Goal: Task Accomplishment & Management: Manage account settings

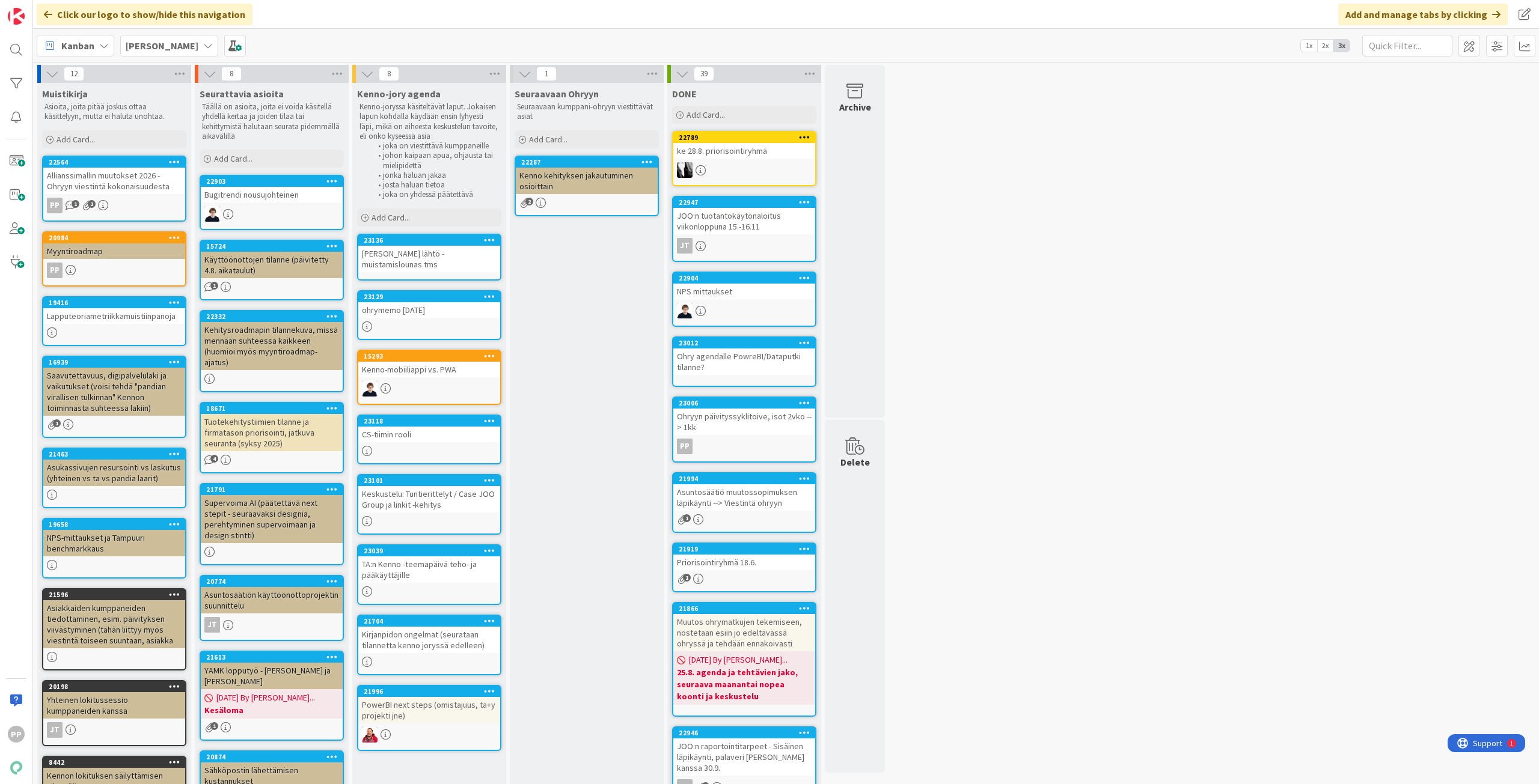
click at [608, 351] on div "Seuraavaan Ohryyn Seuraavaan kumppani-ohryyn viestittävät asiat Add Card... 222…" at bounding box center [587, 499] width 154 height 833
click at [608, 345] on div "Seuraavaan Ohryyn Seuraavaan kumppani-ohryyn viestittävät asiat Add Card... 222…" at bounding box center [587, 499] width 154 height 833
click at [148, 50] on b "Kenno JoRy" at bounding box center [162, 45] width 73 height 12
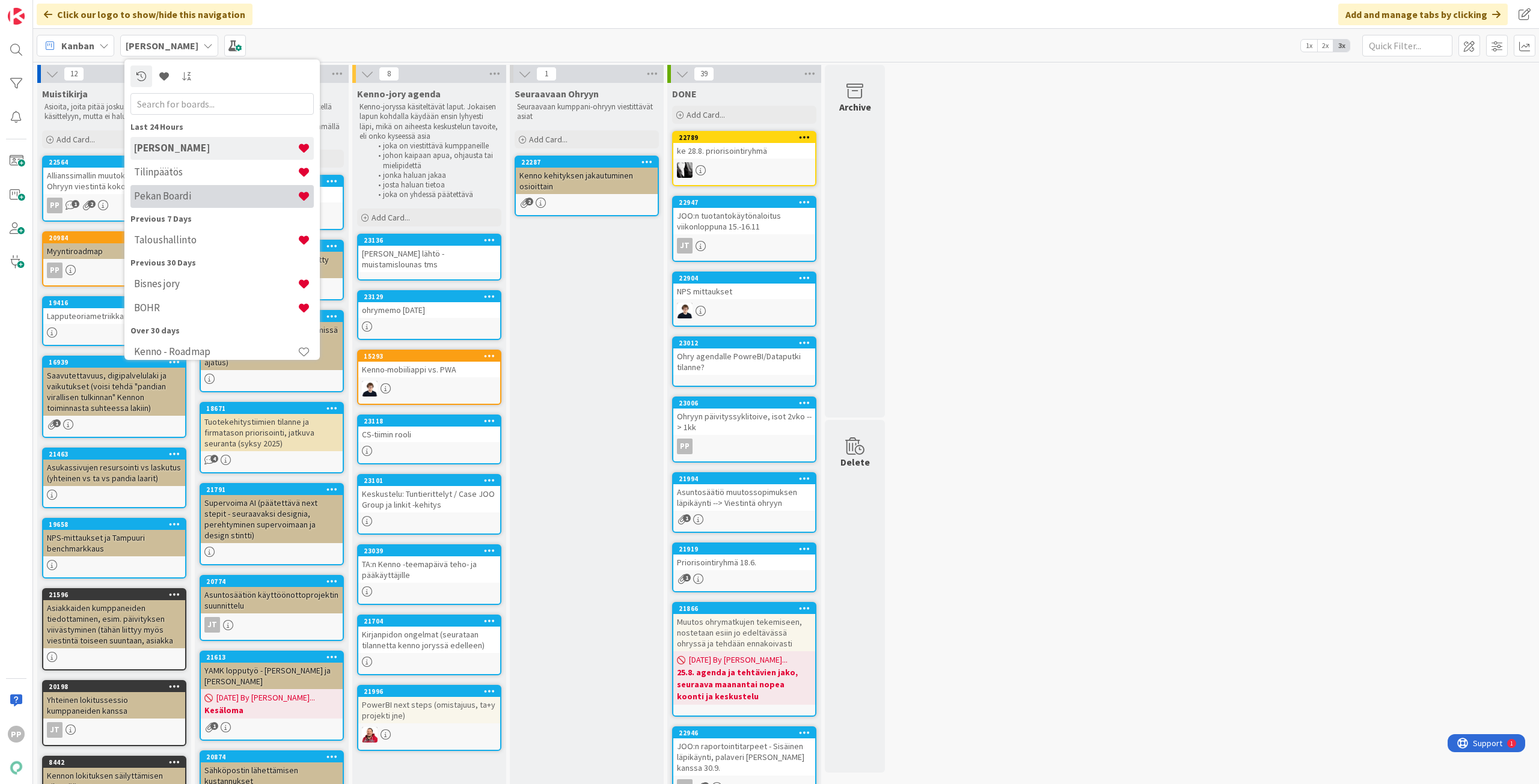
click at [181, 200] on h4 "Pekan Boardi" at bounding box center [216, 196] width 164 height 12
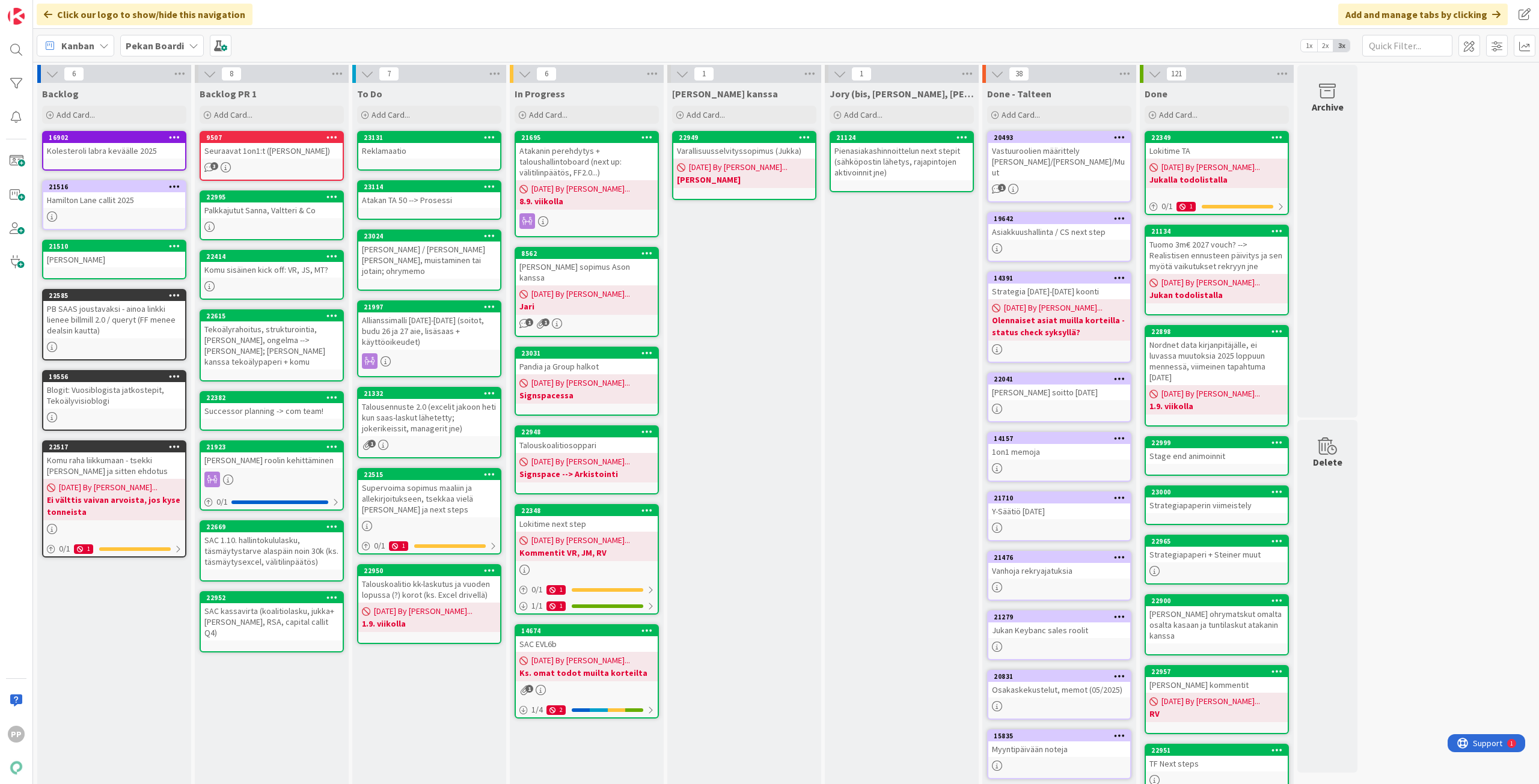
click at [776, 386] on div "Jukan kanssa Add Card... 22949 Varallisuusselvityssopimus (Jukka) 08/26/2025 By…" at bounding box center [744, 511] width 154 height 857
click at [489, 184] on icon at bounding box center [490, 186] width 12 height 8
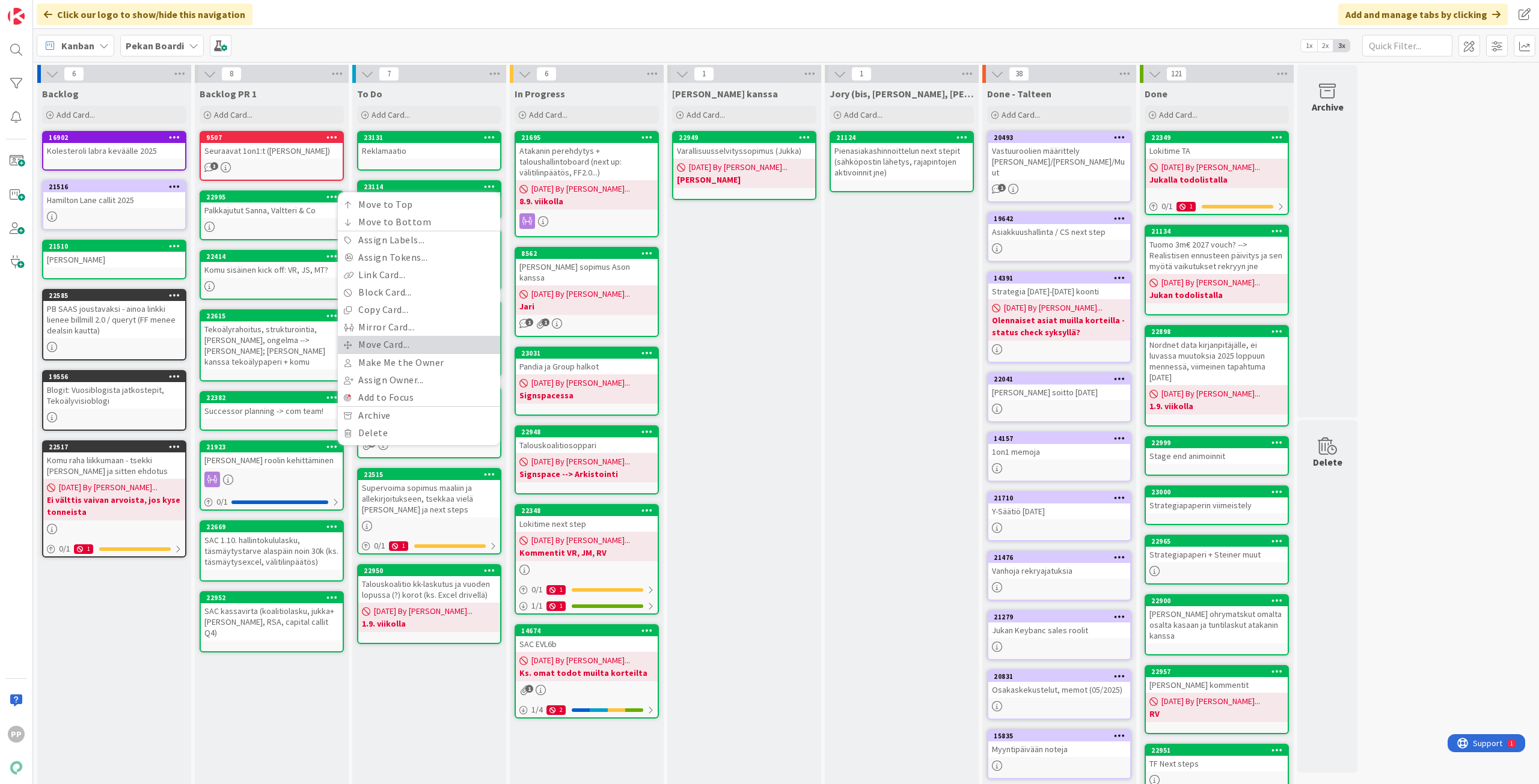
click at [455, 346] on link "Move Card..." at bounding box center [419, 344] width 162 height 17
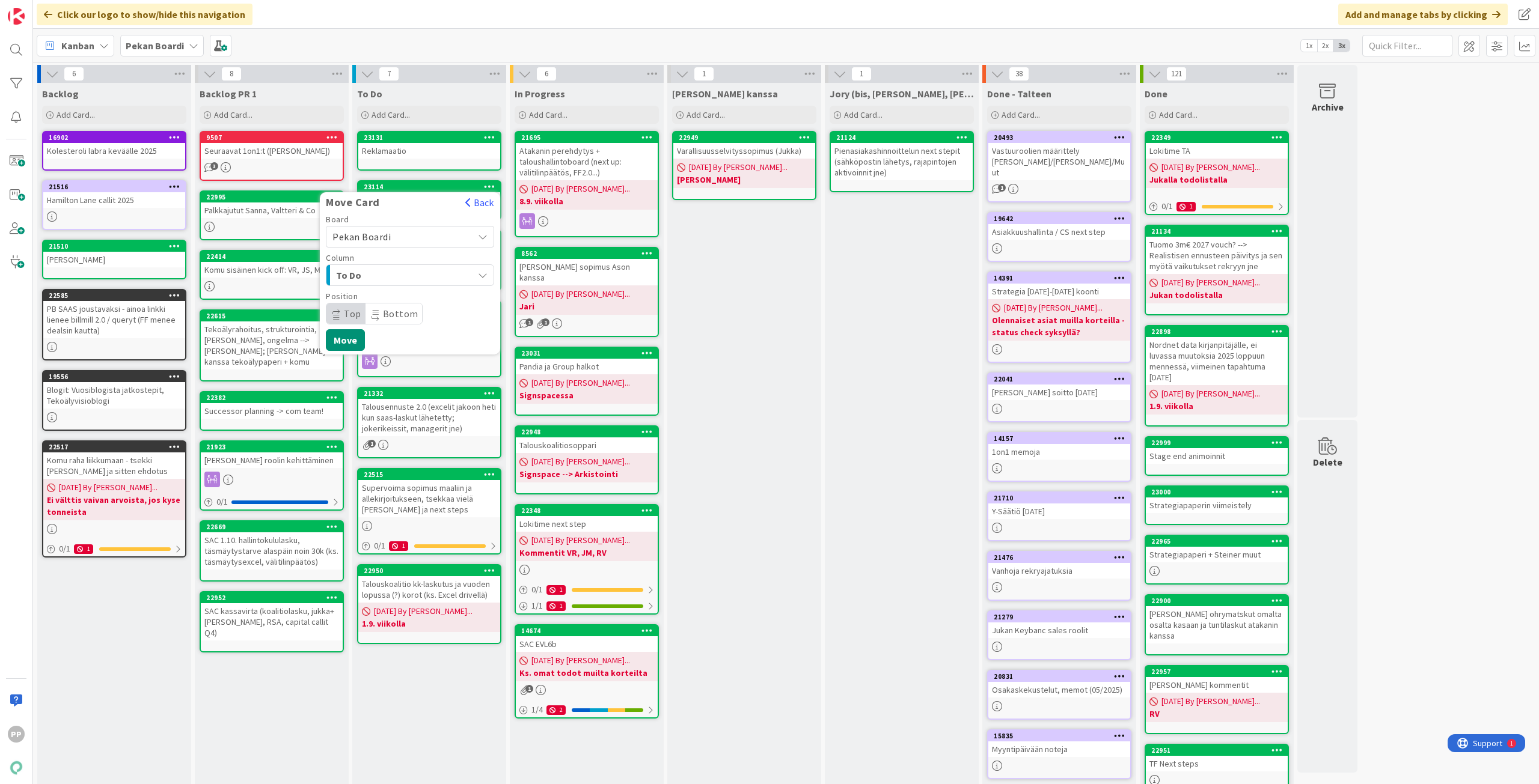
click at [450, 237] on span "Pekan Boardi" at bounding box center [399, 236] width 135 height 17
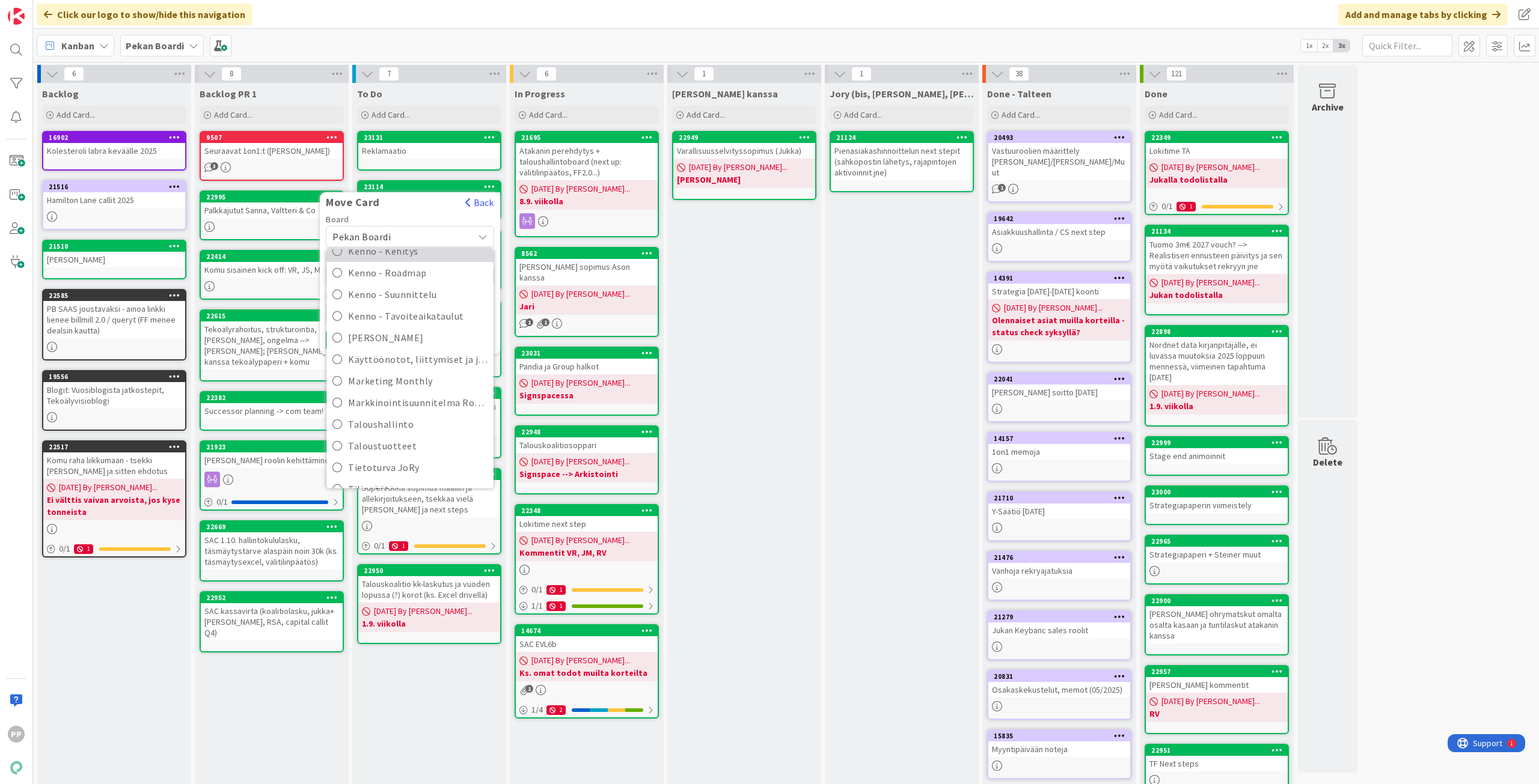
scroll to position [180, 0]
click at [423, 418] on span "Taloushallinto" at bounding box center [417, 416] width 140 height 18
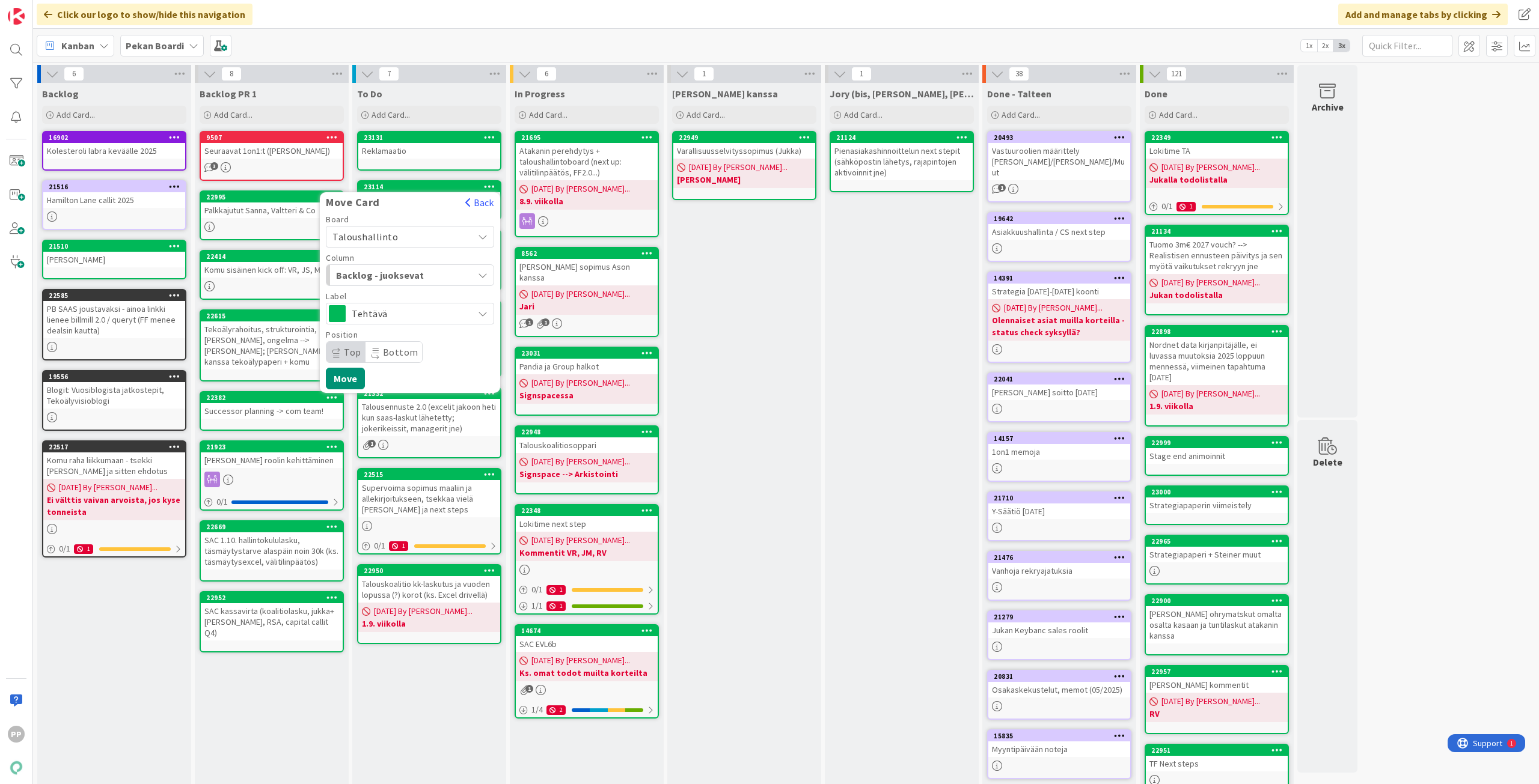
click at [443, 314] on span "Tehtävä" at bounding box center [410, 314] width 116 height 17
click at [444, 311] on span "Tehtävä" at bounding box center [410, 314] width 116 height 17
click at [446, 267] on div "Backlog - juoksevat" at bounding box center [403, 275] width 140 height 19
click at [452, 345] on link "To Do" at bounding box center [416, 344] width 179 height 21
click at [338, 378] on button "Move" at bounding box center [345, 378] width 39 height 21
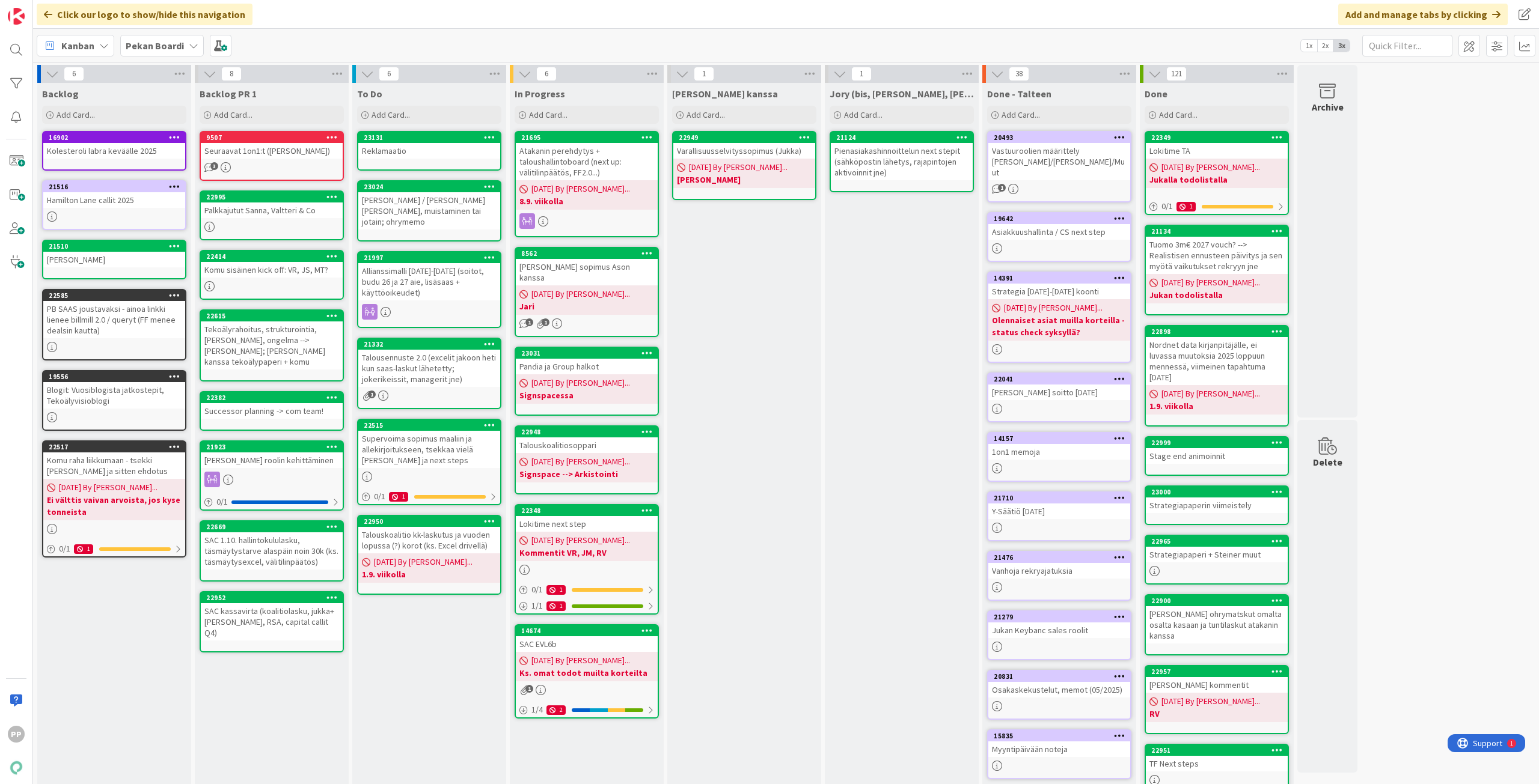
click at [760, 330] on div "Jukan kanssa Add Card... 22949 Varallisuusselvityssopimus (Jukka) 08/26/2025 By…" at bounding box center [744, 511] width 154 height 857
click at [765, 294] on div "Jukan kanssa Add Card... 22949 Varallisuusselvityssopimus (Jukka) 08/26/2025 By…" at bounding box center [744, 511] width 154 height 857
click at [765, 294] on div "Jukan kanssa Add Card... 22949 Varallisuusselvityssopimus (Jukka) 08/26/2025 By…" at bounding box center [744, 511] width 154 height 857
click at [753, 287] on div "Jukan kanssa Add Card... 22949 Varallisuusselvityssopimus (Jukka) 08/26/2025 By…" at bounding box center [744, 511] width 154 height 857
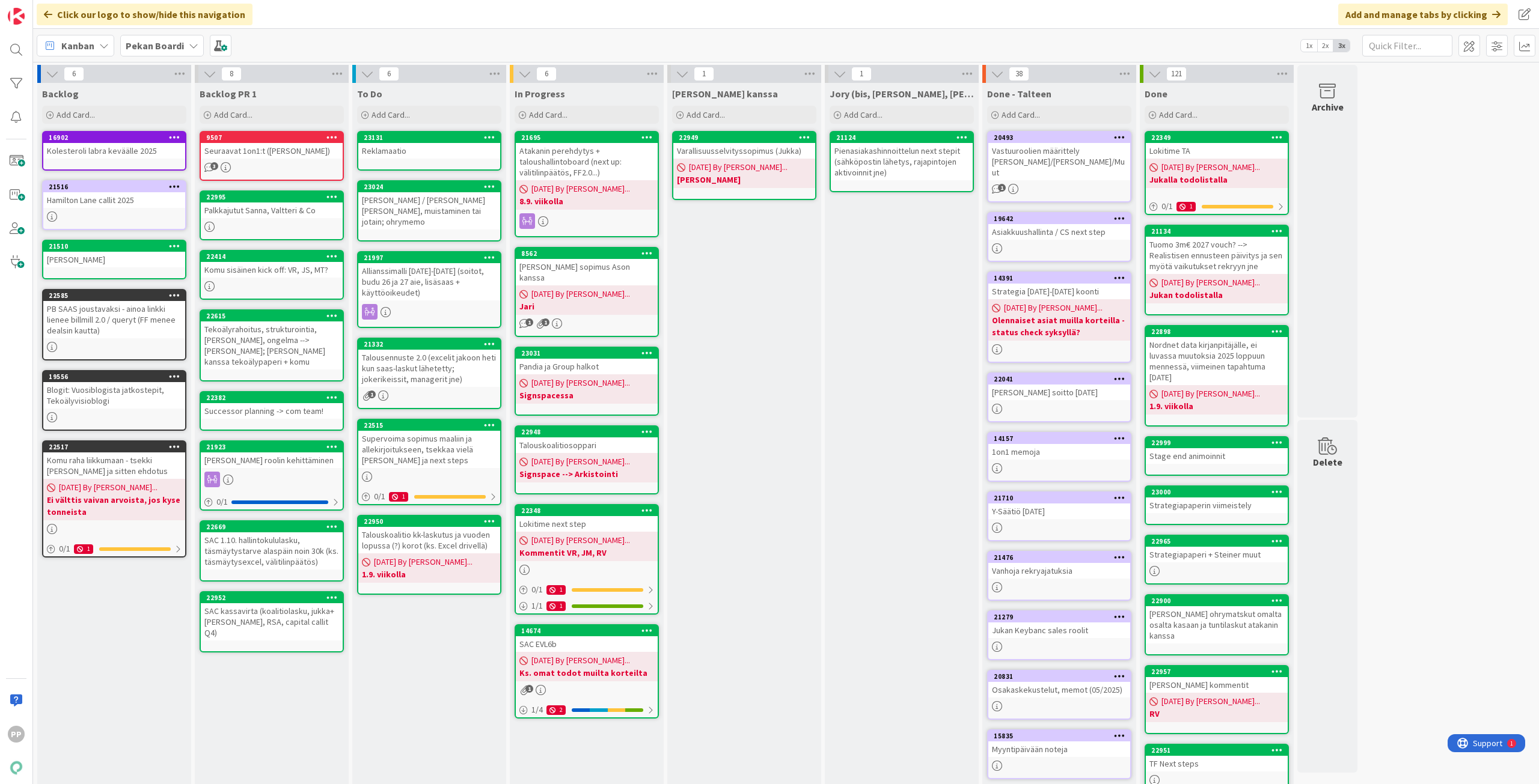
click at [747, 287] on div "Jukan kanssa Add Card... 22949 Varallisuusselvityssopimus (Jukka) 08/26/2025 By…" at bounding box center [744, 511] width 154 height 857
click at [742, 320] on div "Jukan kanssa Add Card... 22949 Varallisuusselvityssopimus (Jukka) 08/26/2025 By…" at bounding box center [744, 511] width 154 height 857
click at [736, 328] on div "Jukan kanssa Add Card... 22949 Varallisuusselvityssopimus (Jukka) 08/26/2025 By…" at bounding box center [744, 511] width 154 height 857
click at [425, 211] on div "Timo Multalahti / Colliers Patrick, muistaminen tai jotain; ohrymemo" at bounding box center [430, 211] width 142 height 37
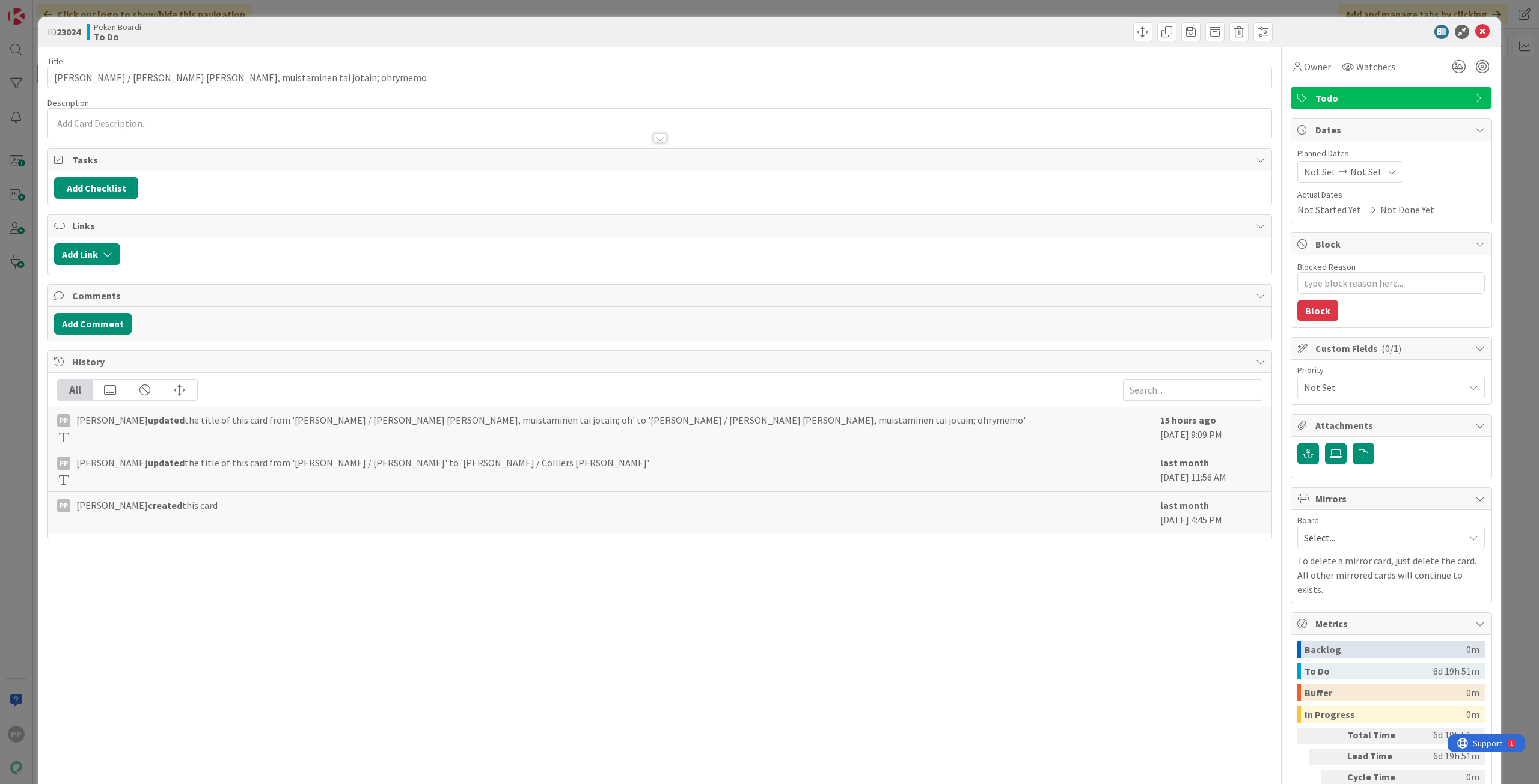
type textarea "x"
click at [466, 76] on input "Timo Multalahti / Colliers Patrick, muistaminen tai jotain; ohrymemo" at bounding box center [660, 78] width 1225 height 21
type input "Ohrymemo"
click at [438, 47] on div "Title 8 / 128 Ohrymemo Description PP Pekka Paaskunta just joined Owner Watcher…" at bounding box center [660, 444] width 1225 height 793
click at [445, 8] on div "ID 23024 Pekan Boardi To Do Title 8 / 128 Ohrymemo Description PP Pekka Paaskun…" at bounding box center [770, 392] width 1539 height 784
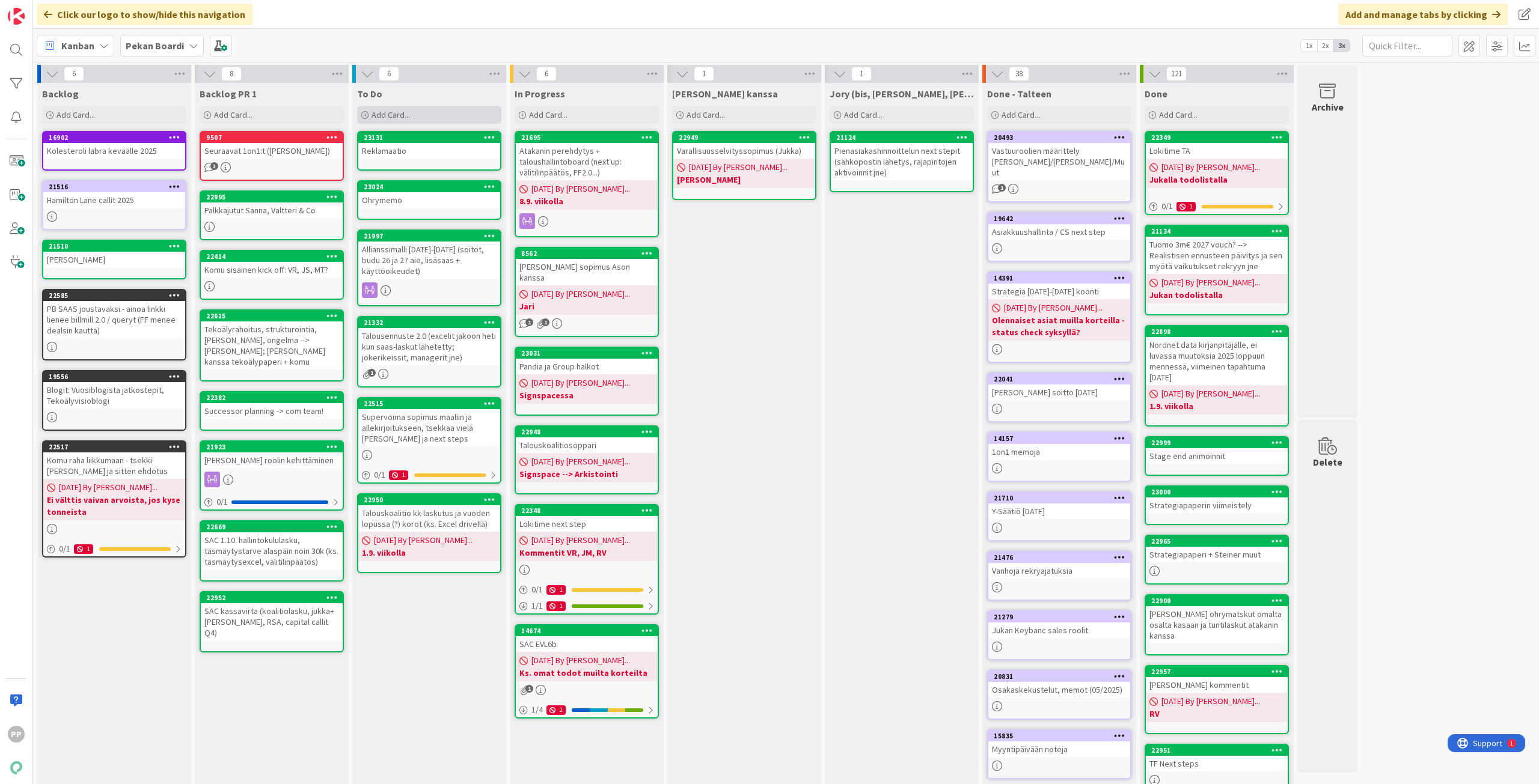
click at [406, 116] on span "Add Card..." at bounding box center [391, 114] width 39 height 11
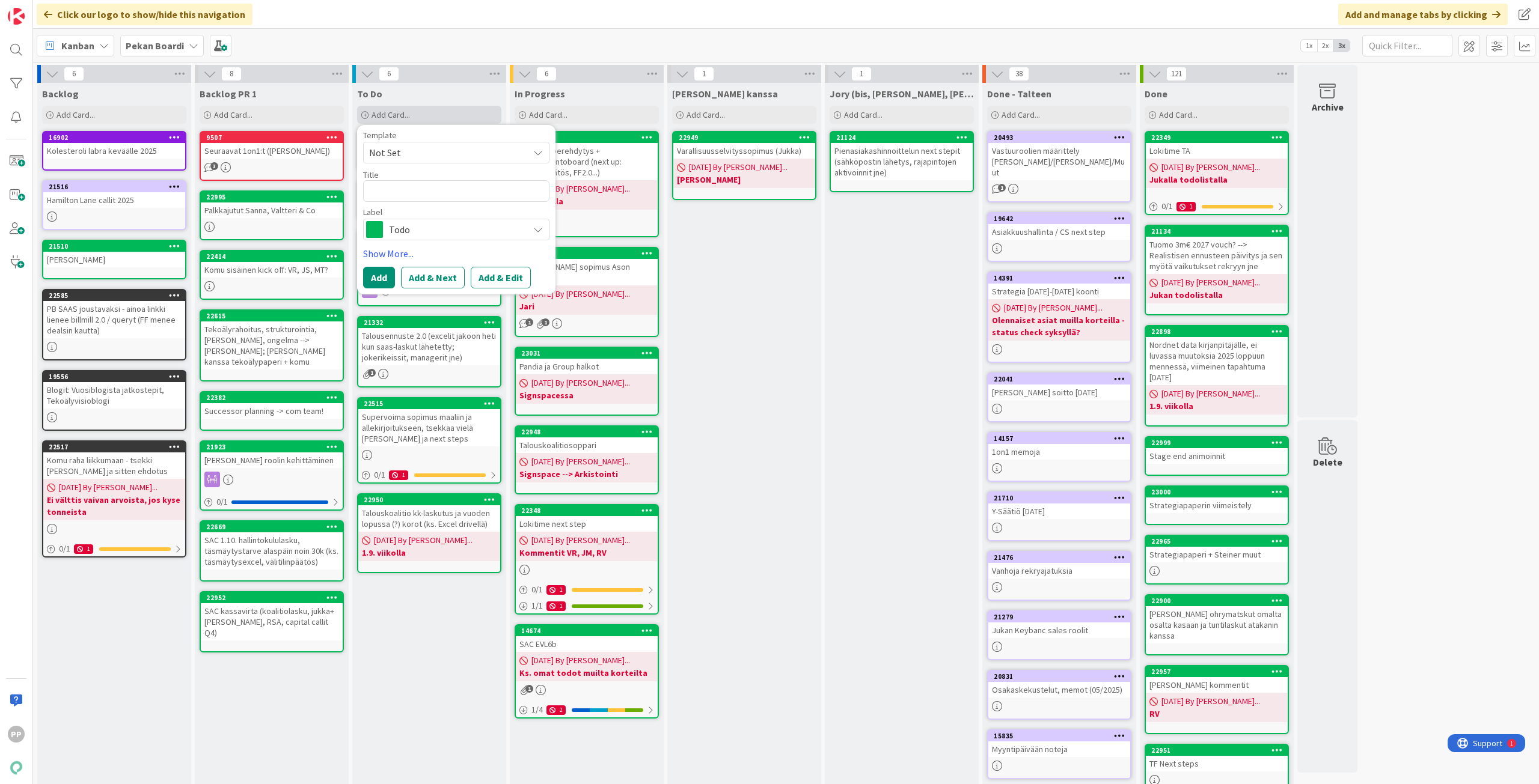
type textarea "x"
type textarea "T"
type textarea "x"
type textarea "Ti"
type textarea "x"
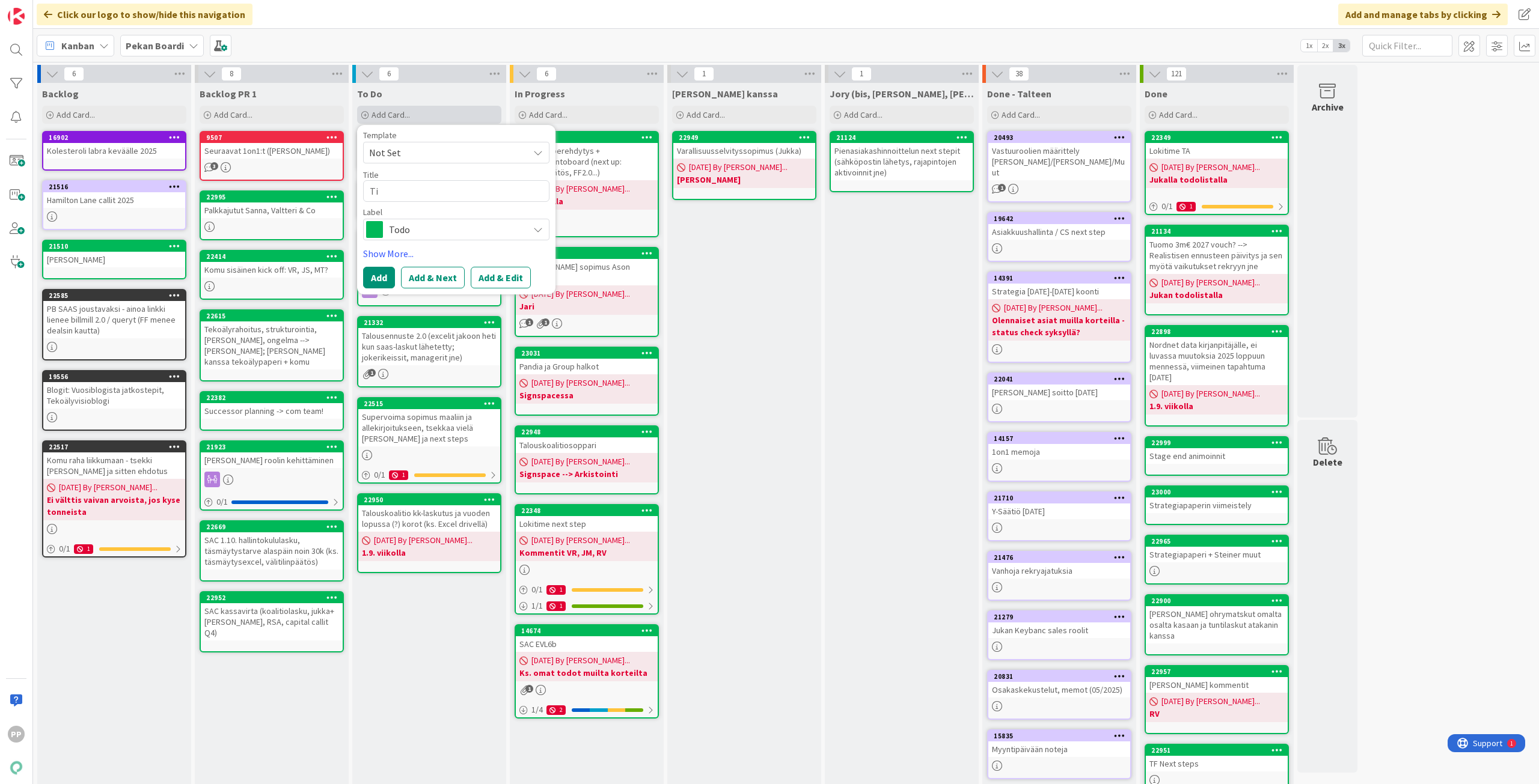
type textarea "Tim"
type textarea "x"
type textarea "Timo"
type textarea "x"
type textarea "Timo"
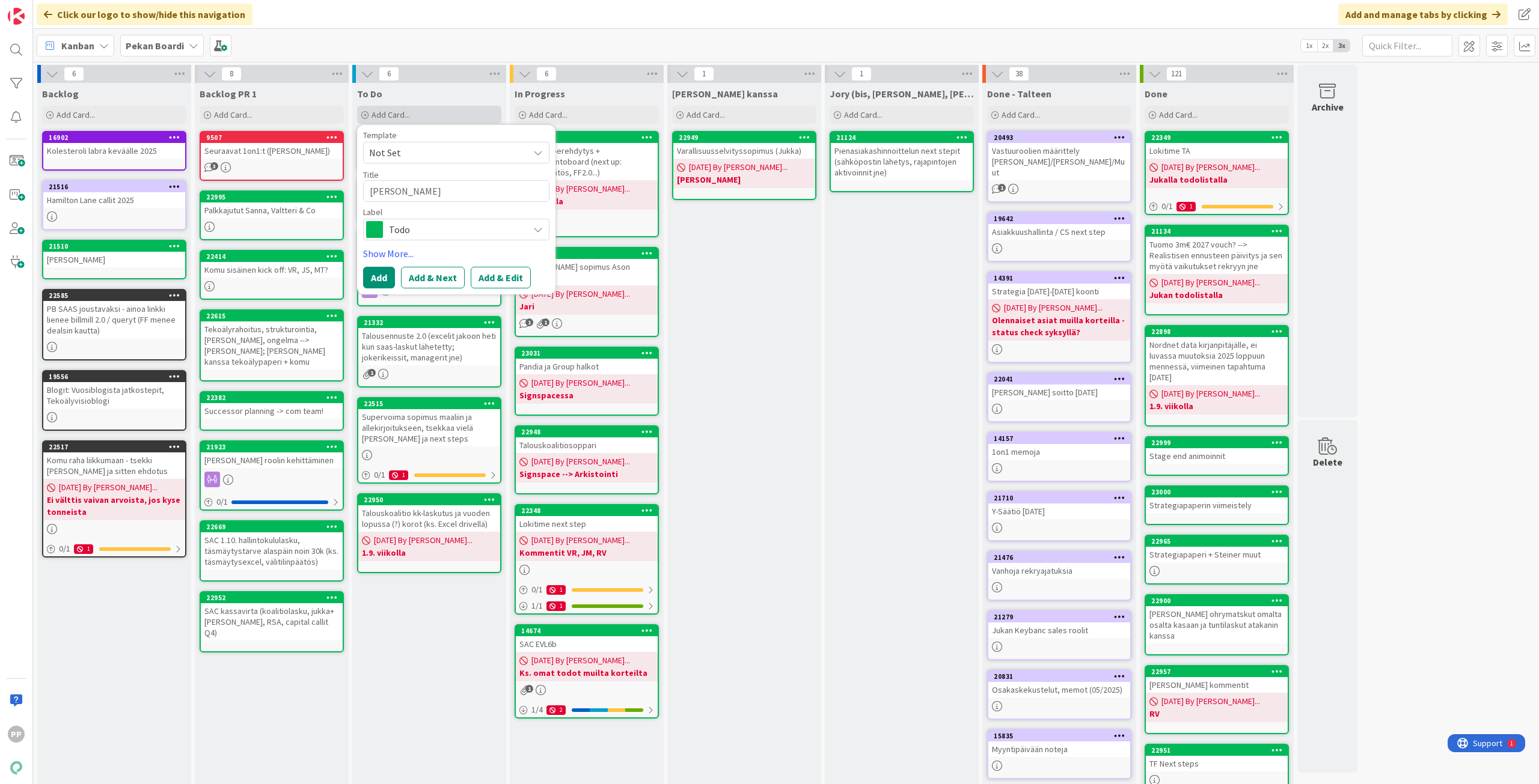
type textarea "x"
type textarea "Timo M"
type textarea "x"
type textarea "Timo Mu"
type textarea "x"
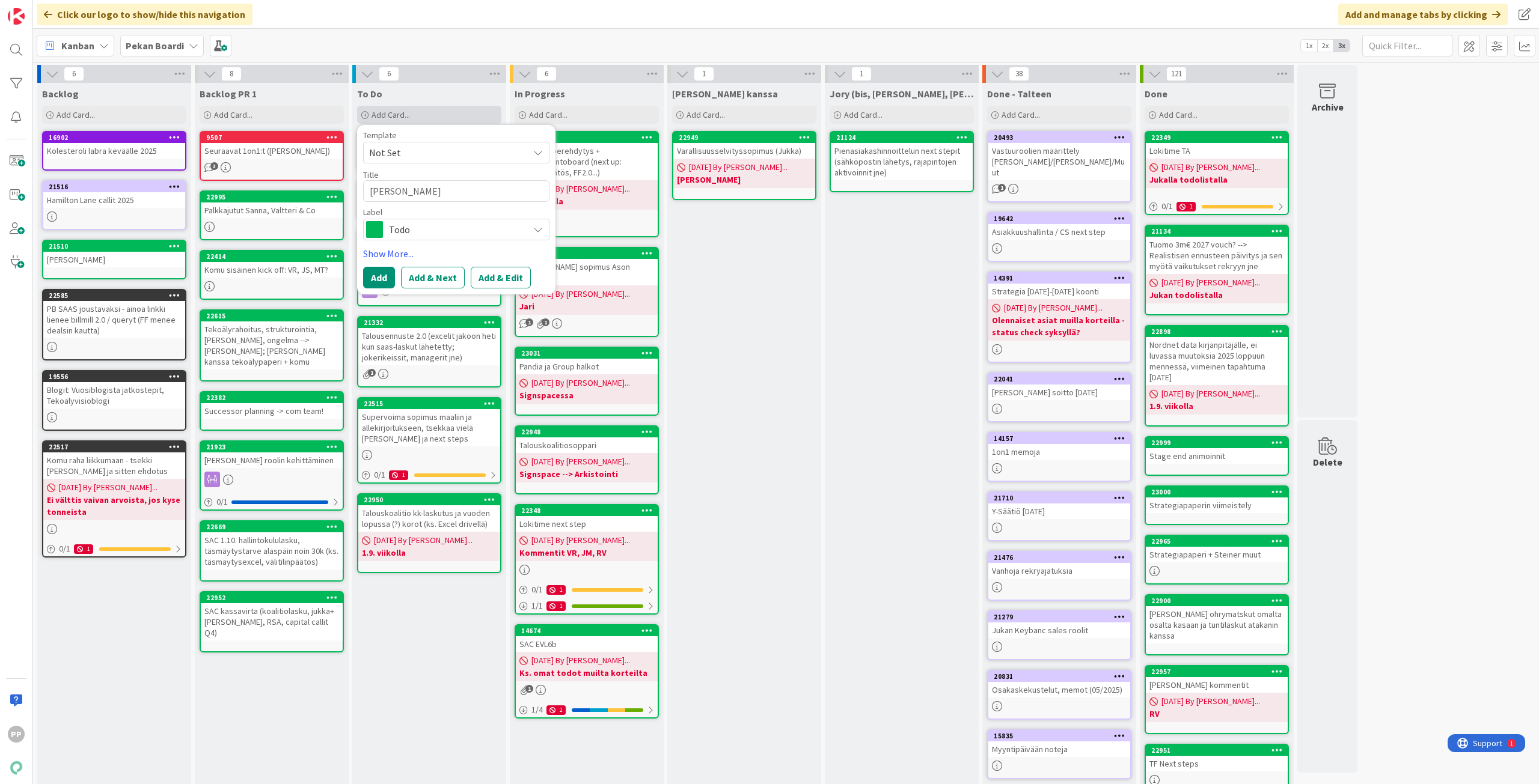
type textarea "Timo Mut"
type textarea "x"
type textarea "Timo Muta"
type textarea "x"
type textarea "Timo Mutal"
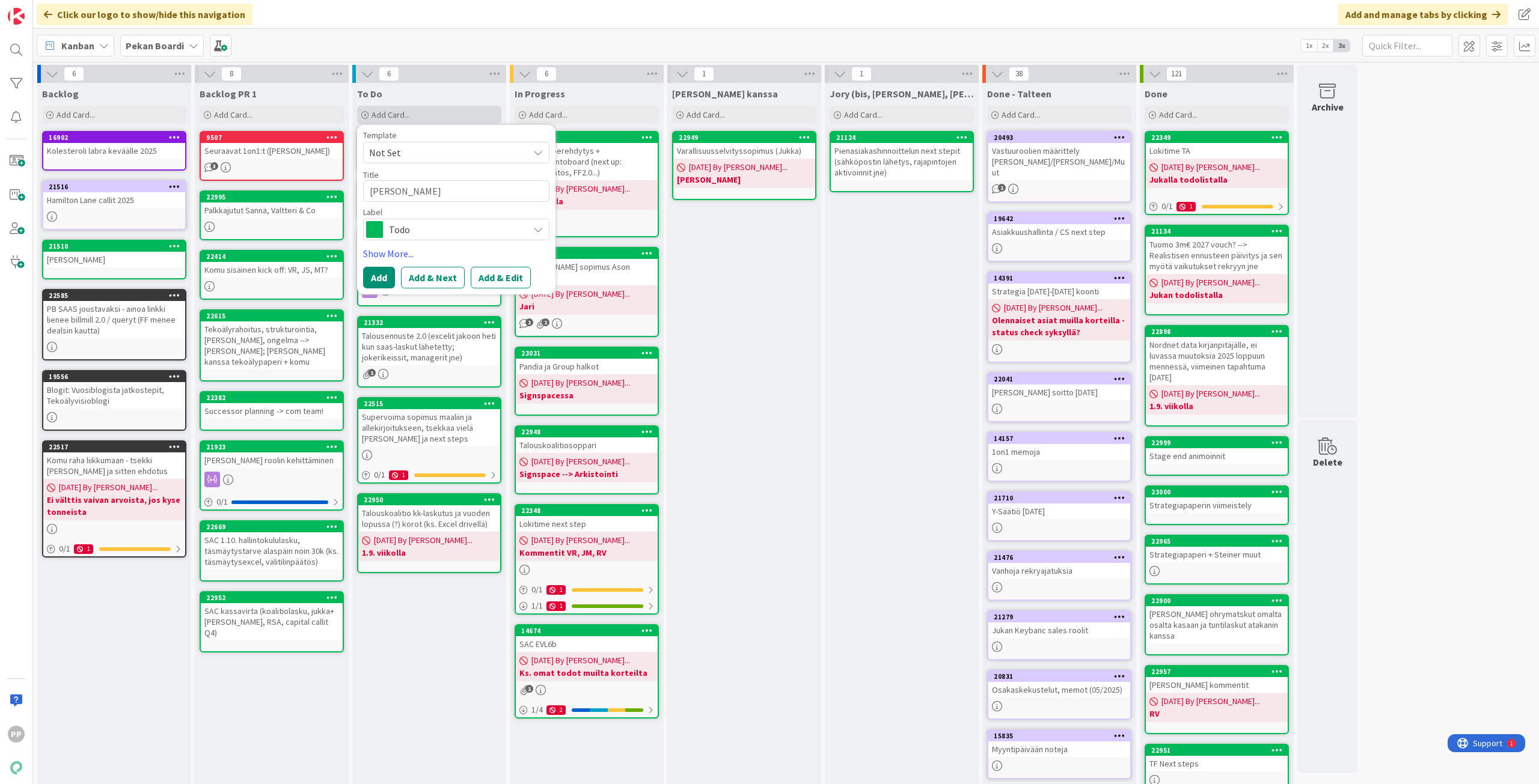
type textarea "x"
type textarea "Timo Mutala"
type textarea "x"
type textarea "Timo Mutalah"
type textarea "x"
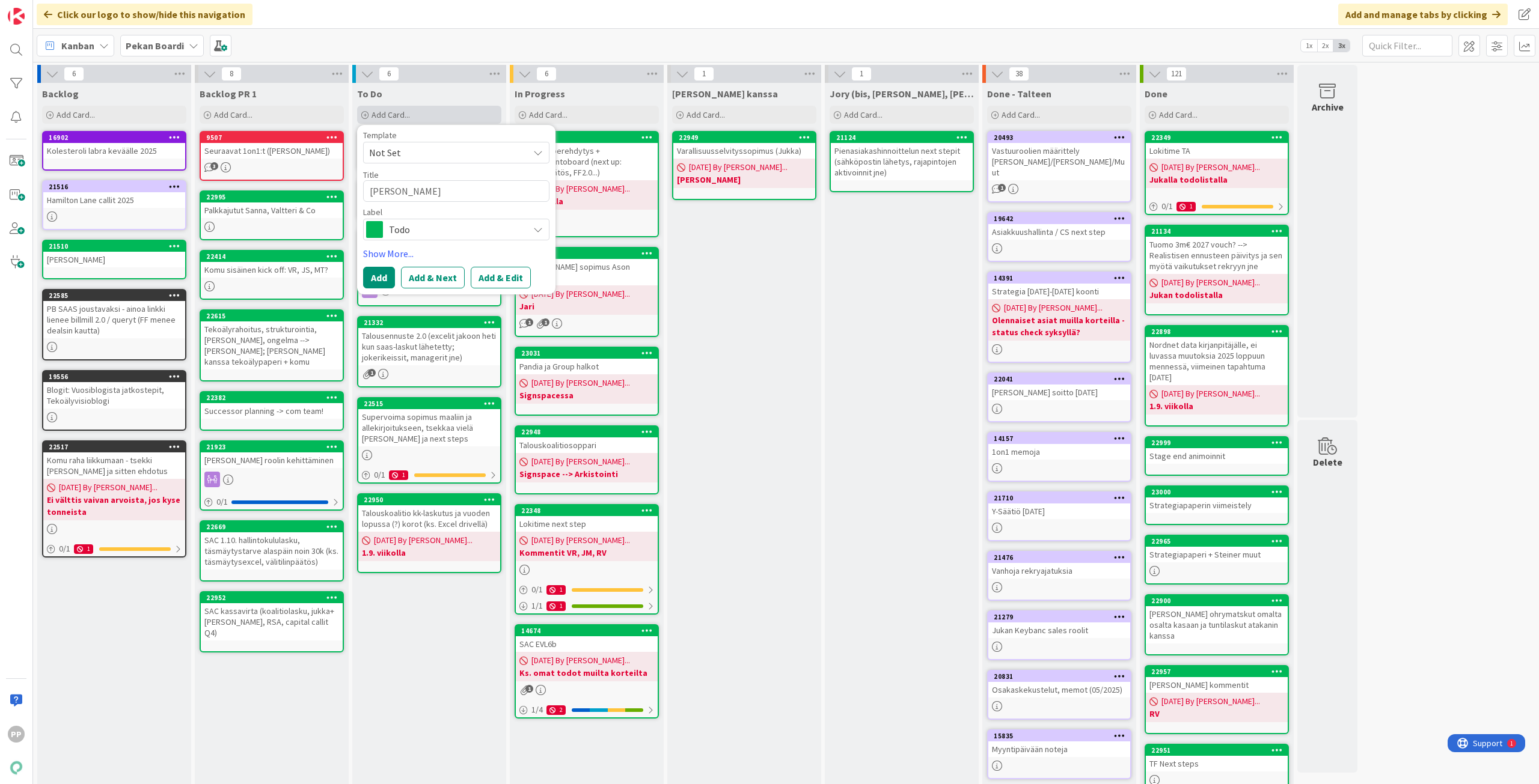
type textarea "Timo Mutalaht"
type textarea "x"
type textarea "Timo Mutalahti"
type textarea "x"
type textarea "Timo Mutalahti"
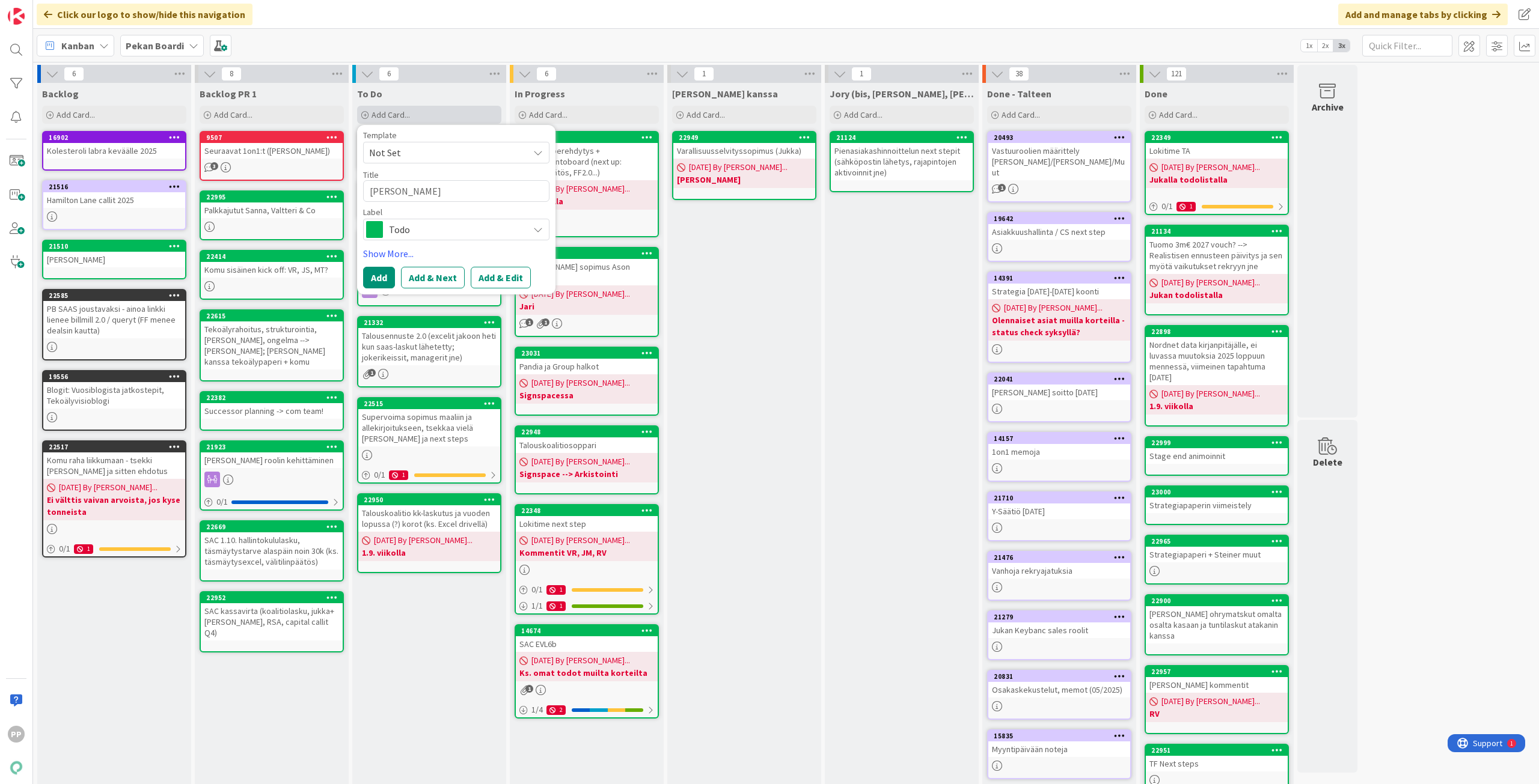
type textarea "x"
type textarea "Timo Mutalahti C"
type textarea "x"
type textarea "Timo Mutalahti Co"
type textarea "x"
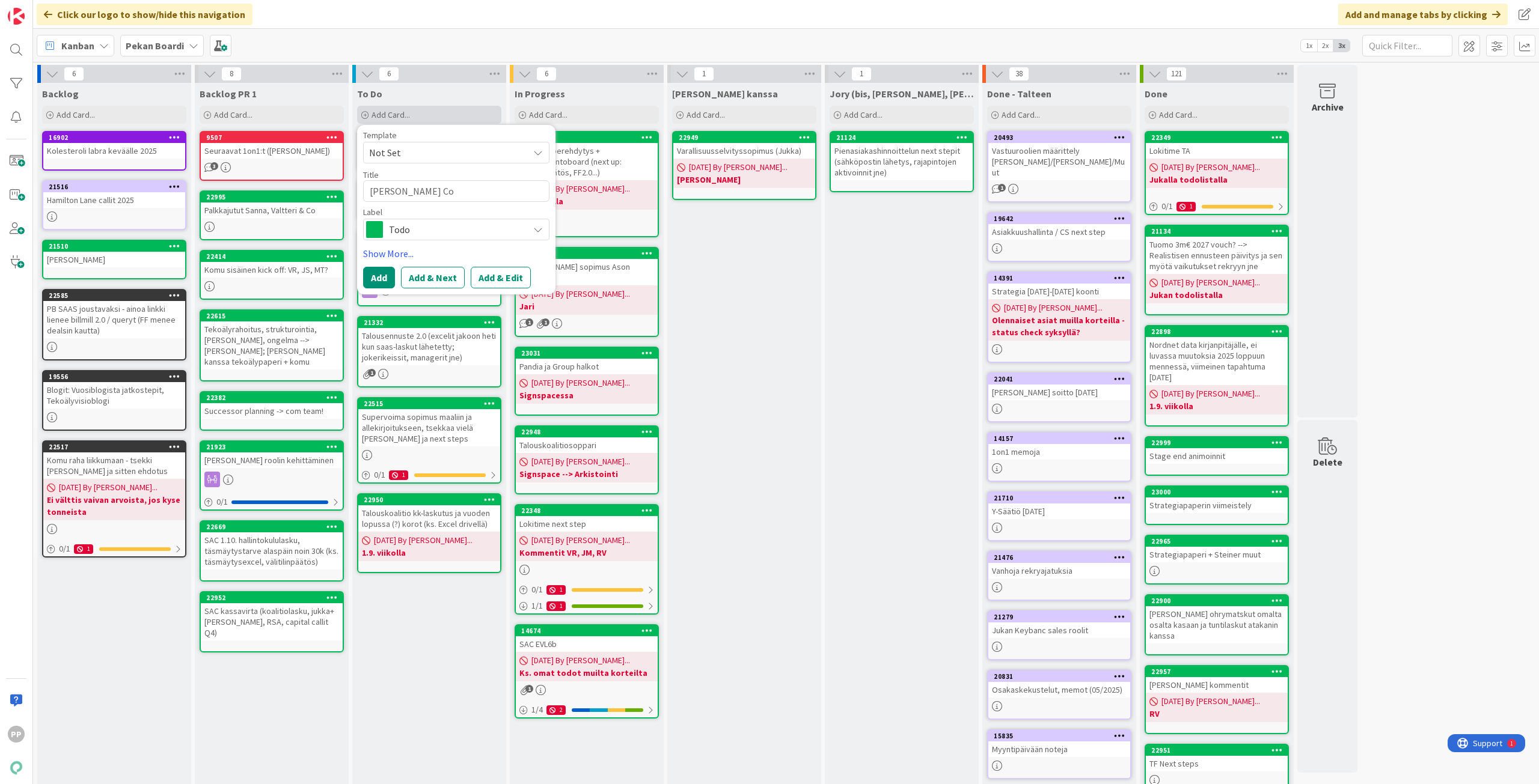
type textarea "Timo Mutalahti Col"
type textarea "x"
type textarea "Timo Mutalahti Coll"
type textarea "x"
type textarea "Timo Mutalahti Colli"
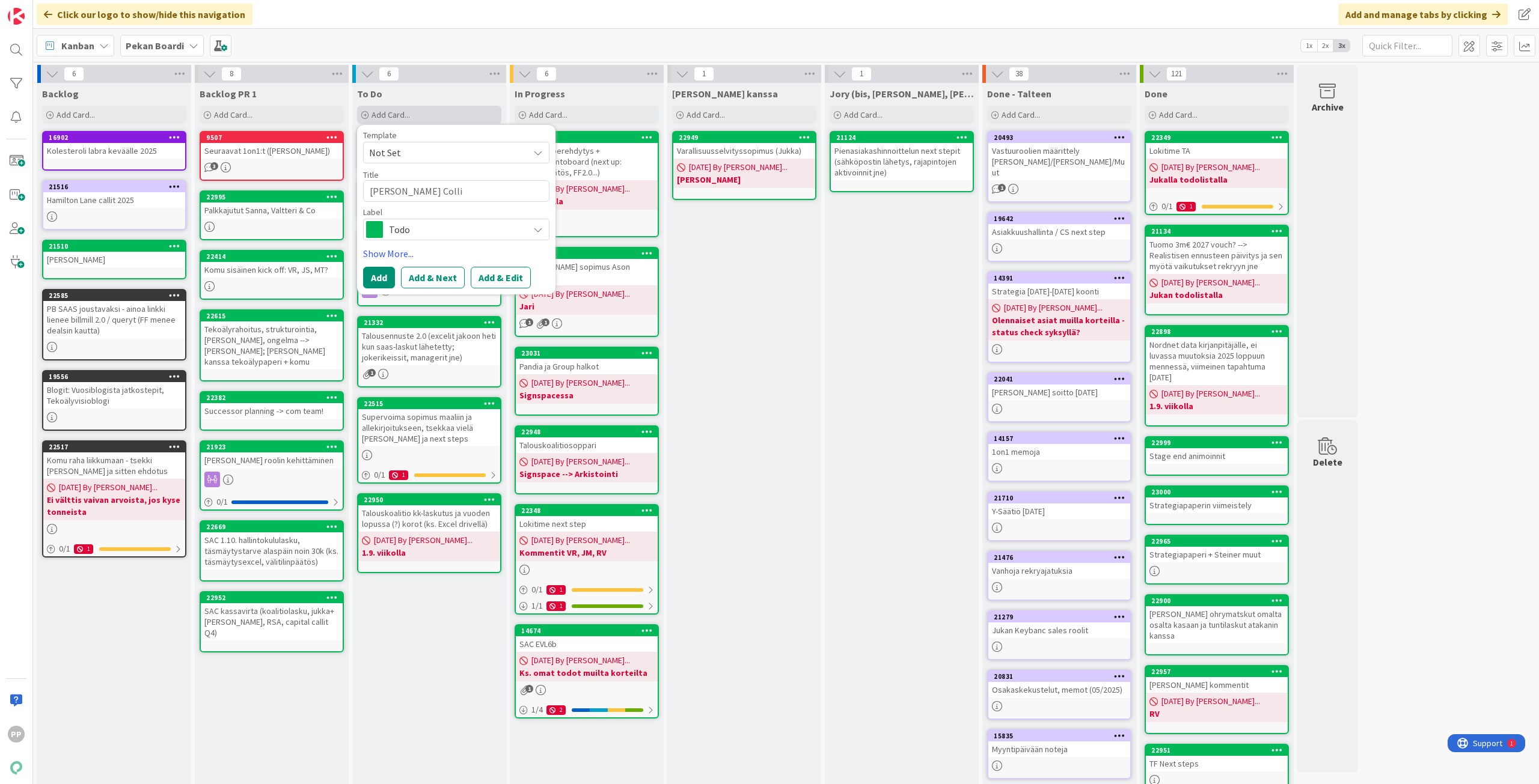
type textarea "x"
type textarea "Timo Mutalahti Collie"
type textarea "x"
type textarea "Timo Mutalahti Collier"
type textarea "x"
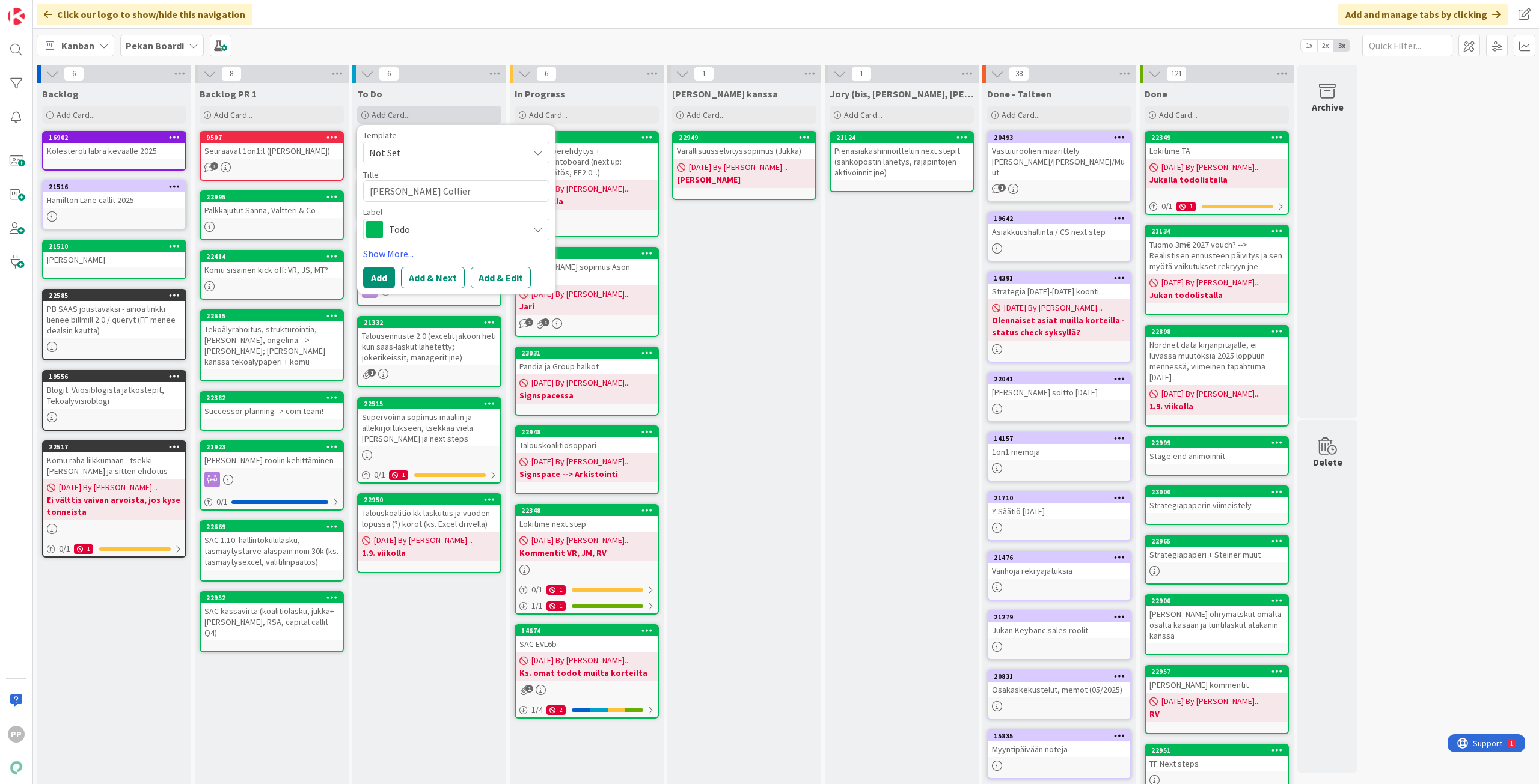
type textarea "Timo Mutalahti Colliers"
type textarea "x"
type textarea "Timo Mutalahti Colliers?"
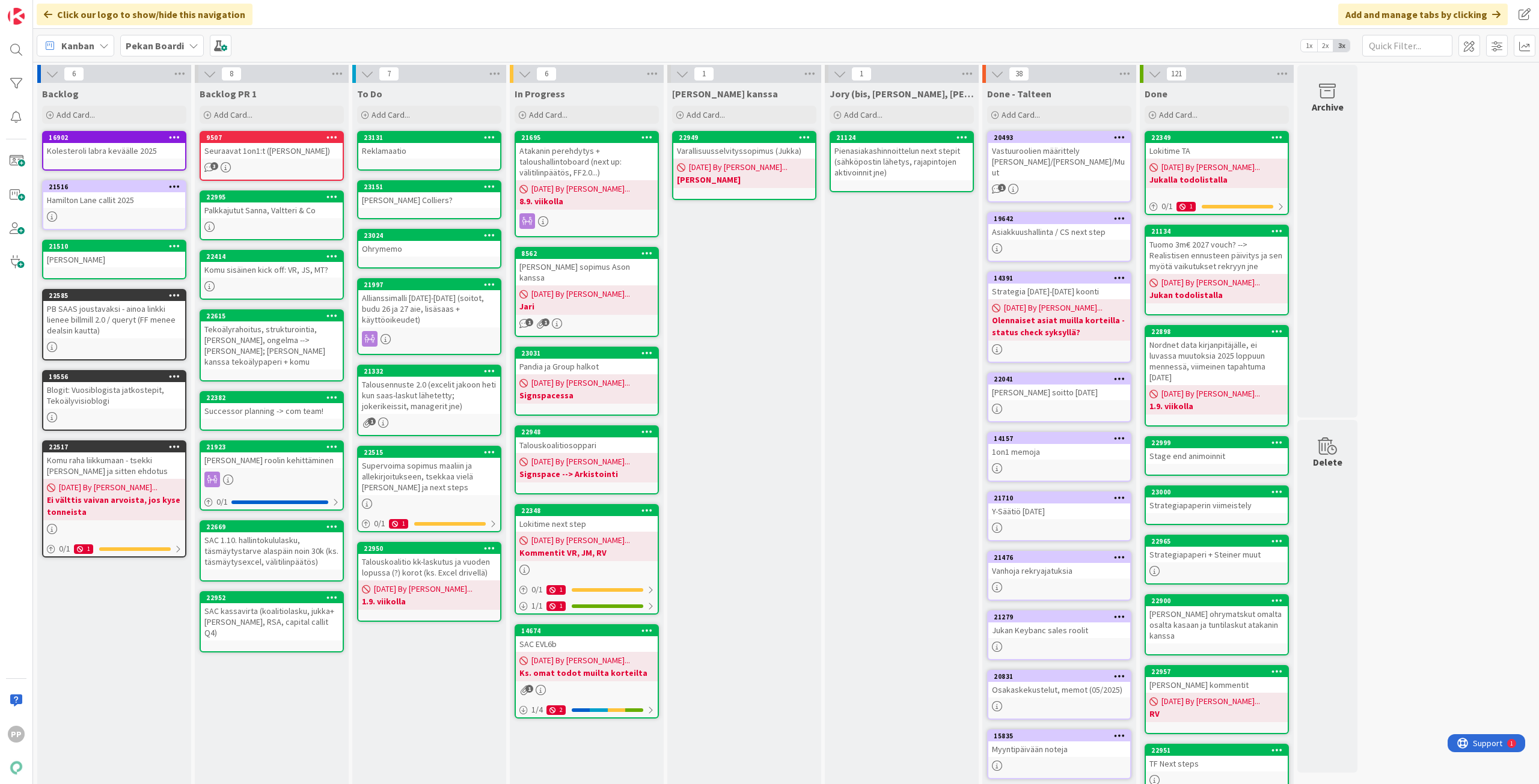
click at [734, 337] on div "Jukan kanssa Add Card... 22949 Varallisuusselvityssopimus (Jukka) 08/26/2025 By…" at bounding box center [744, 511] width 154 height 857
click at [484, 306] on div "Allianssimalli 2026-2027 (soitot, budu 26 ja 27 aie, lisäsaas + käyttöoikeudet)" at bounding box center [430, 308] width 142 height 37
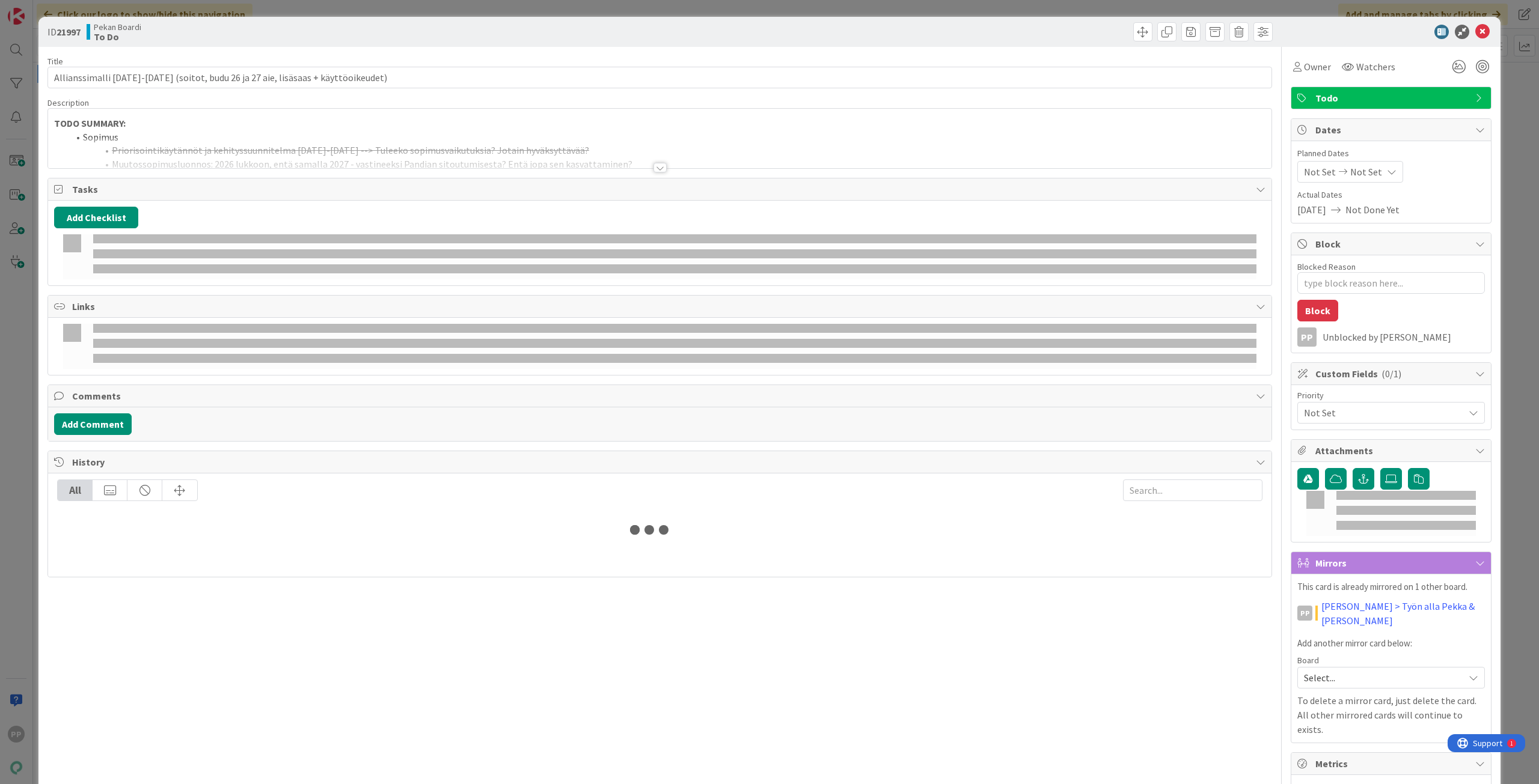
type textarea "x"
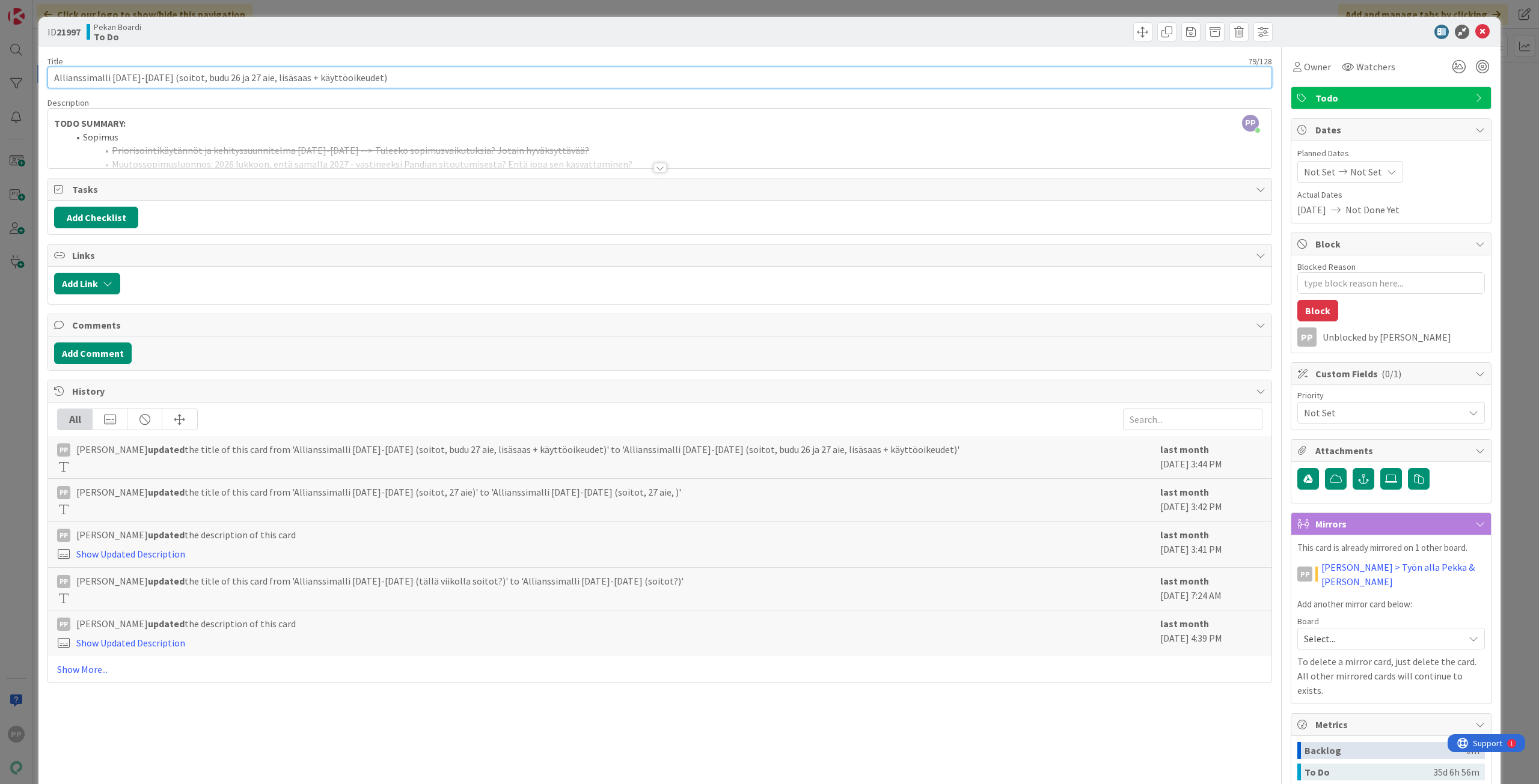
drag, startPoint x: 151, startPoint y: 78, endPoint x: 1460, endPoint y: 78, distance: 1309.0
click at [1170, 78] on input "Allianssimalli 2026-2027 (soitot, budu 26 ja 27 aie, lisäsaas + käyttöoikeudet)" at bounding box center [660, 78] width 1225 height 21
type input "Allianssimalli 2026-2027"
type textarea "x"
click at [683, 145] on div at bounding box center [660, 153] width 1223 height 31
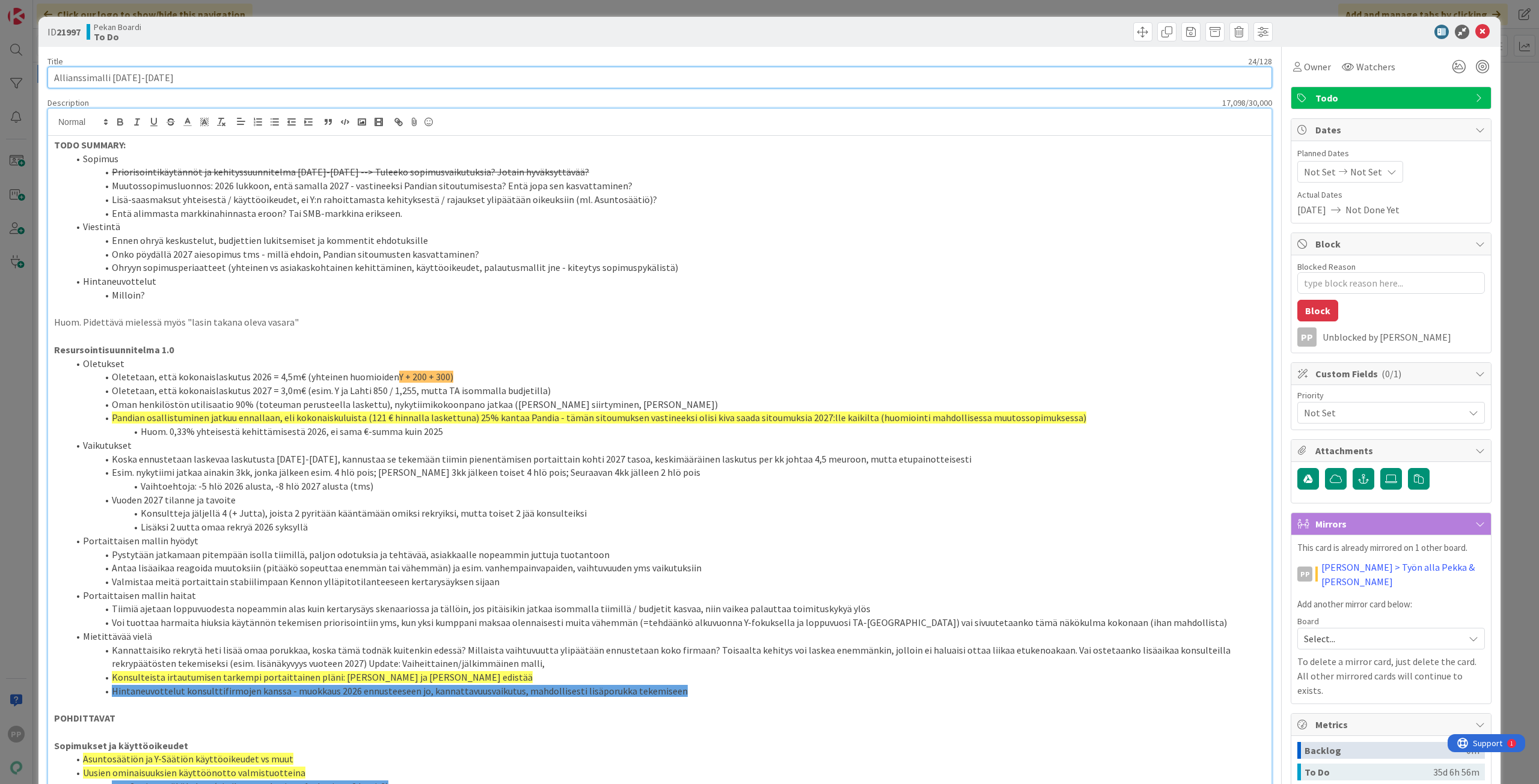
click at [243, 73] on input "Allianssimalli 2026-2027" at bounding box center [660, 78] width 1225 height 21
type input "Allianssimalli 2026-2027 (muutossopimusdraf"
type textarea "x"
type input "Allianssimalli 2026-2027 (muutossopimusdraft)"
type textarea "x"
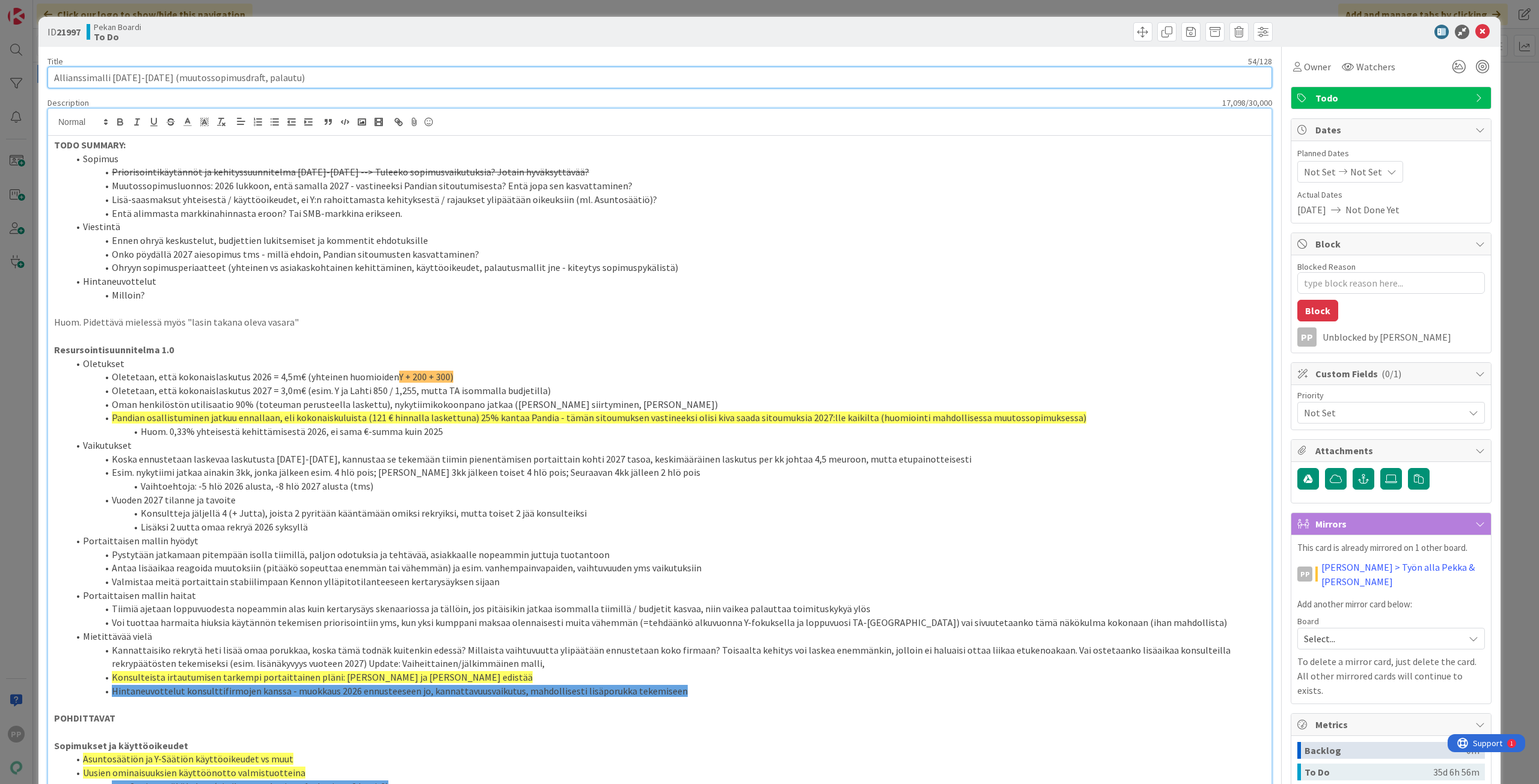
type input "Allianssimalli 2026-2027 (muutossopimusdraft, palautus)"
type textarea "x"
type input "Allianssimalli 2026-2027 (muutossopimusdraft, palautusmal)"
type textarea "x"
type input "Allianssimalli 2026-2027 (muutossopimusdraft, palautusmallin toiminnan varmista…"
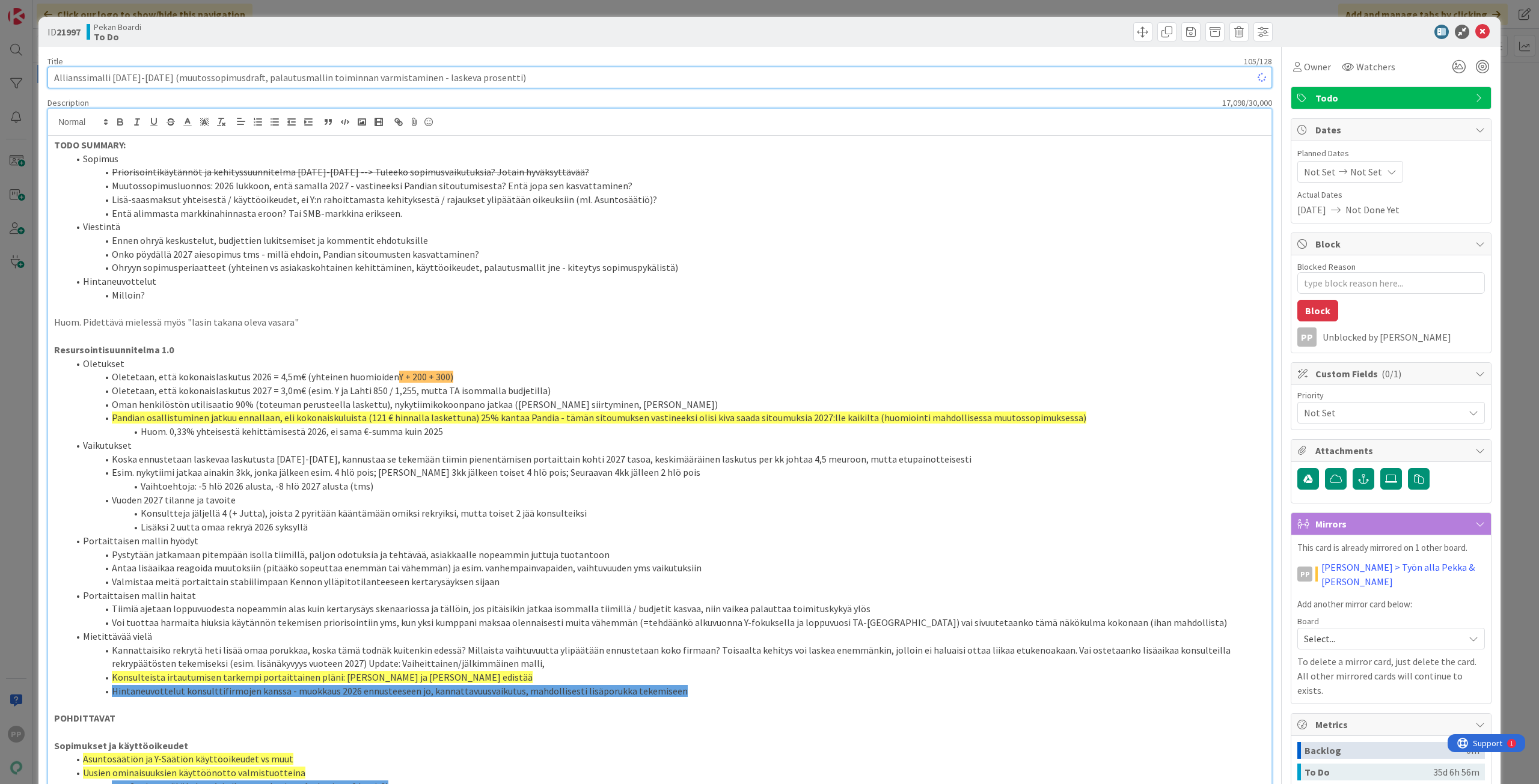
type textarea "x"
type input "Allianssimalli 2026-2027 (muutossopimusdraft, palautusmallin toiminnan varmista…"
type textarea "x"
type input "Allianssimalli 2026-2027 (muutossopimusdraft, palautusmallin toiminnan varmista…"
click at [444, 216] on li "Entä alimmasta markkinahinnasta eroon? Tai SMB-markkina erikseen." at bounding box center [667, 213] width 1197 height 14
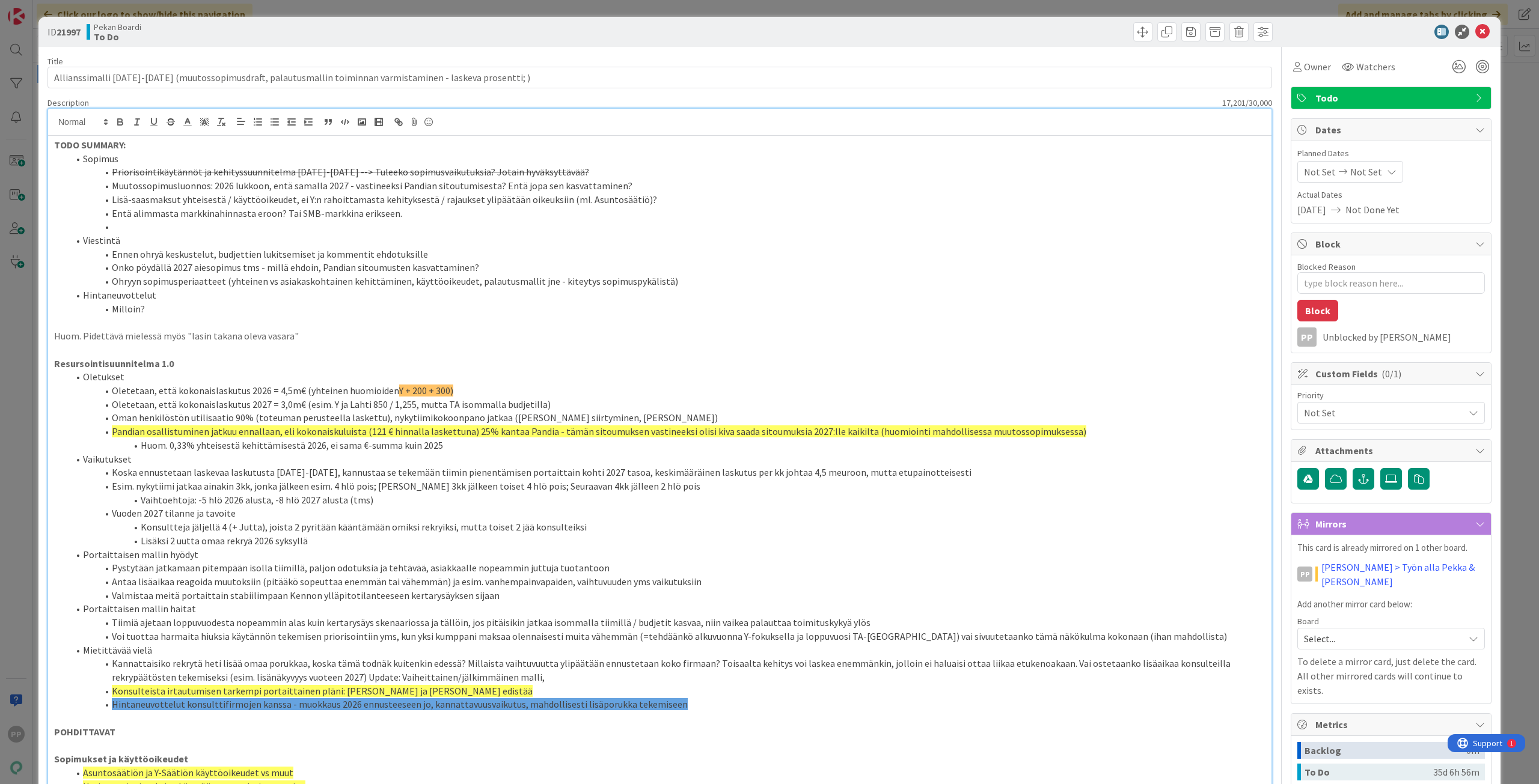
type textarea "x"
click at [461, 225] on li "Palautusmallin toimivuuden varmistaminen - laskeva prosessi kun Pandia investoi" at bounding box center [667, 226] width 1197 height 14
click at [624, 311] on li "Milloin?" at bounding box center [667, 309] width 1197 height 14
click at [465, 230] on li "Palautusmallin toimivuuden varmistaminen - laskeva prosessi kun Pandia investoi" at bounding box center [667, 226] width 1197 height 14
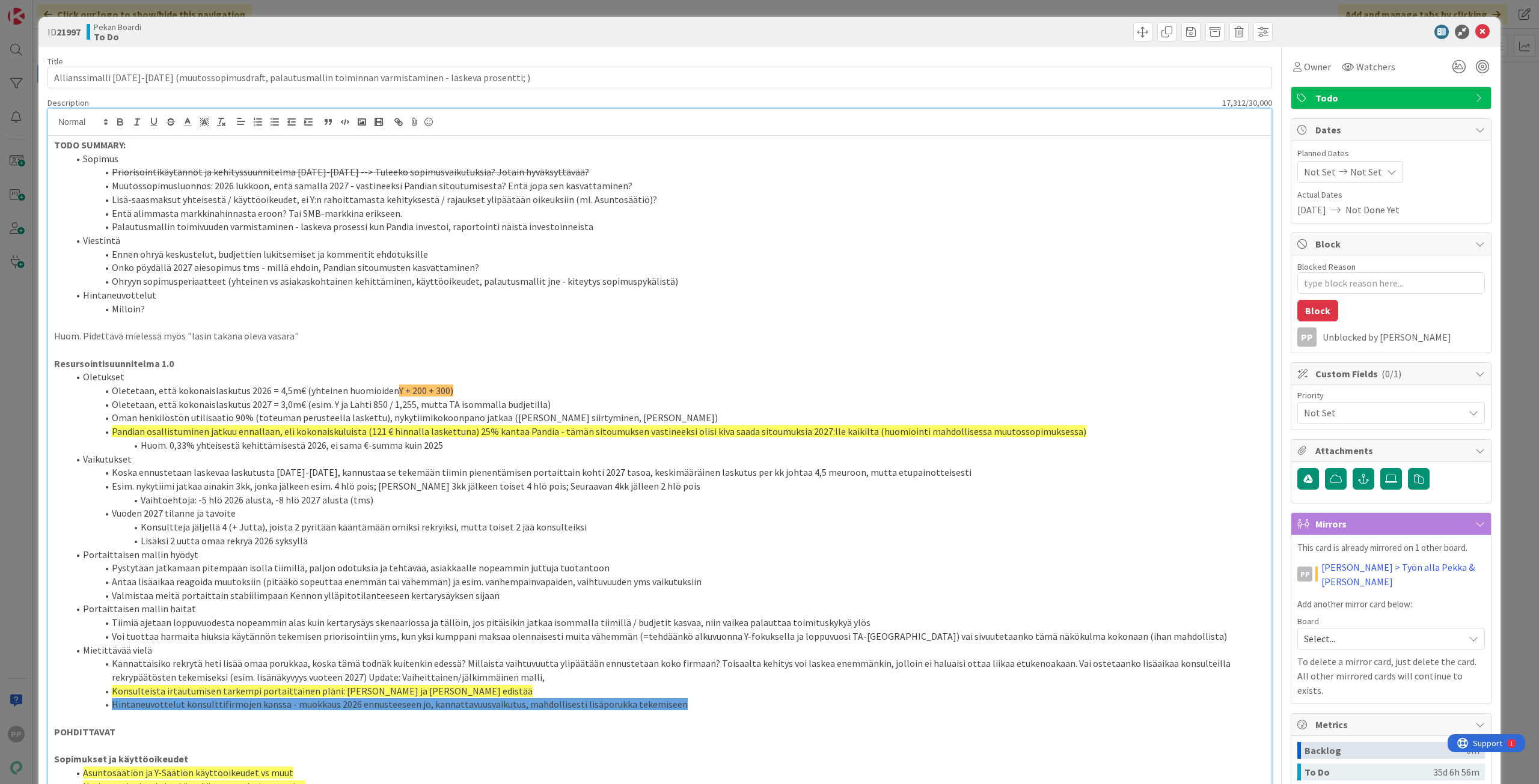
click at [469, 230] on li "Palautusmallin toimivuuden varmistaminen - laskeva prosessi kun Pandia investoi…" at bounding box center [667, 226] width 1197 height 14
drag, startPoint x: 442, startPoint y: 229, endPoint x: 610, endPoint y: 228, distance: 168.0
click at [610, 228] on li "Palautusmallin toimivuuden varmistaminen - laskeva prosessi kun Pandia investoi…" at bounding box center [667, 226] width 1197 height 14
click at [614, 226] on li "Palautusmallin toimivuuden varmistaminen - laskeva prosessi kun Pandia investoi…" at bounding box center [667, 226] width 1197 height 14
click at [616, 225] on li "Palautusmallin toimivuuden varmistaminen - laskeva prosessi kun Pandia investoi…" at bounding box center [667, 226] width 1197 height 14
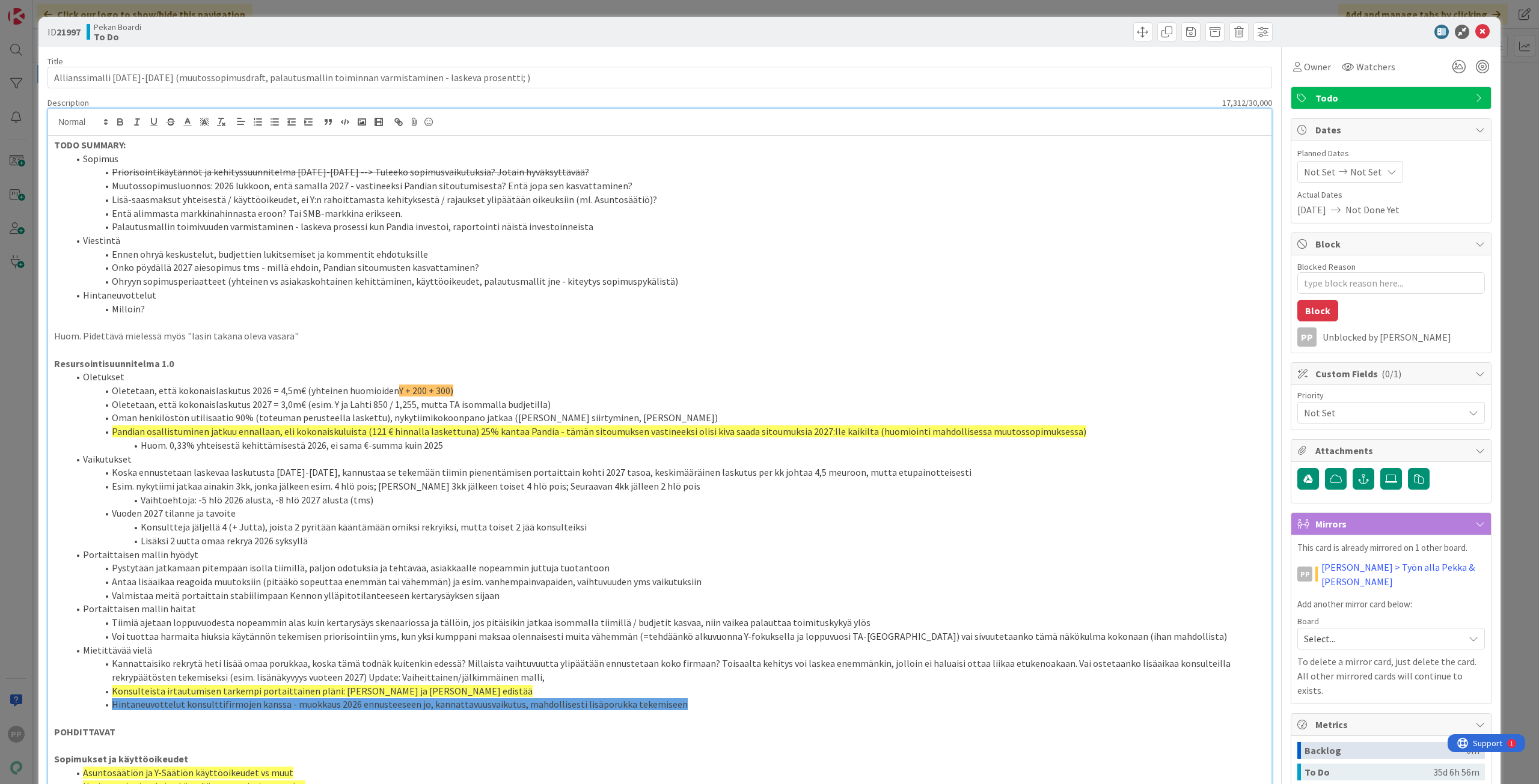
click at [632, 222] on li "Palautusmallin toimivuuden varmistaminen - laskeva prosessi kun Pandia investoi…" at bounding box center [667, 226] width 1197 height 14
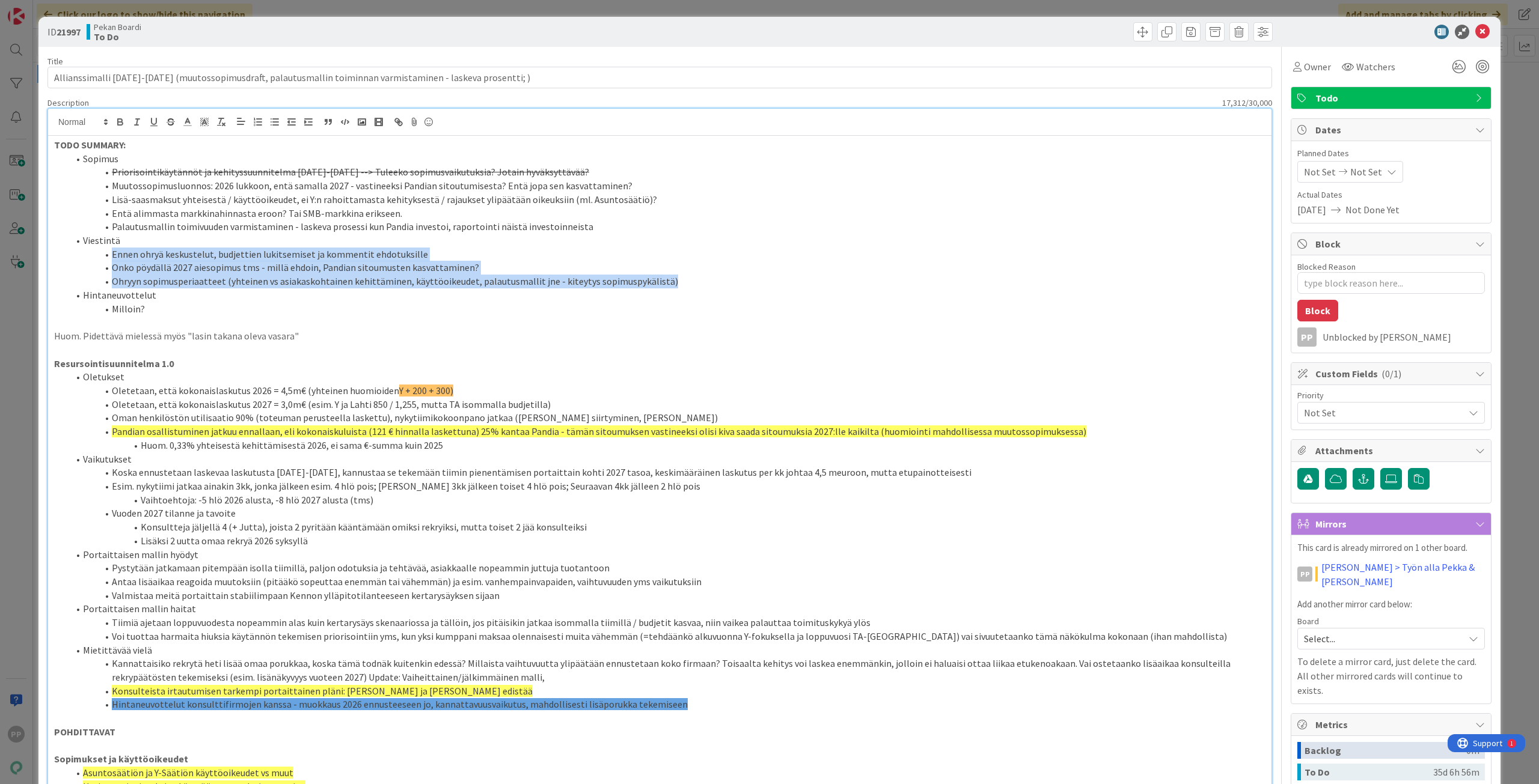
drag, startPoint x: 693, startPoint y: 281, endPoint x: 108, endPoint y: 256, distance: 585.5
click at [108, 256] on ol "Sopimus Priorisointikäytännöt ja kehityssuunnitelma 2025-2026 --> Tuleeko sopim…" at bounding box center [660, 234] width 1212 height 164
drag, startPoint x: 489, startPoint y: 266, endPoint x: 75, endPoint y: 242, distance: 414.7
click at [75, 242] on ol "Sopimus Priorisointikäytännöt ja kehityssuunnitelma 2025-2026 --> Tuleeko sopim…" at bounding box center [660, 234] width 1212 height 164
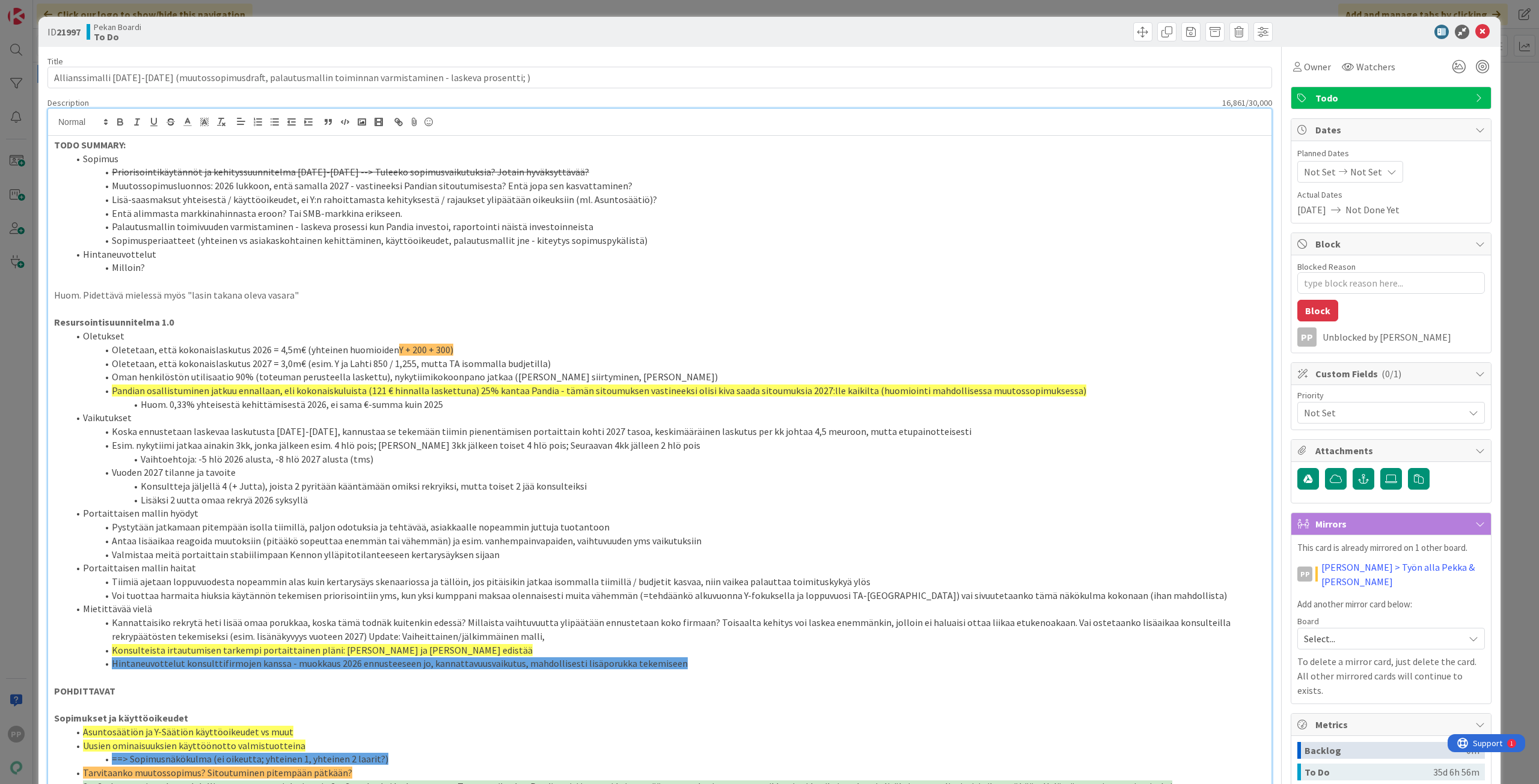
click at [140, 281] on p at bounding box center [660, 281] width 1212 height 14
click at [193, 152] on li "Sopimus" at bounding box center [667, 159] width 1197 height 14
click at [237, 98] on div "16,861 / 30,000" at bounding box center [682, 102] width 1179 height 11
click at [276, 6] on div "ID 21997 Pekan Boardi To Do Title 107 / 128 Allianssimalli 2026-2027 (muutossop…" at bounding box center [770, 392] width 1539 height 784
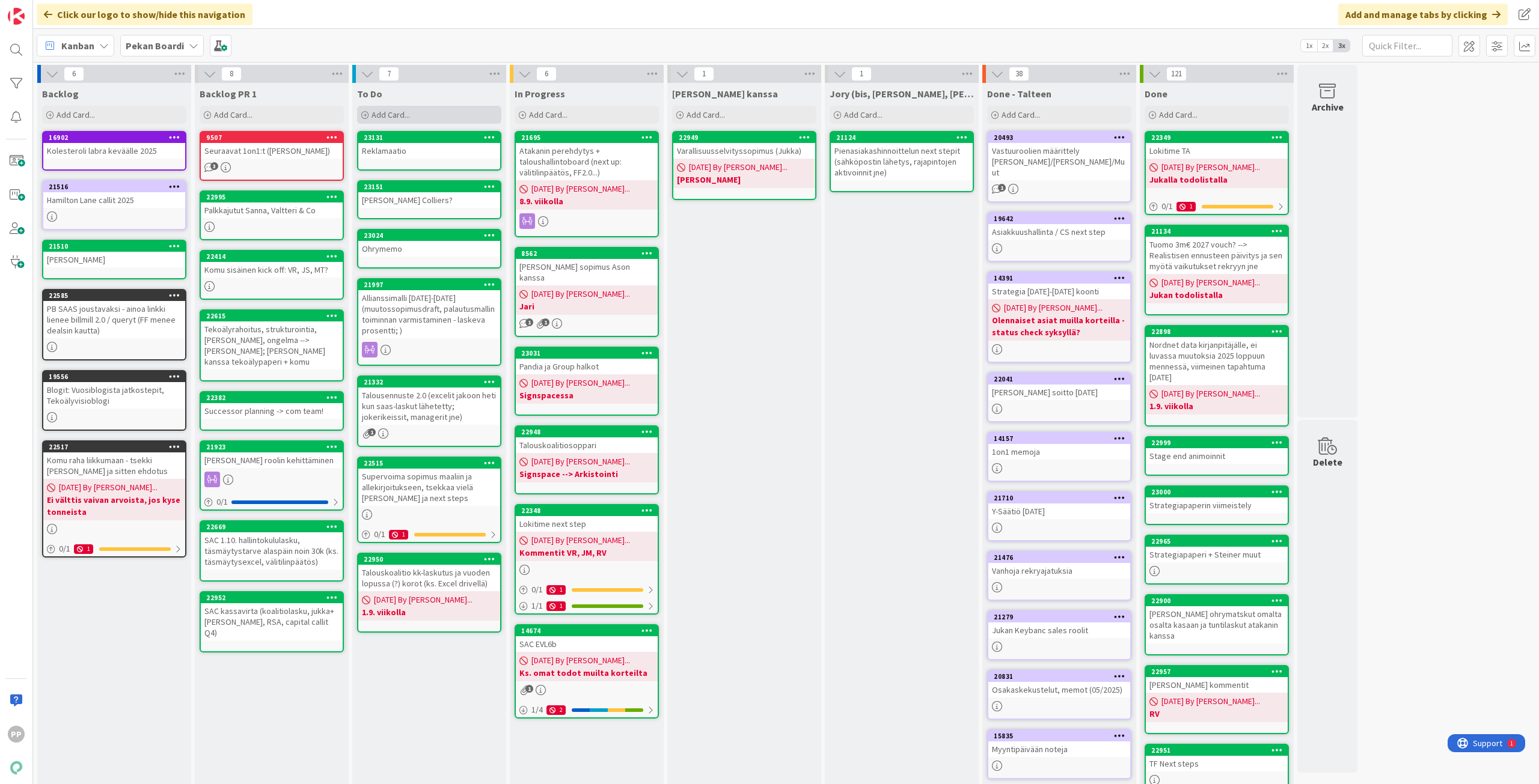
click at [416, 116] on div "Add Card..." at bounding box center [429, 115] width 145 height 18
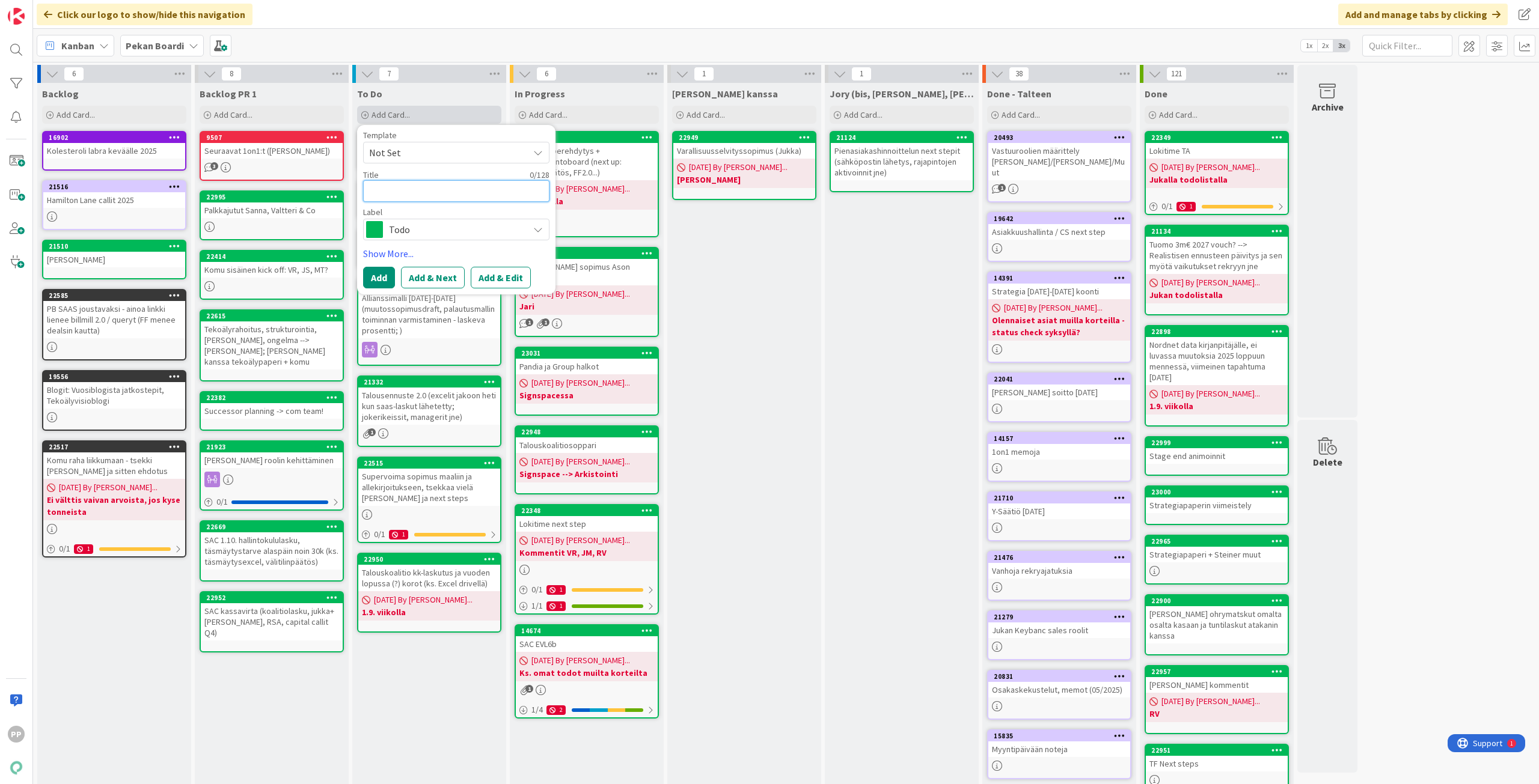
type textarea "x"
type textarea "K"
type textarea "x"
type textarea "Ko"
type textarea "x"
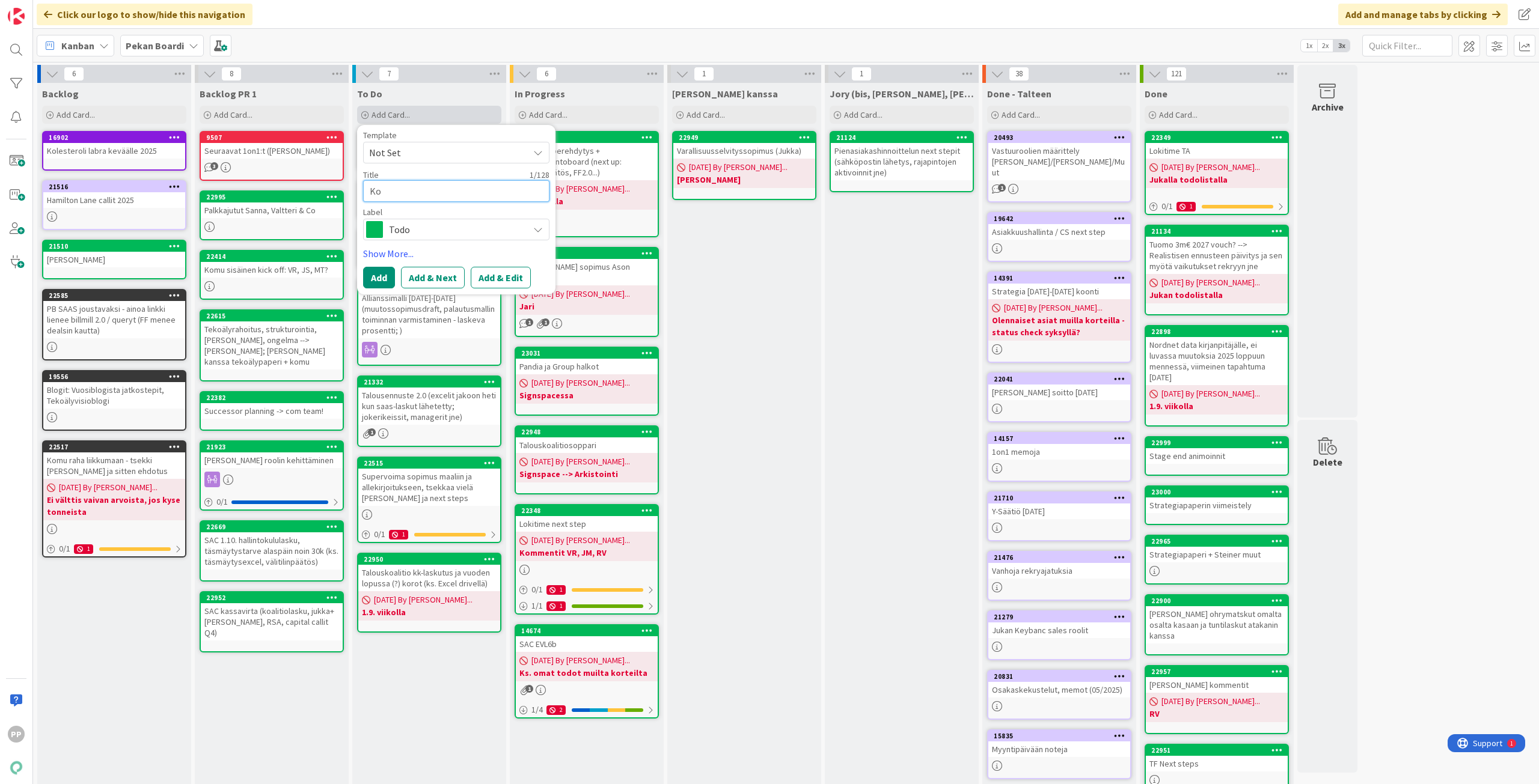
type textarea "Kon"
type textarea "x"
type textarea "Kons"
type textarea "x"
type textarea "Konsu"
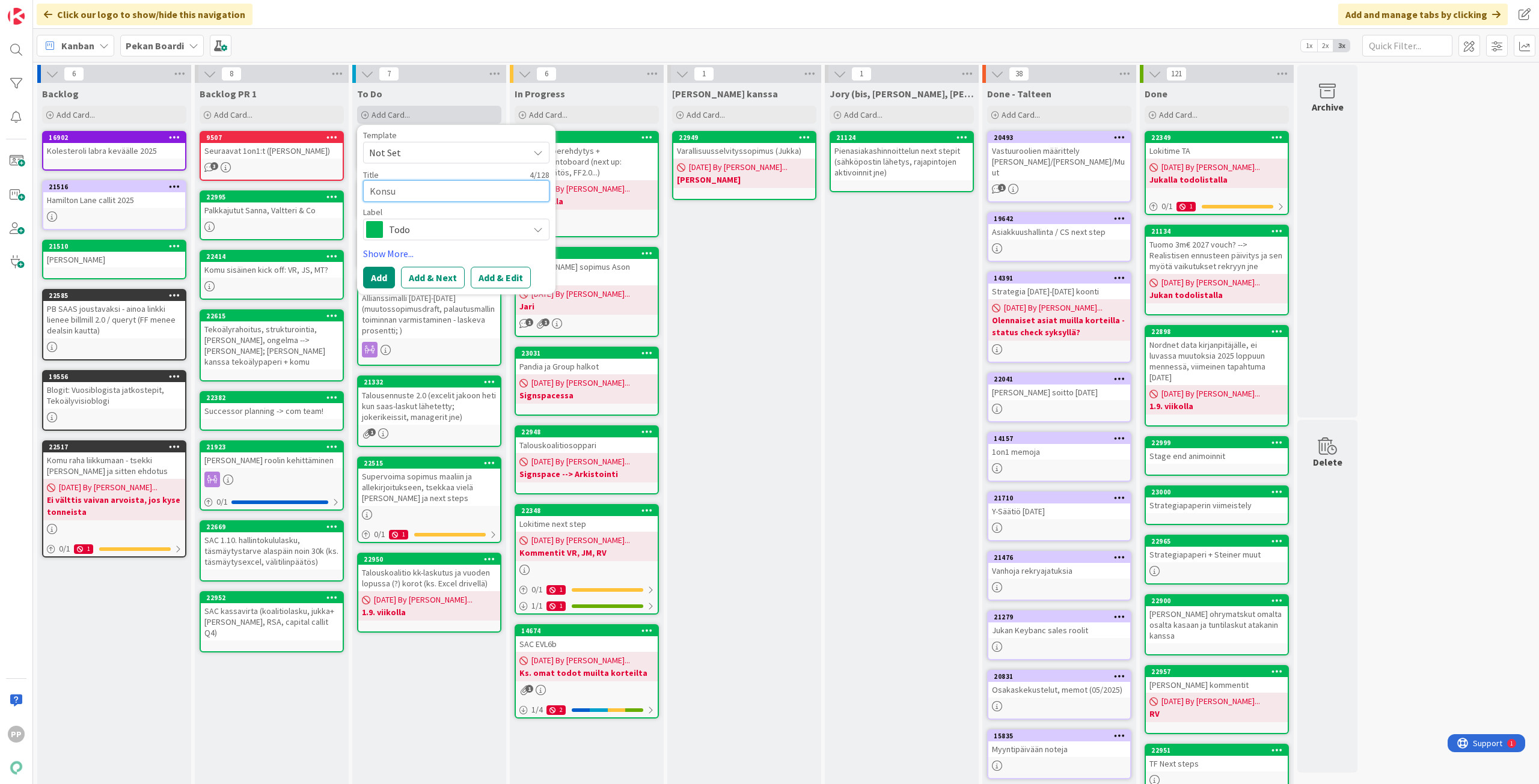
type textarea "x"
type textarea "Konsul"
type textarea "x"
type textarea "Konsult"
type textarea "x"
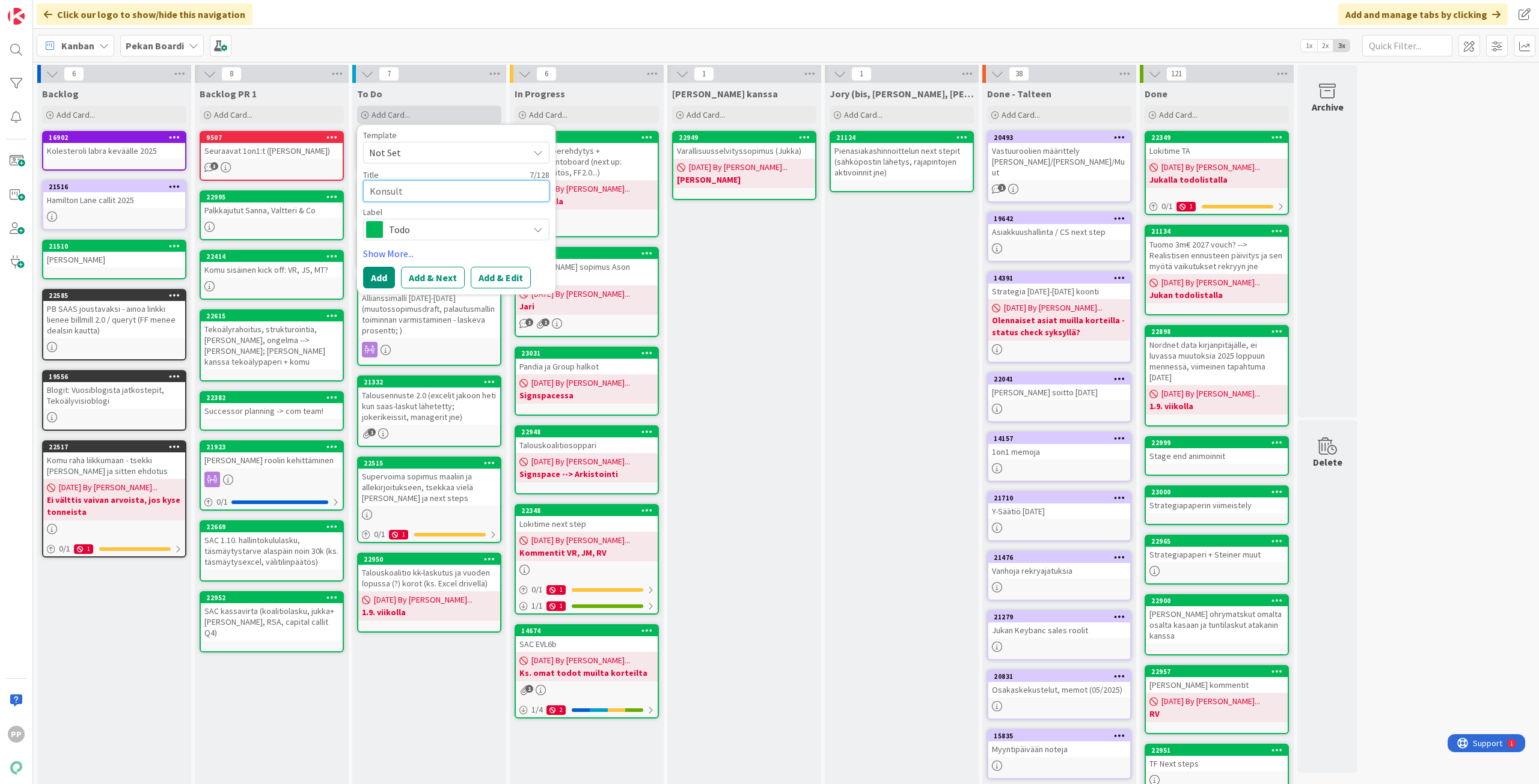
type textarea "Konsultt"
type textarea "x"
type textarea "Konsultti"
type textarea "x"
type textarea "Konsulttih"
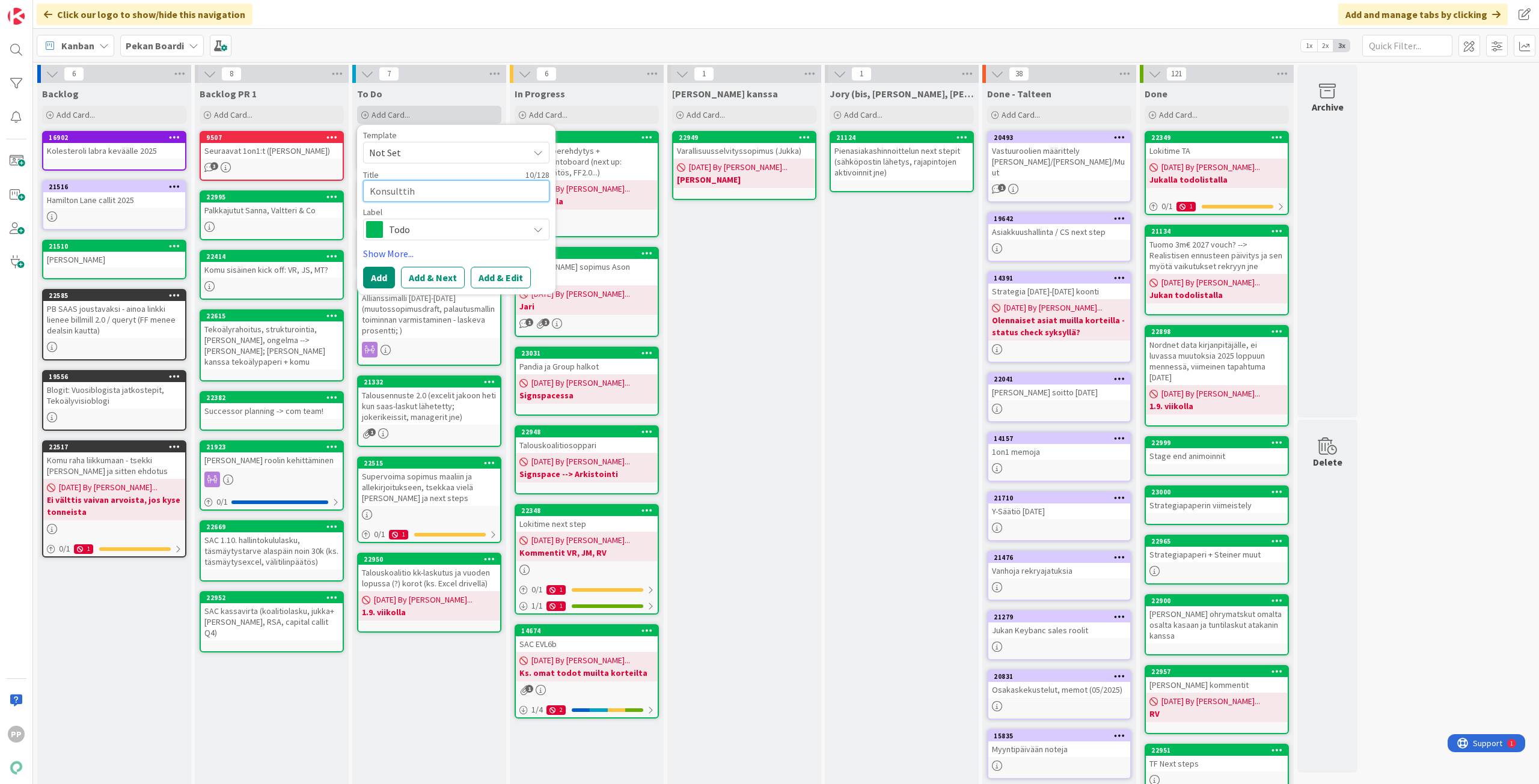
type textarea "x"
type textarea "Konsulttihi"
type textarea "x"
type textarea "Konsulttihin"
type textarea "x"
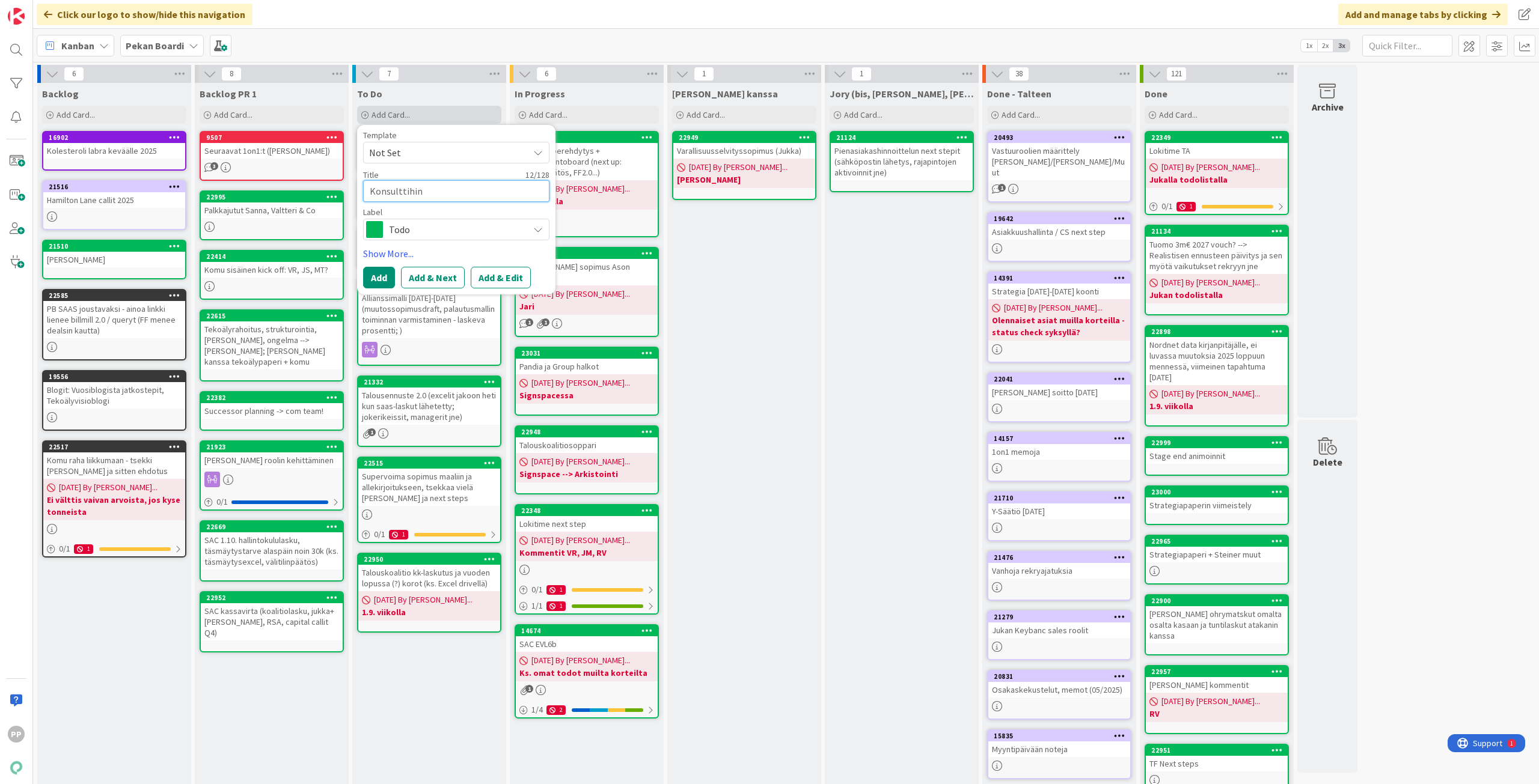
type textarea "Konsulttihinn"
type textarea "x"
type textarea "Konsulttihinna"
type textarea "x"
type textarea "Konsulttihinnat"
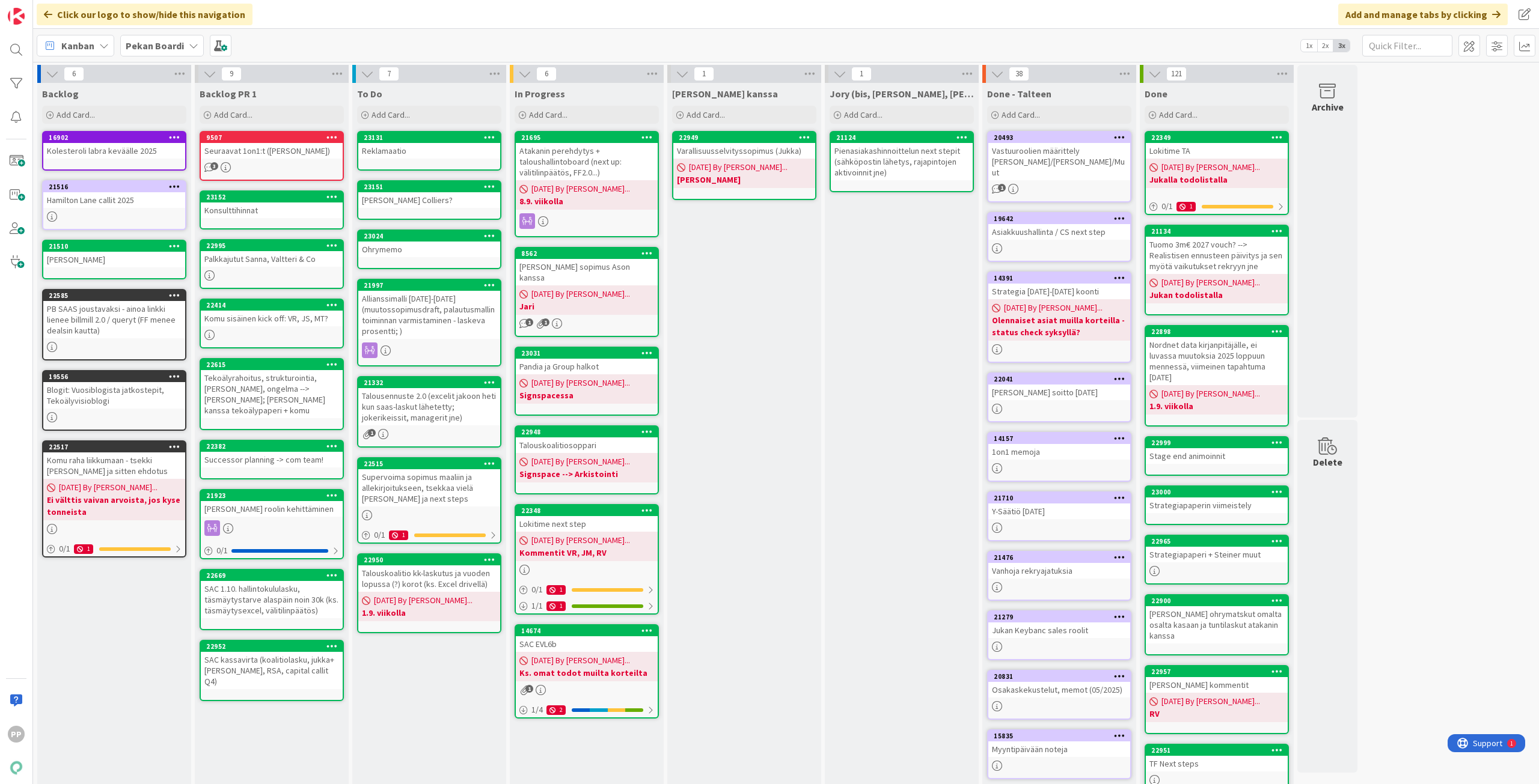
click at [442, 325] on div "Allianssimalli 2026-2027 (muutossopimusdraft, palautusmallin toiminnan varmista…" at bounding box center [430, 315] width 142 height 48
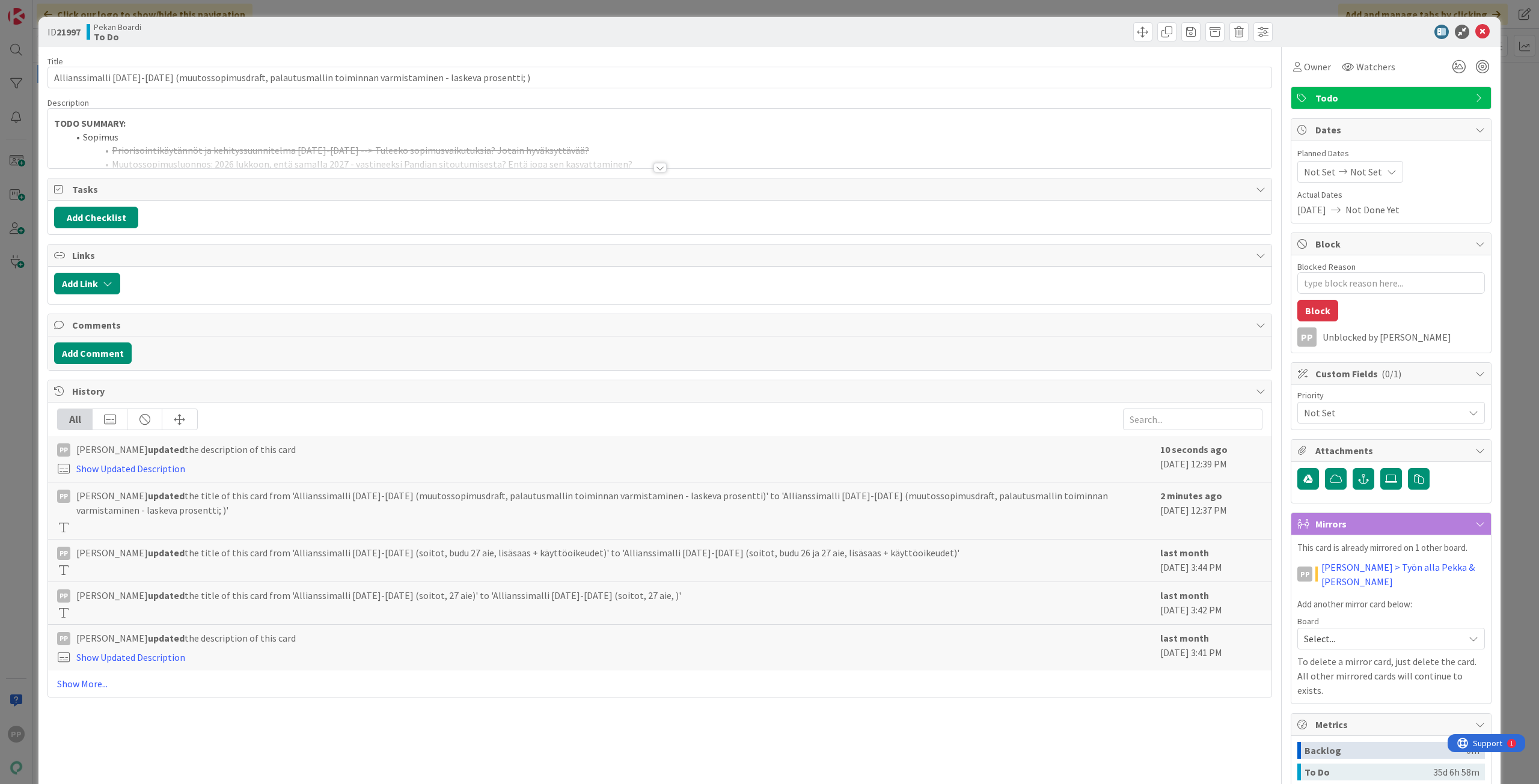
click at [253, 163] on div at bounding box center [660, 153] width 1223 height 31
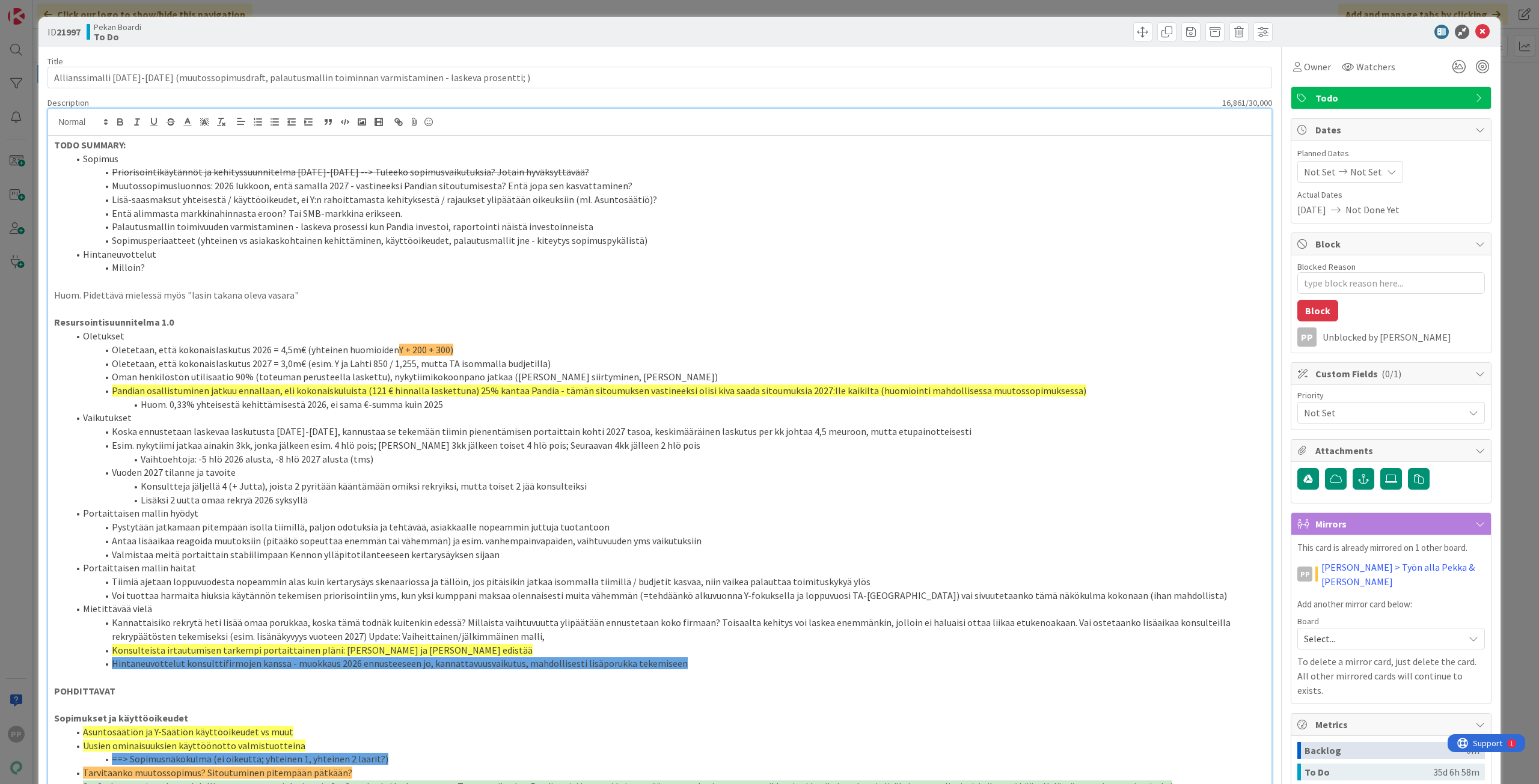
click at [1418, 534] on div "Mirrors" at bounding box center [1392, 524] width 200 height 22
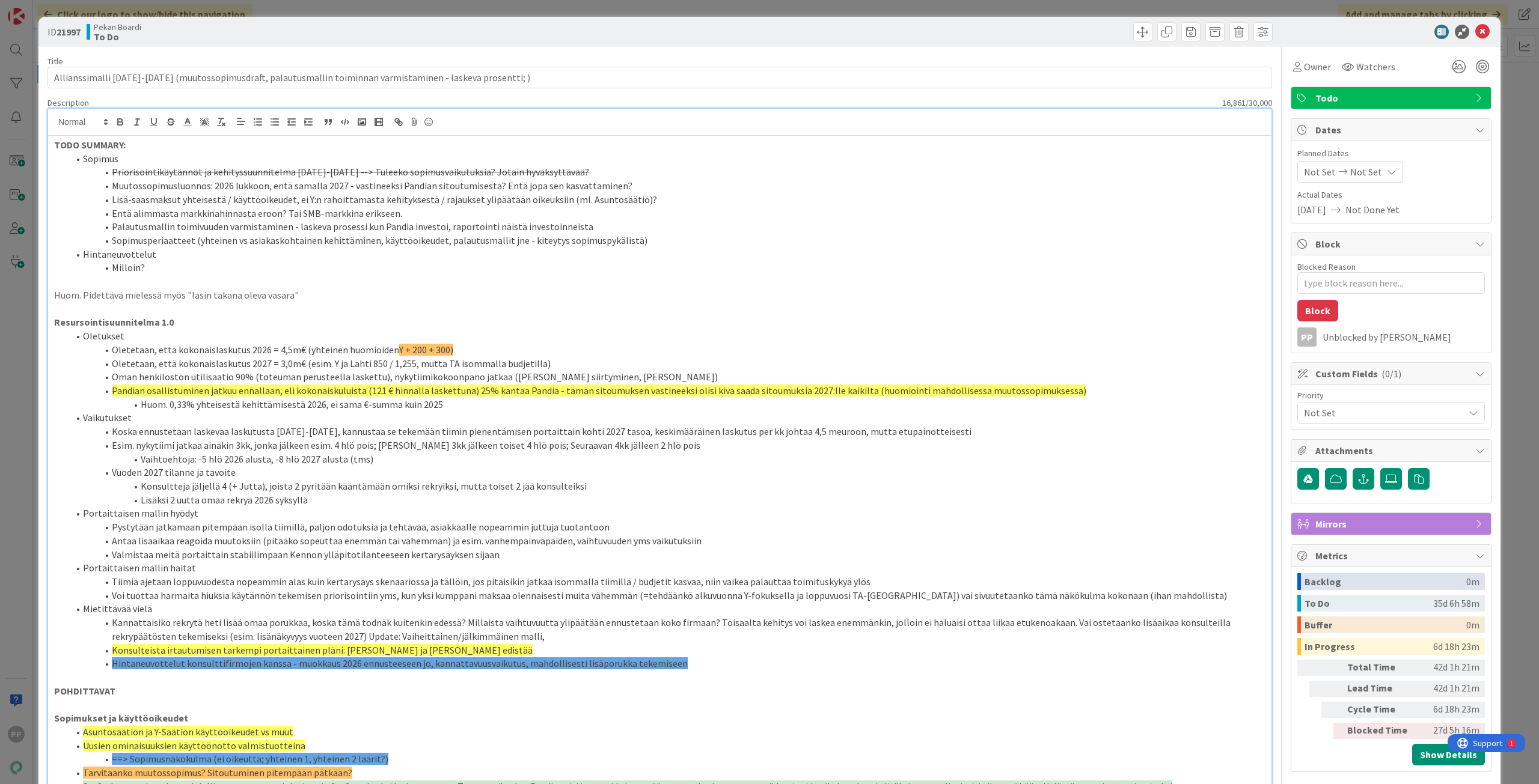
click at [1418, 534] on div "Mirrors" at bounding box center [1392, 524] width 200 height 21
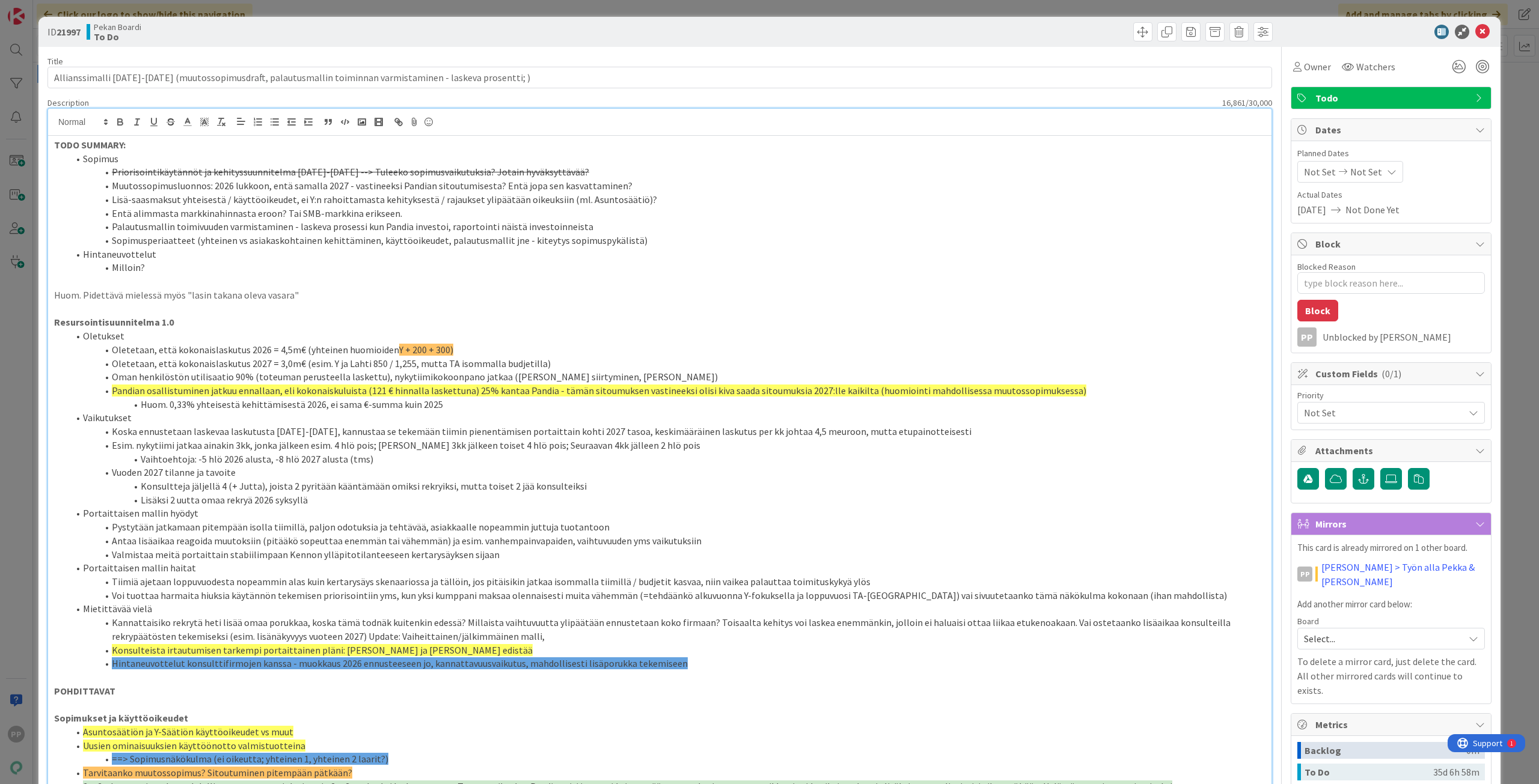
click at [212, 325] on p "Resursointisuunnitelma 1.0" at bounding box center [660, 322] width 1212 height 14
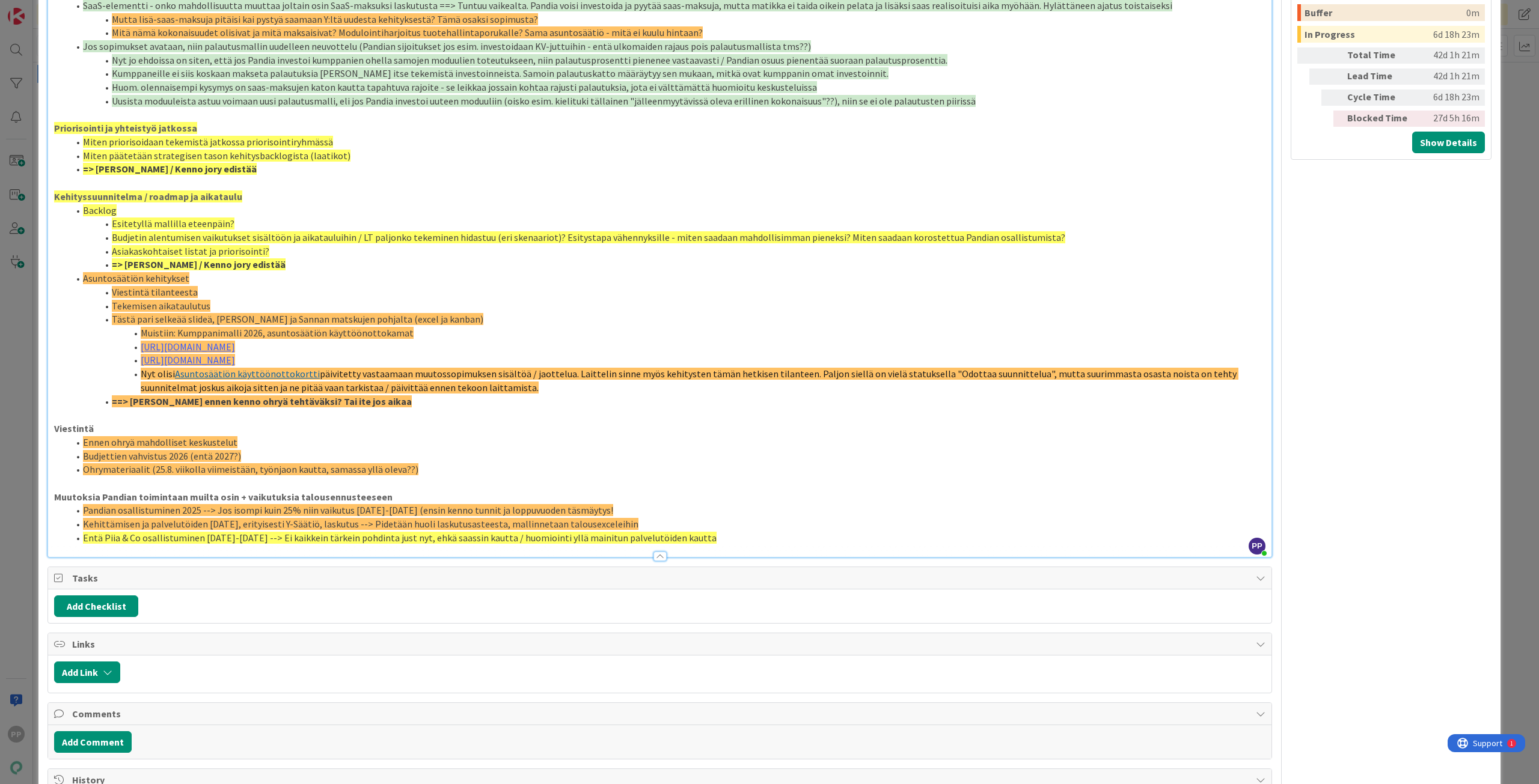
scroll to position [1109, 0]
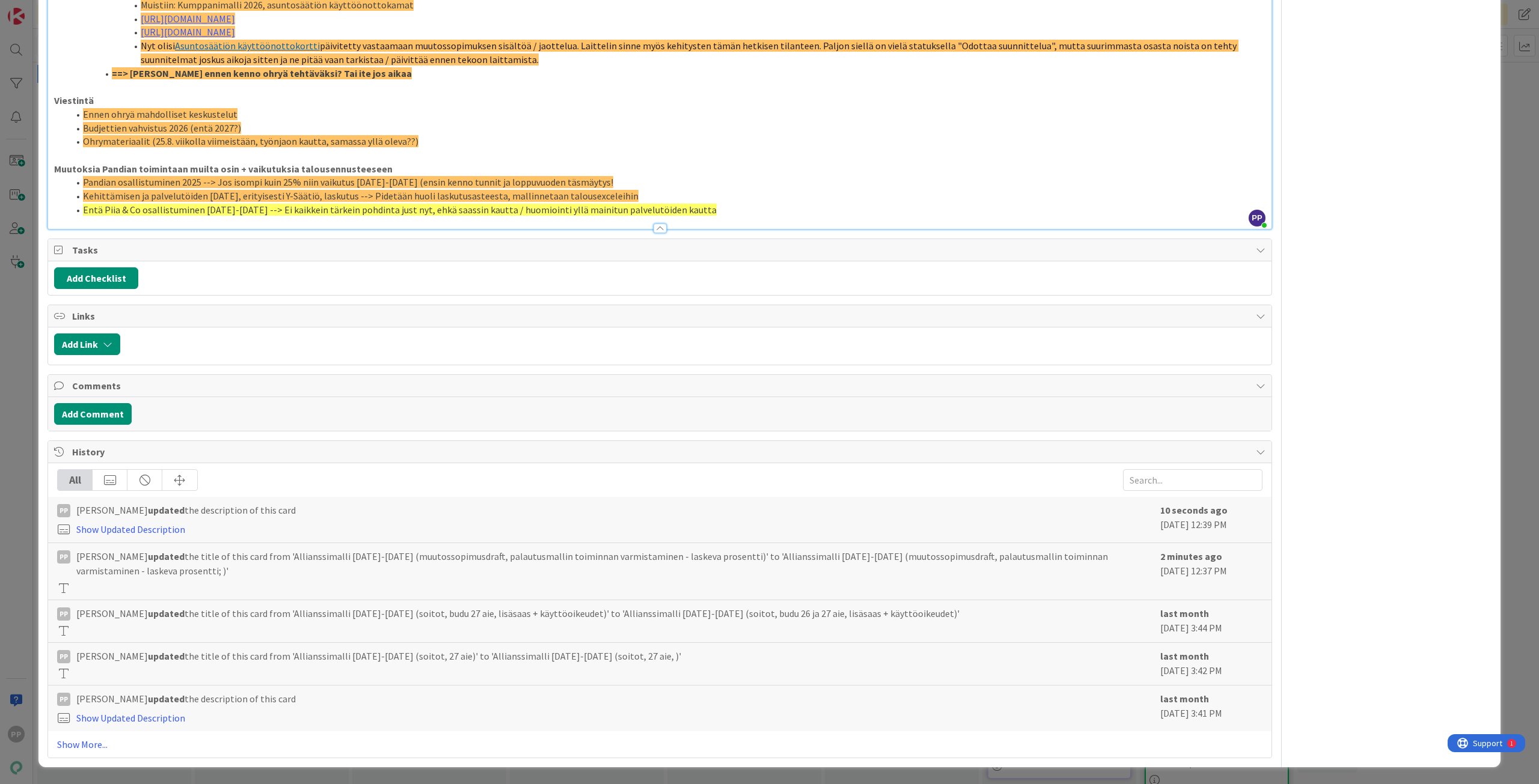
click at [116, 323] on div "Links" at bounding box center [660, 316] width 1223 height 22
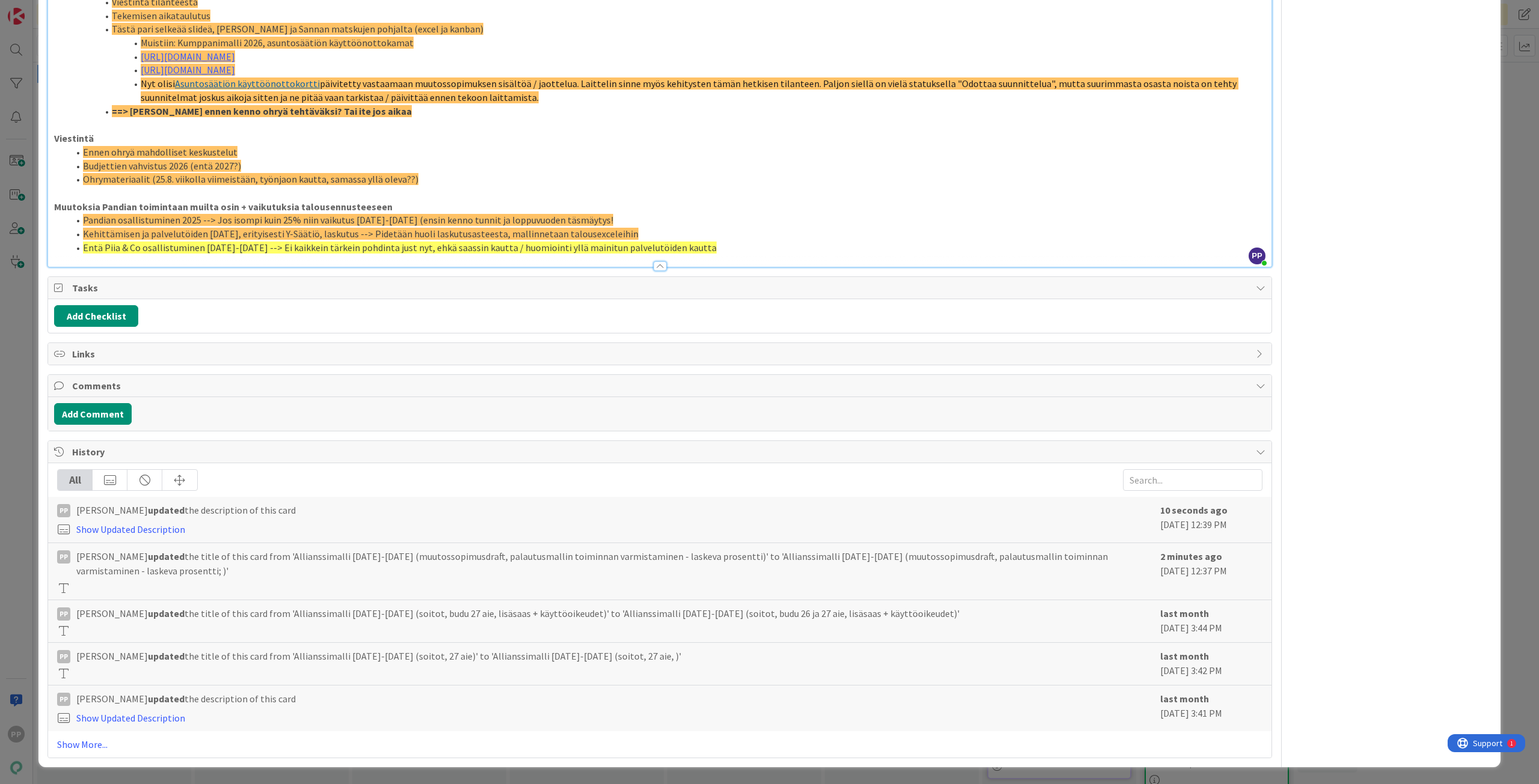
click at [107, 357] on span "Links" at bounding box center [660, 354] width 1178 height 14
type textarea "x"
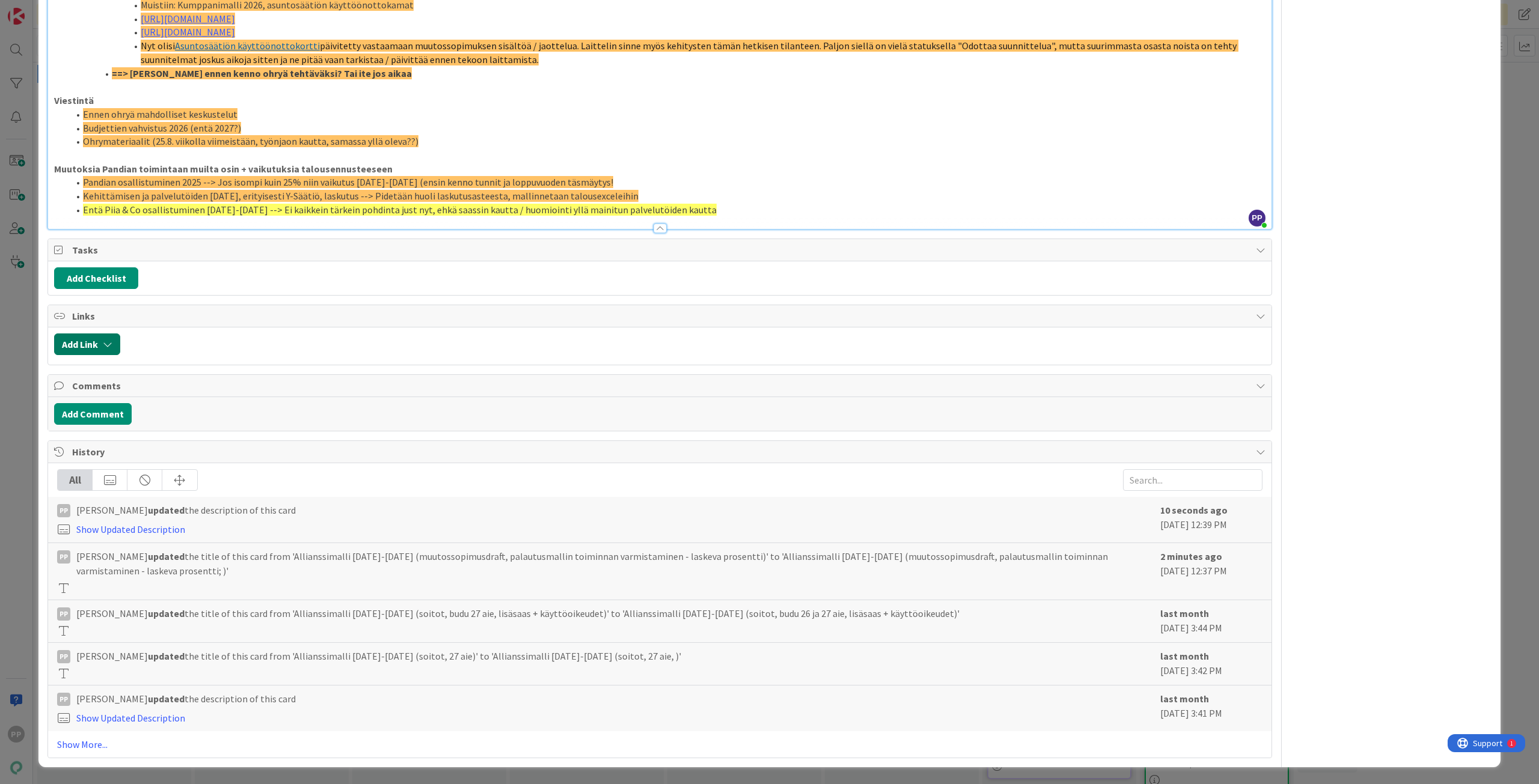
click at [112, 349] on button "Add Link" at bounding box center [87, 344] width 66 height 21
click at [277, 327] on div "Add Link Link Card New Existing Current Board" at bounding box center [660, 345] width 1223 height 37
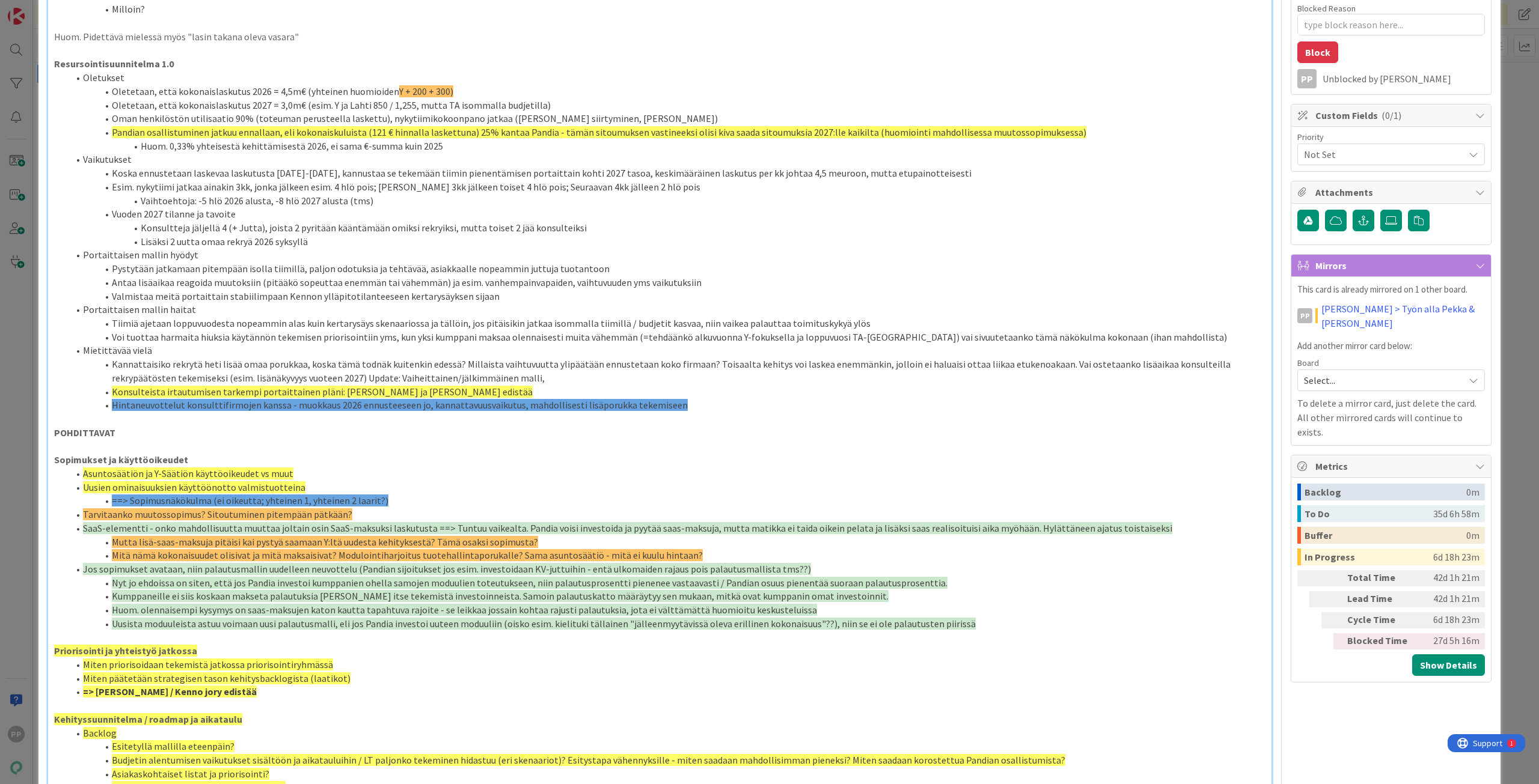
scroll to position [208, 0]
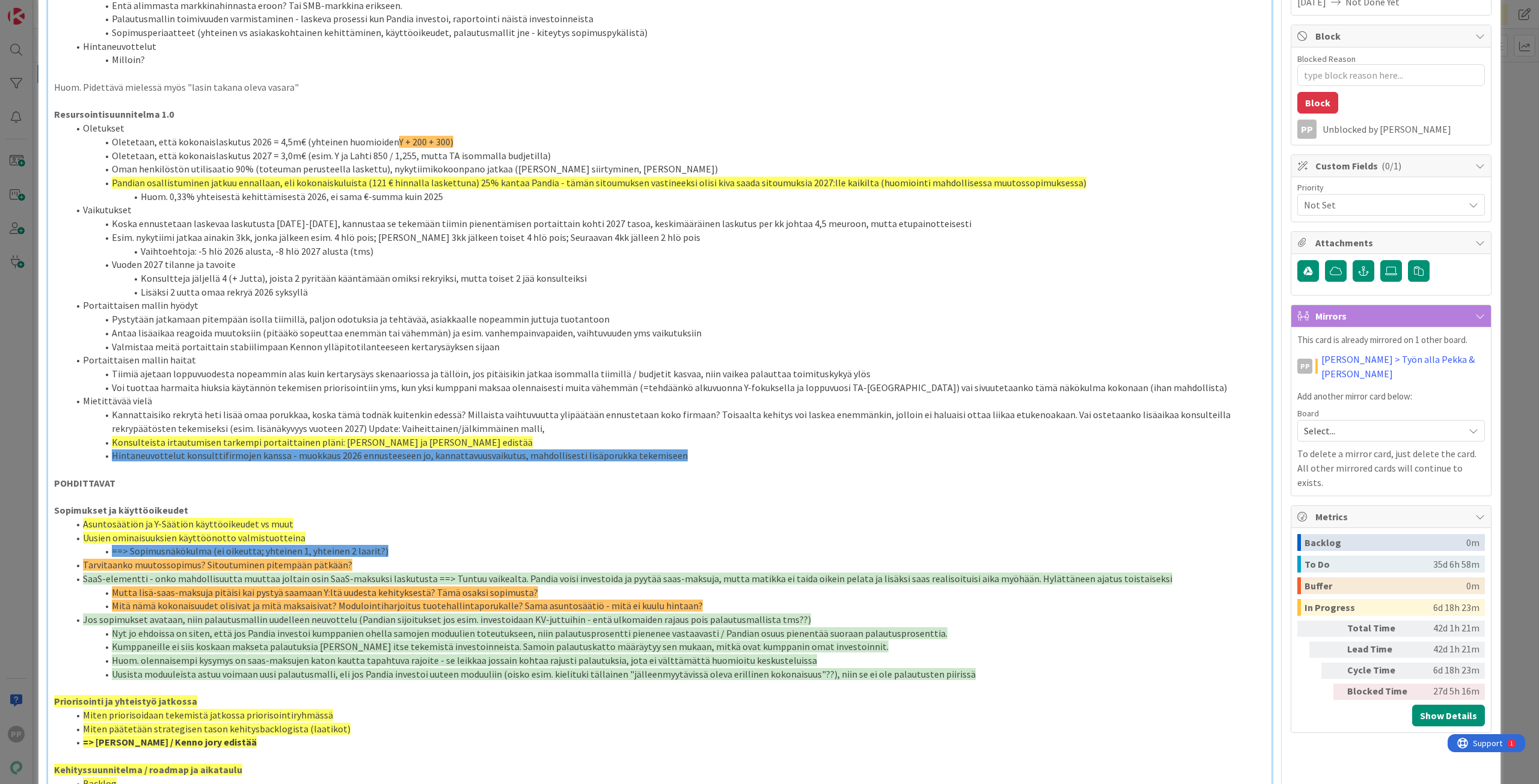
click at [1461, 344] on p "This card is already mirrored on 1 other board." at bounding box center [1391, 340] width 188 height 14
click at [1489, 343] on div "ID 21997 Pekan Boardi To Do Title 107 / 128 Allianssimalli 2026-2027 (muutossop…" at bounding box center [770, 739] width 1462 height 1860
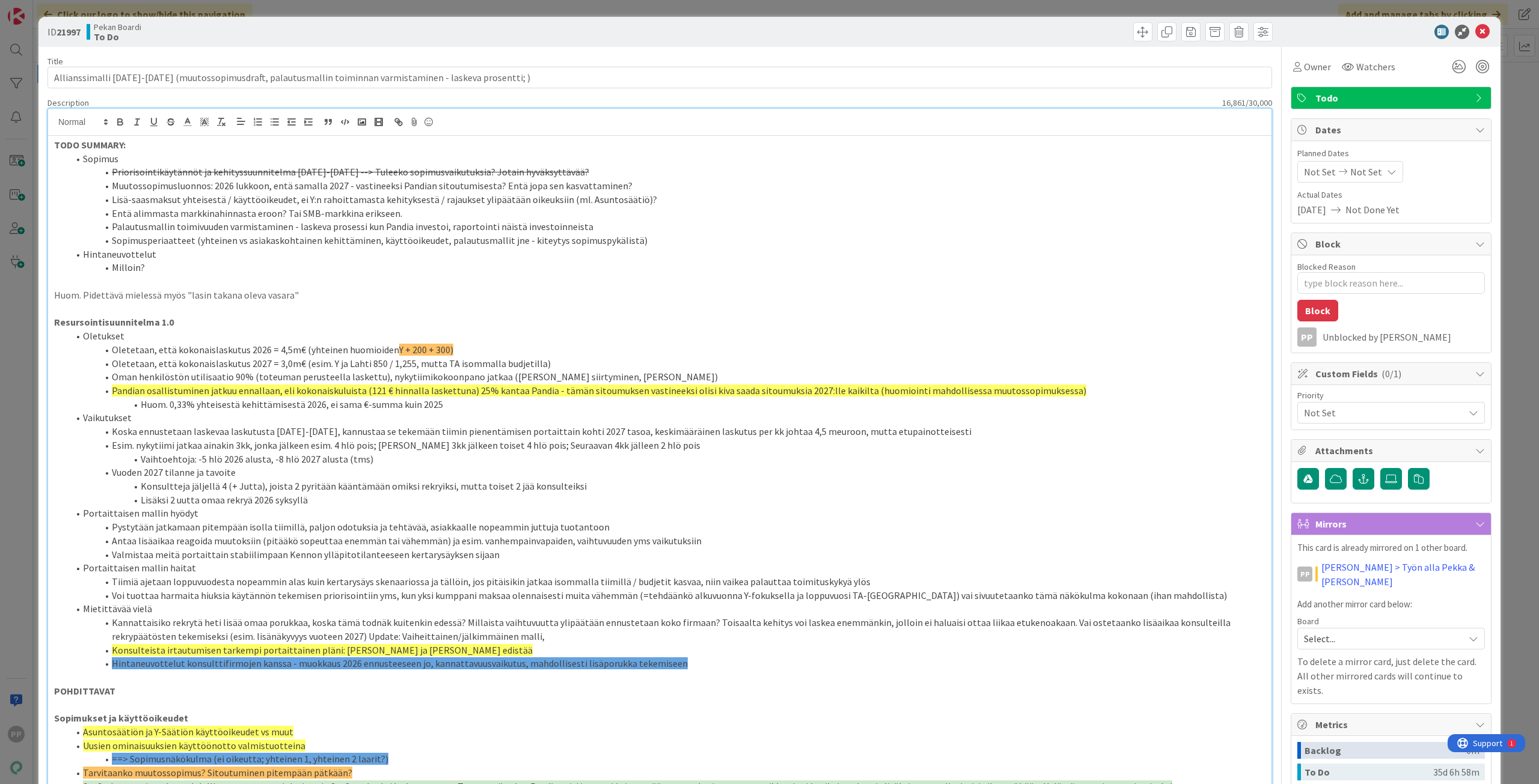
click at [412, 65] on div "Title 107 / 128" at bounding box center [660, 61] width 1225 height 11
click at [413, 57] on div "Title 107 / 128" at bounding box center [660, 61] width 1225 height 11
click at [430, 12] on div "ID 21997 Pekan Boardi To Do Title 107 / 128 Allianssimalli 2026-2027 (muutossop…" at bounding box center [770, 392] width 1539 height 784
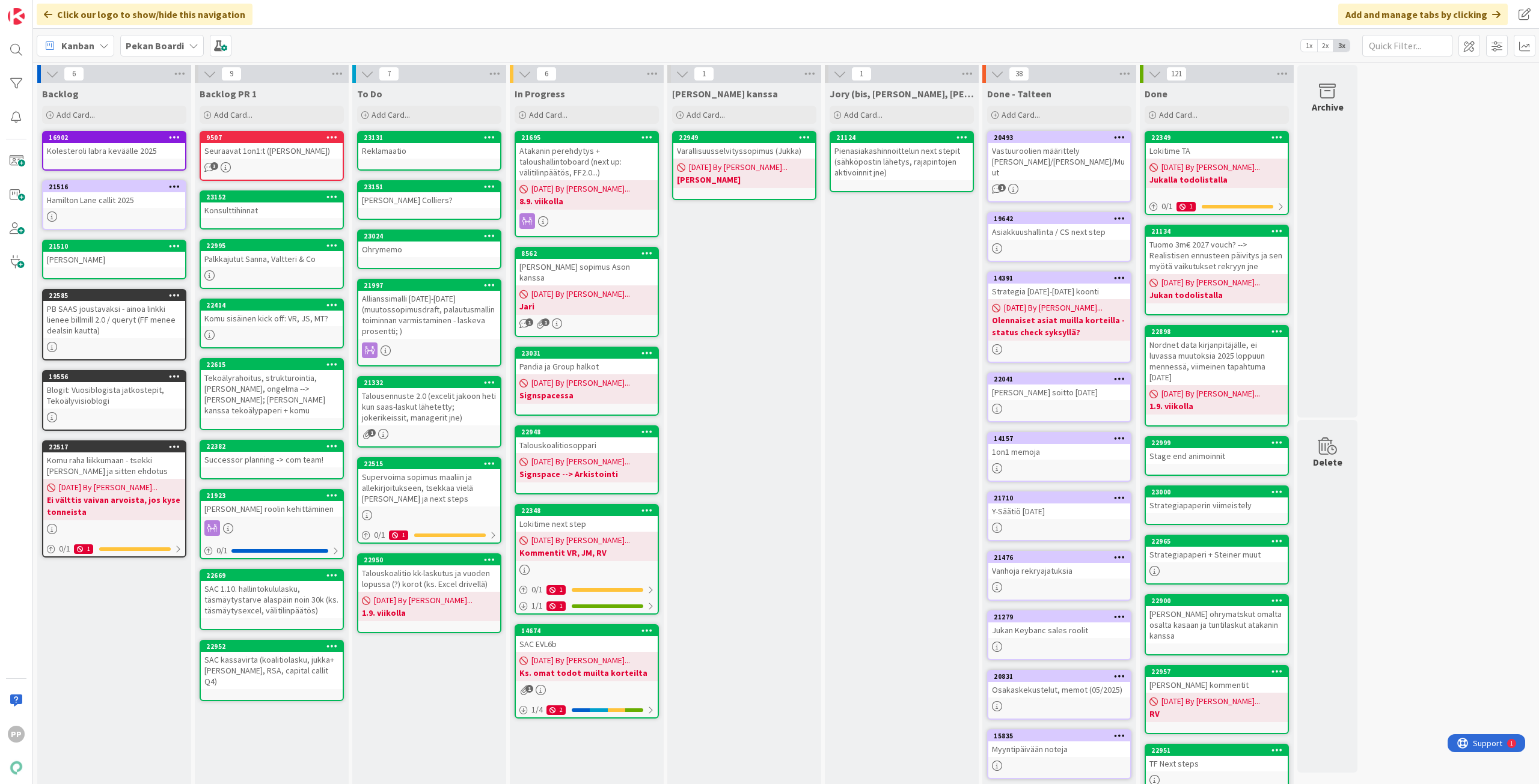
drag, startPoint x: 413, startPoint y: 694, endPoint x: 419, endPoint y: 684, distance: 11.7
click at [413, 694] on div "To Do Add Card... Template Not Set Title 0 / 128 Label Todo Show More... Add Ad…" at bounding box center [429, 511] width 154 height 857
click at [449, 731] on div "To Do Add Card... Template Not Set Title 0 / 128 Label Todo Show More... Add Ad…" at bounding box center [429, 511] width 154 height 857
click at [422, 719] on div "To Do Add Card... Template Not Set Title 0 / 128 Label Todo Show More... Add Ad…" at bounding box center [429, 511] width 154 height 857
click at [422, 720] on div "To Do Add Card... Template Not Set Title 0 / 128 Label Todo Show More... Add Ad…" at bounding box center [429, 511] width 154 height 857
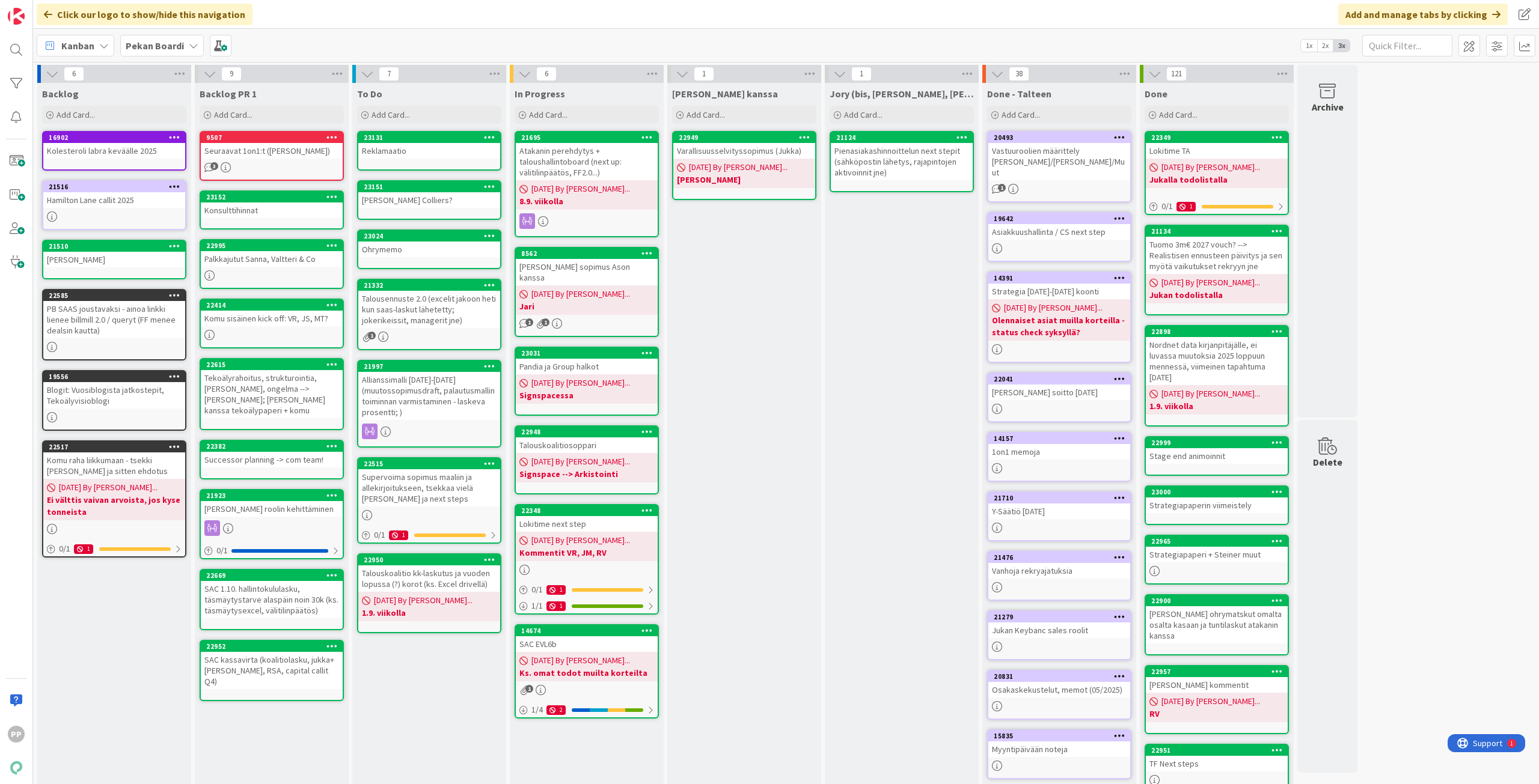
click at [426, 720] on div "To Do Add Card... Template Not Set Title 0 / 128 Label Todo Show More... Add Ad…" at bounding box center [429, 511] width 154 height 857
click at [426, 719] on div "To Do Add Card... Template Not Set Title 0 / 128 Label Todo Show More... Add Ad…" at bounding box center [429, 511] width 154 height 857
drag, startPoint x: 426, startPoint y: 719, endPoint x: 427, endPoint y: 712, distance: 7.1
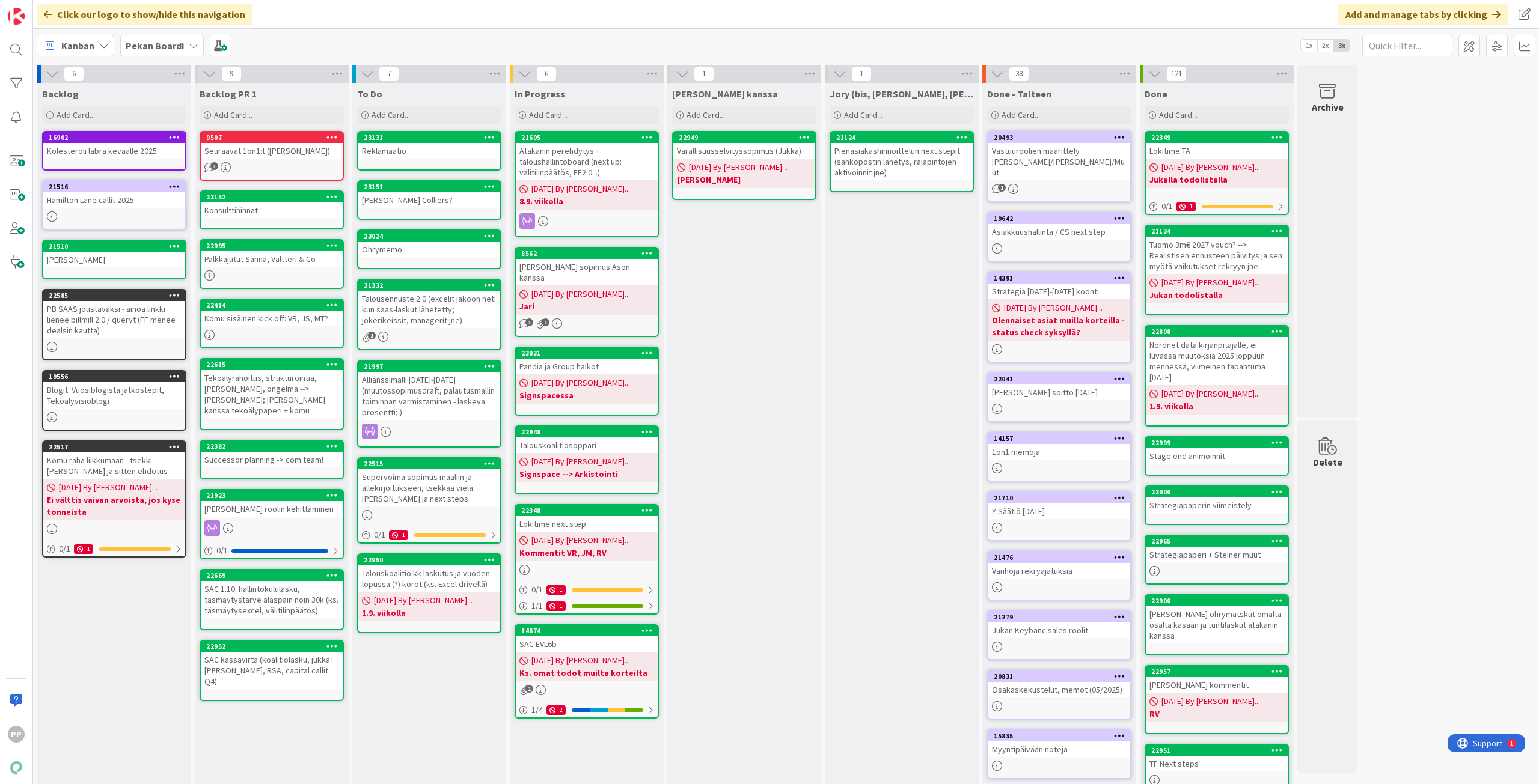
click at [427, 712] on div "To Do Add Card... Template Not Set Title 0 / 128 Label Todo Show More... Add Ad…" at bounding box center [429, 511] width 154 height 857
click at [427, 706] on div "To Do Add Card... Template Not Set Title 0 / 128 Label Todo Show More... Add Ad…" at bounding box center [429, 511] width 154 height 857
click at [450, 686] on div "To Do Add Card... Template Not Set Title 0 / 128 Label Todo Show More... Add Ad…" at bounding box center [429, 511] width 154 height 857
click at [458, 692] on div "To Do Add Card... Template Not Set Title 0 / 128 Label Todo Show More... Add Ad…" at bounding box center [429, 511] width 154 height 857
click at [458, 693] on div "To Do Add Card... Template Not Set Title 0 / 128 Label Todo Show More... Add Ad…" at bounding box center [429, 511] width 154 height 857
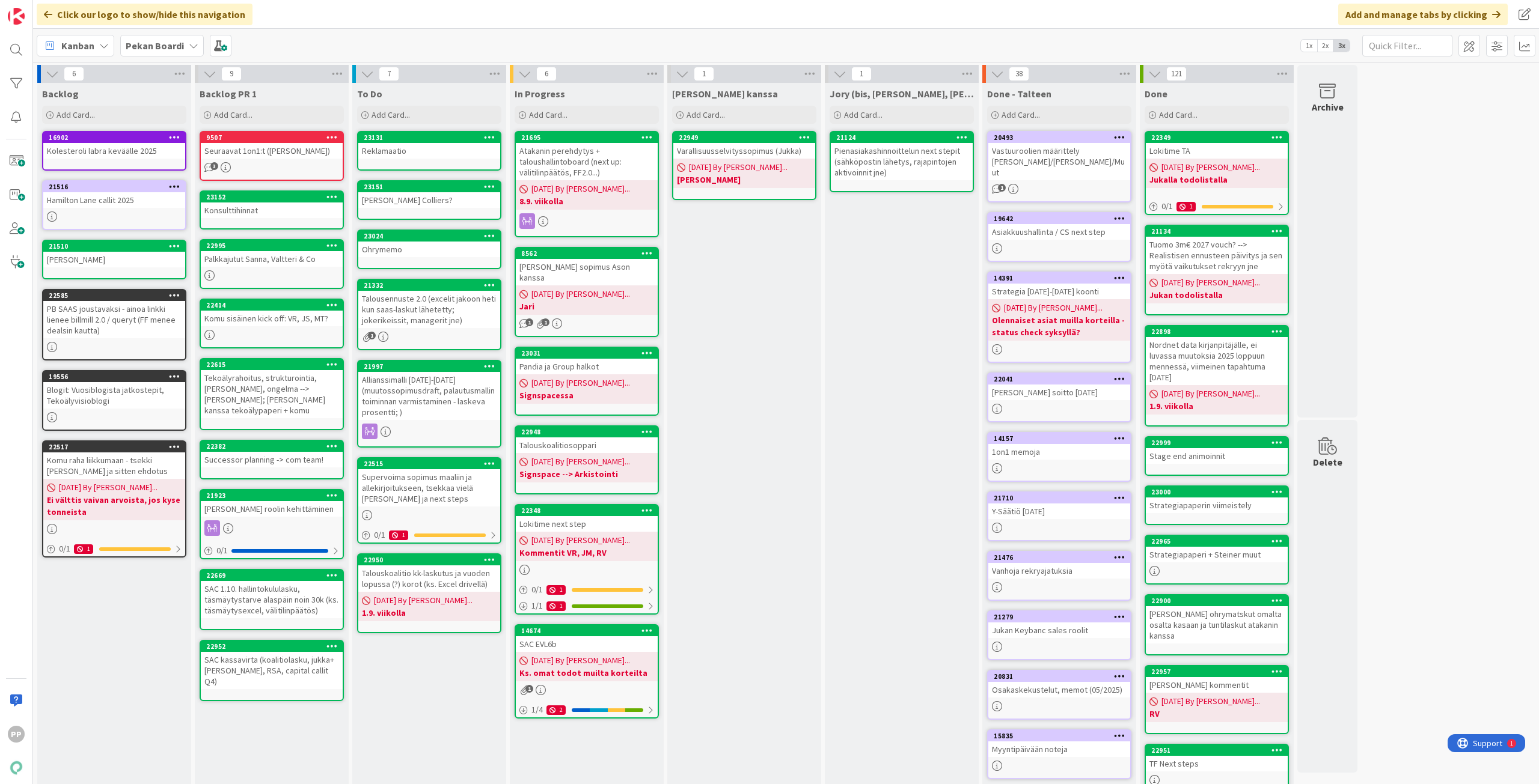
click at [458, 693] on div "To Do Add Card... Template Not Set Title 0 / 128 Label Todo Show More... Add Ad…" at bounding box center [429, 511] width 154 height 857
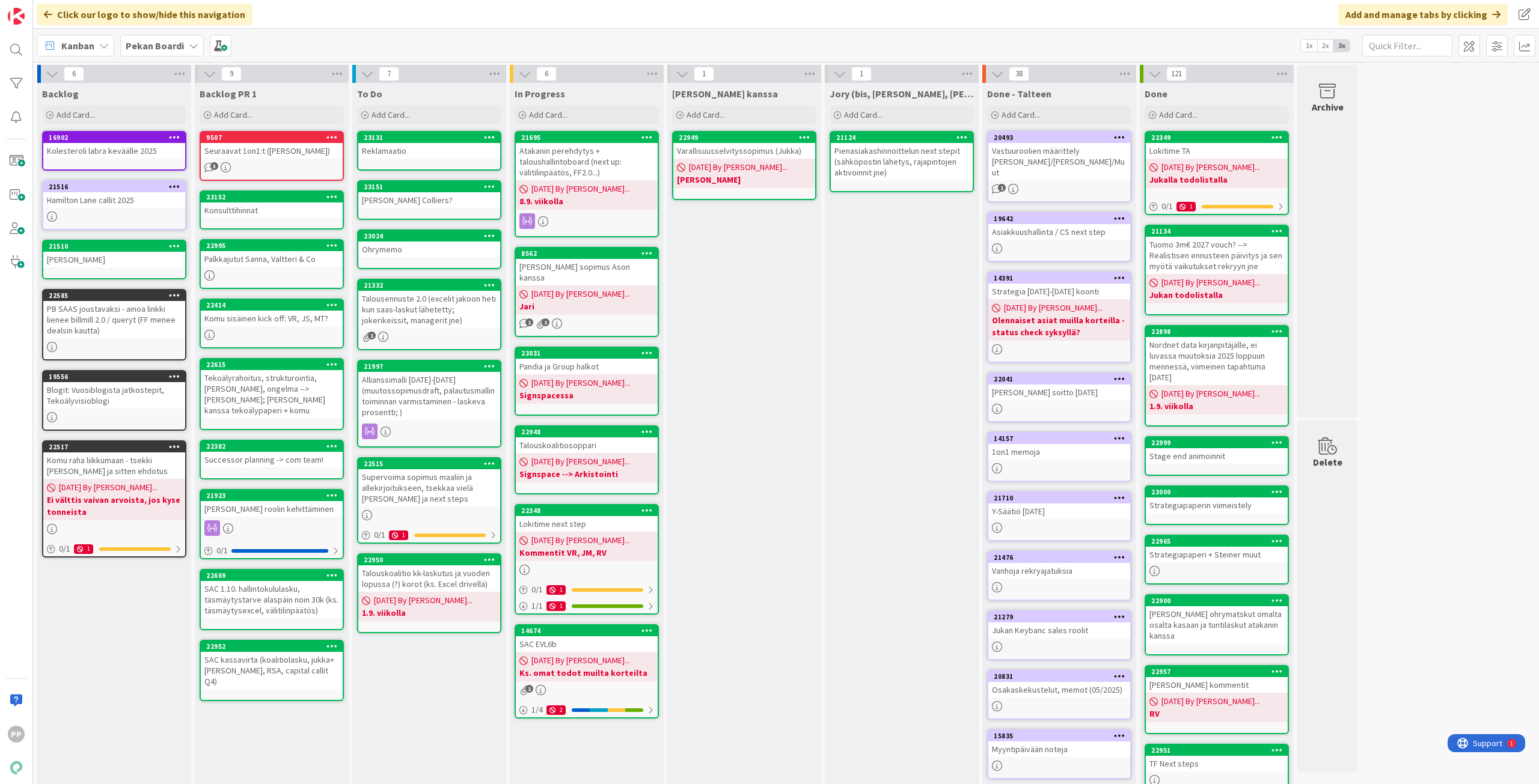
click at [458, 693] on div "To Do Add Card... Template Not Set Title 0 / 128 Label Todo Show More... Add Ad…" at bounding box center [429, 511] width 154 height 857
click at [774, 581] on div "Jukan kanssa Add Card... 22949 Varallisuusselvityssopimus (Jukka) 08/26/2025 By…" at bounding box center [744, 511] width 154 height 857
click at [773, 648] on div "Jukan kanssa Add Card... 22949 Varallisuusselvityssopimus (Jukka) 08/26/2025 By…" at bounding box center [744, 511] width 154 height 857
click at [917, 647] on div "Jory (bis, kenno, bohr) Add Card... 21124 Pienasiakashinnoittelun next stepit (…" at bounding box center [902, 511] width 154 height 857
click at [738, 676] on div "Jukan kanssa Add Card... 22949 Varallisuusselvityssopimus (Jukka) 08/26/2025 By…" at bounding box center [744, 511] width 154 height 857
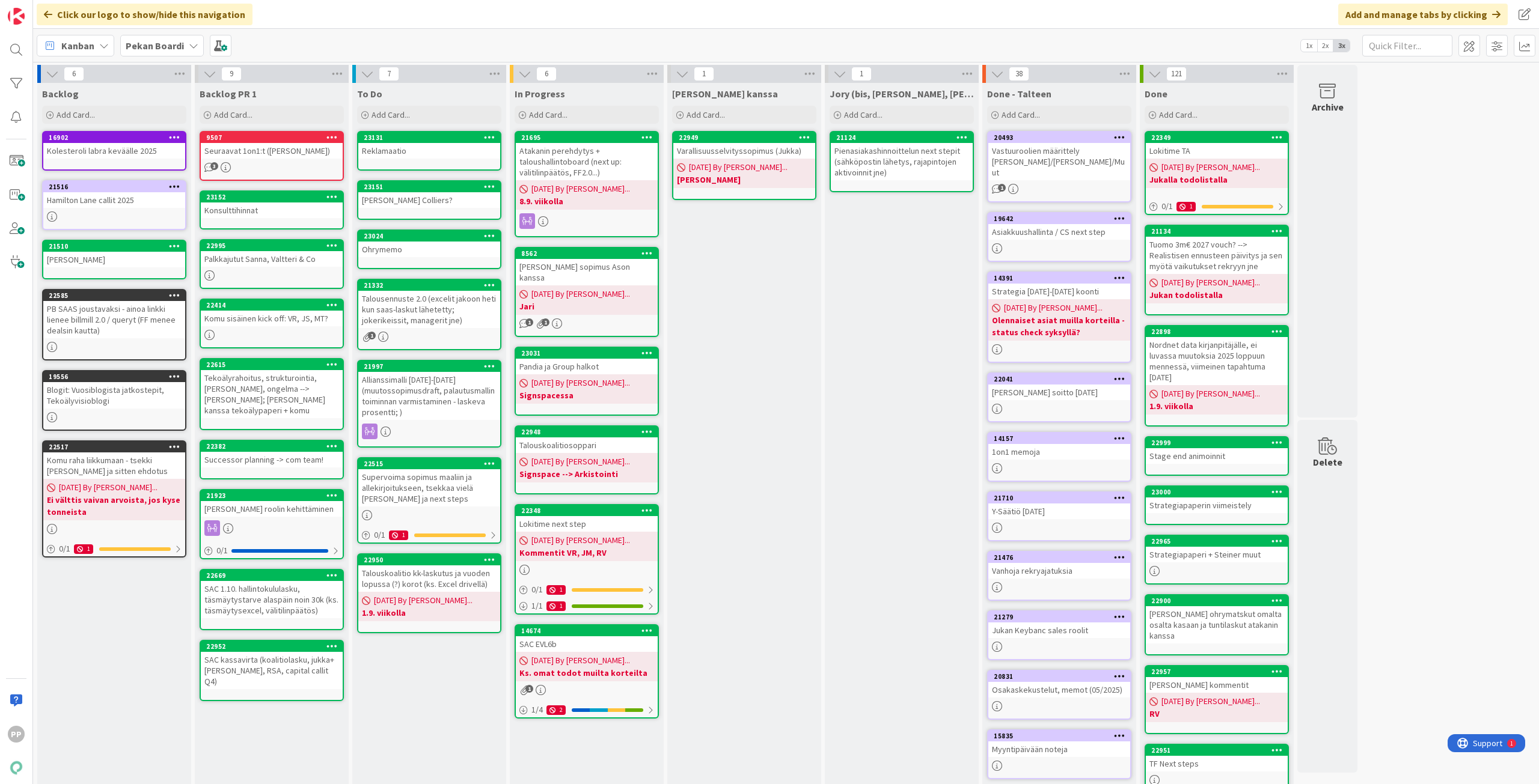
click at [875, 663] on div "Jory (bis, kenno, bohr) Add Card... 21124 Pienasiakashinnoittelun next stepit (…" at bounding box center [902, 511] width 154 height 857
click at [765, 683] on div "Jukan kanssa Add Card... 22949 Varallisuusselvityssopimus (Jukka) 08/26/2025 By…" at bounding box center [744, 511] width 154 height 857
click at [903, 669] on div "Jory (bis, kenno, bohr) Add Card... 21124 Pienasiakashinnoittelun next stepit (…" at bounding box center [902, 511] width 154 height 857
click at [773, 667] on div "Jukan kanssa Add Card... 22949 Varallisuusselvityssopimus (Jukka) 08/26/2025 By…" at bounding box center [744, 511] width 154 height 857
click at [881, 644] on div "Jory (bis, kenno, bohr) Add Card... 21124 Pienasiakashinnoittelun next stepit (…" at bounding box center [902, 511] width 154 height 857
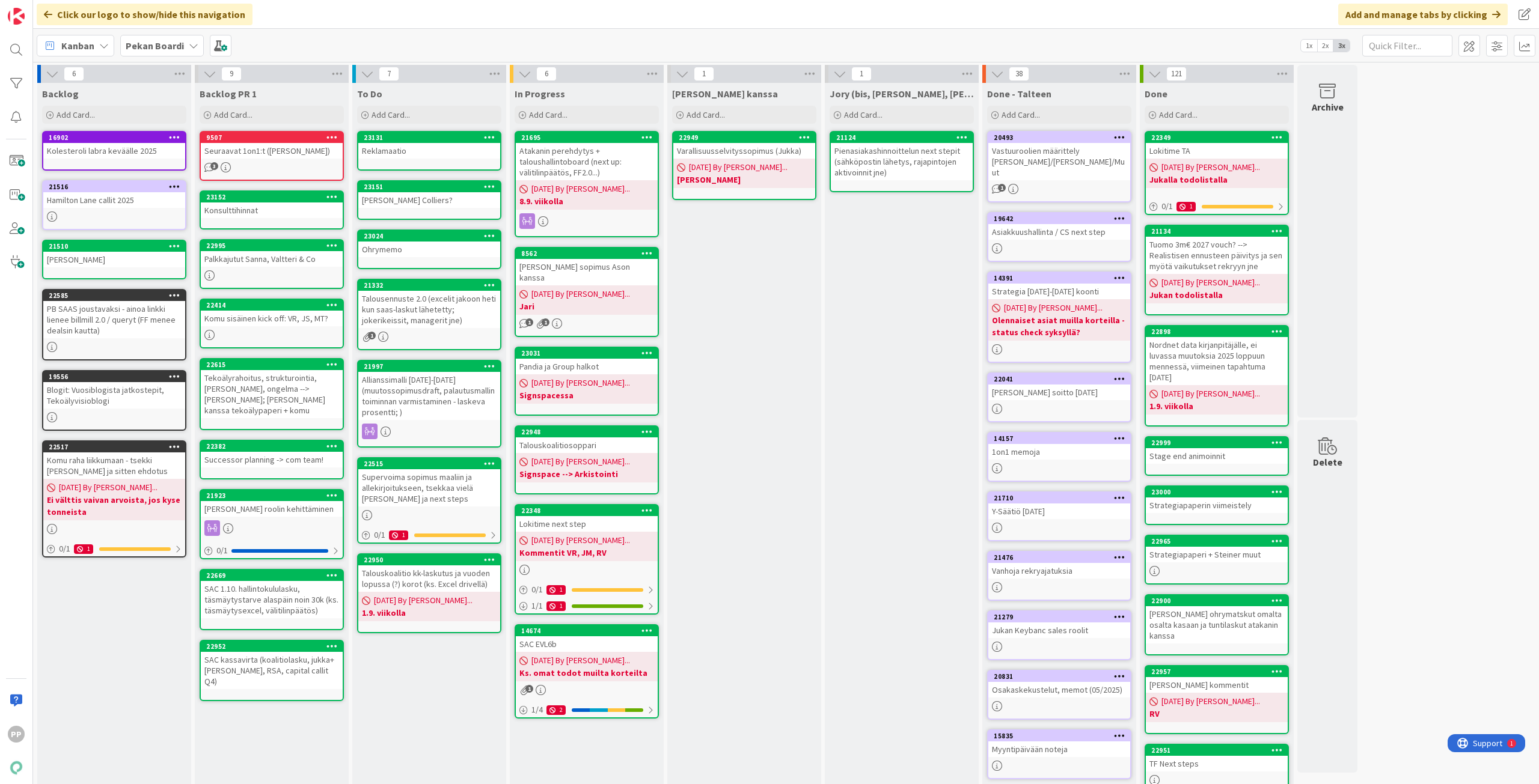
click at [733, 44] on div "Kanban Pekan Boardi 1x 2x 3x" at bounding box center [786, 45] width 1506 height 33
click at [893, 41] on div "Kanban Pekan Boardi 1x 2x 3x" at bounding box center [786, 45] width 1506 height 33
click at [907, 371] on div "Jory (bis, kenno, bohr) Add Card... 21124 Pienasiakashinnoittelun next stepit (…" at bounding box center [902, 511] width 154 height 857
click at [747, 439] on div "Jukan kanssa Add Card... 22949 Varallisuusselvityssopimus (Jukka) 08/26/2025 By…" at bounding box center [744, 511] width 154 height 857
click at [906, 456] on div "Jory (bis, kenno, bohr) Add Card... 21124 Pienasiakashinnoittelun next stepit (…" at bounding box center [902, 511] width 154 height 857
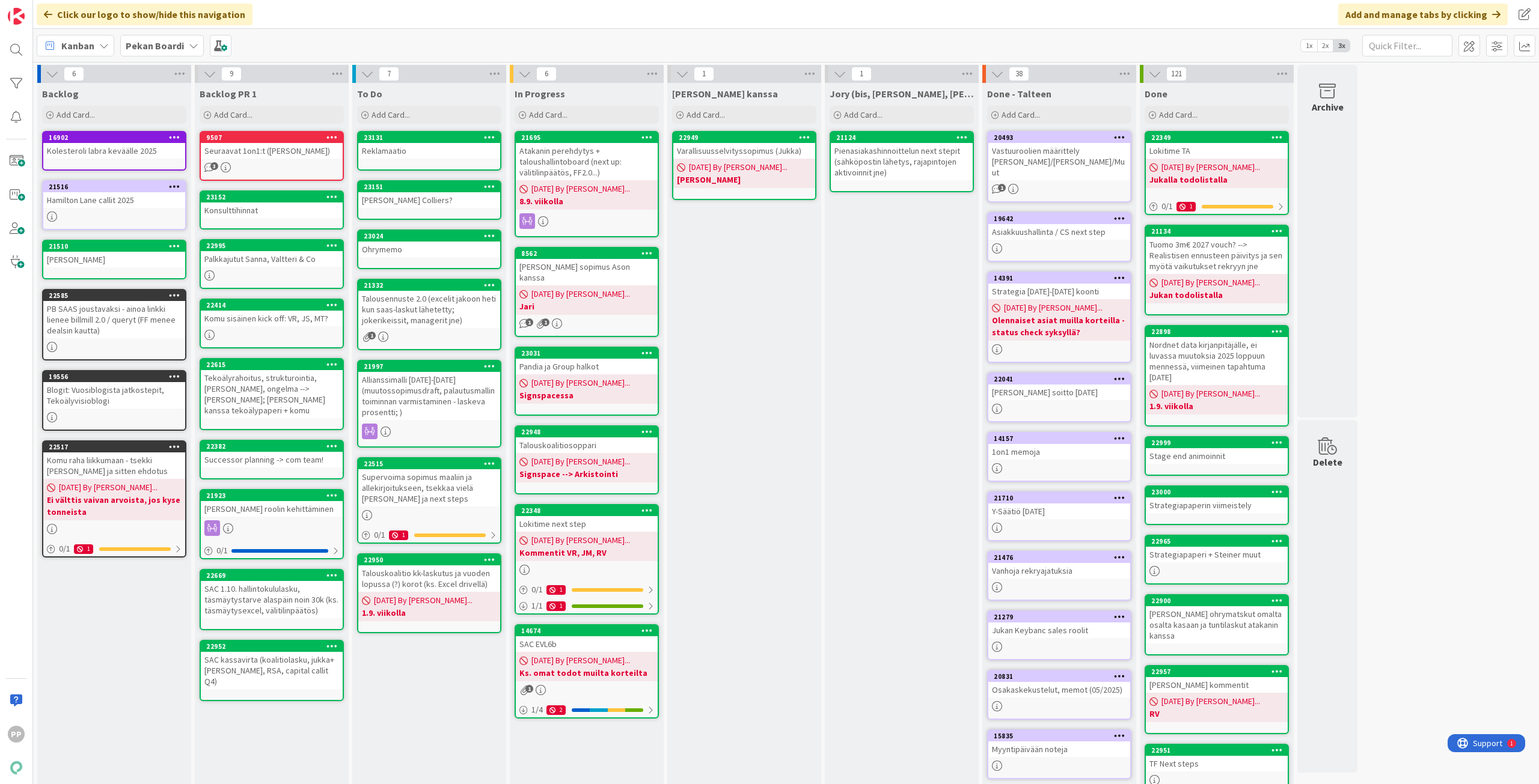
click at [750, 464] on div "Jukan kanssa Add Card... 22949 Varallisuusselvityssopimus (Jukka) 08/26/2025 By…" at bounding box center [744, 511] width 154 height 857
click at [910, 456] on div "Jory (bis, kenno, bohr) Add Card... 21124 Pienasiakashinnoittelun next stepit (…" at bounding box center [902, 511] width 154 height 857
click at [714, 459] on div "Jukan kanssa Add Card... 22949 Varallisuusselvityssopimus (Jukka) 08/26/2025 By…" at bounding box center [744, 511] width 154 height 857
click at [898, 440] on div "Jory (bis, kenno, bohr) Add Card... 21124 Pienasiakashinnoittelun next stepit (…" at bounding box center [902, 511] width 154 height 857
drag, startPoint x: 898, startPoint y: 440, endPoint x: 471, endPoint y: 570, distance: 446.4
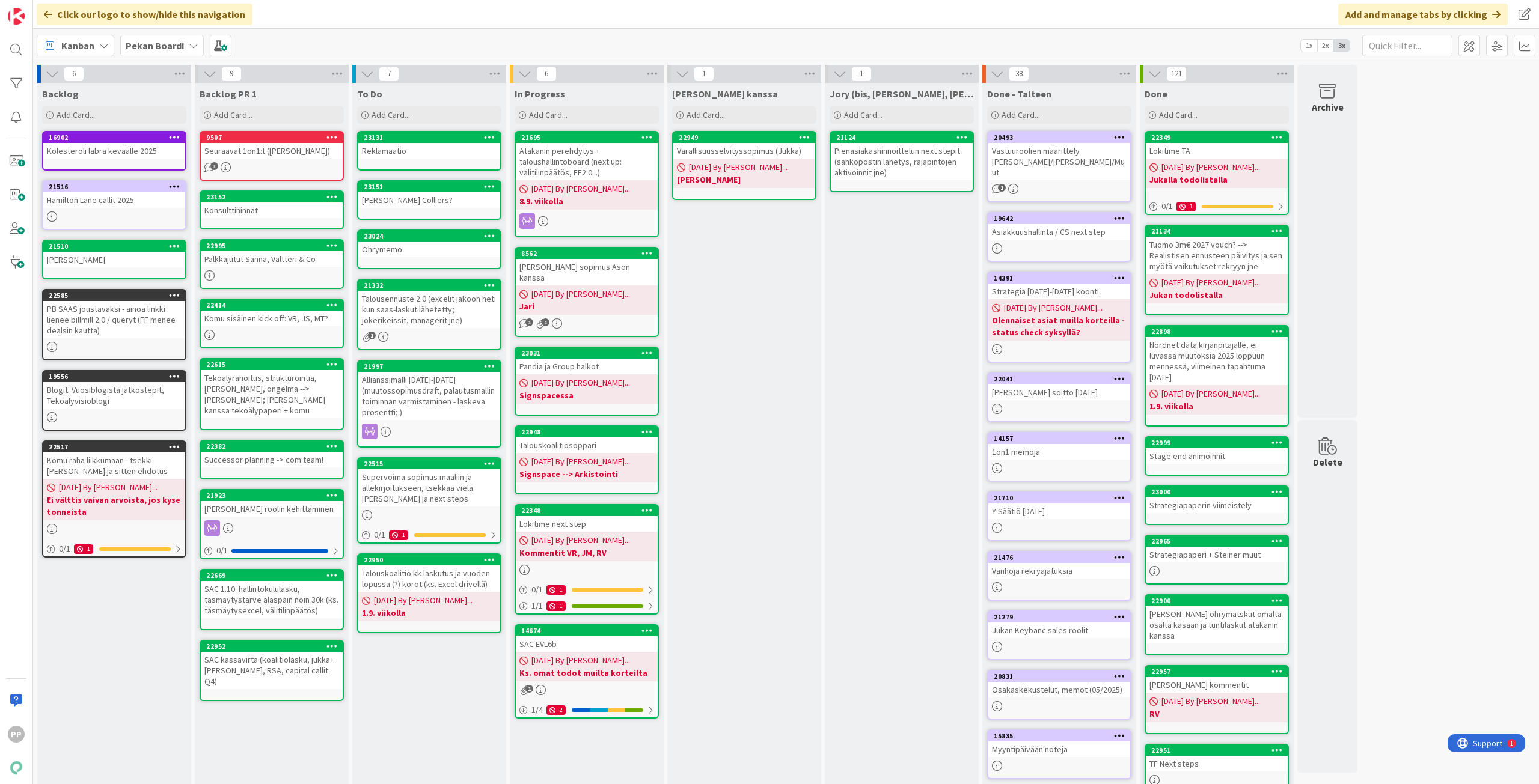
click at [471, 570] on div "Talouskoalitio kk-laskutus ja vuoden lopussa (?) korot (ks. Excel drivellä)" at bounding box center [430, 579] width 142 height 26
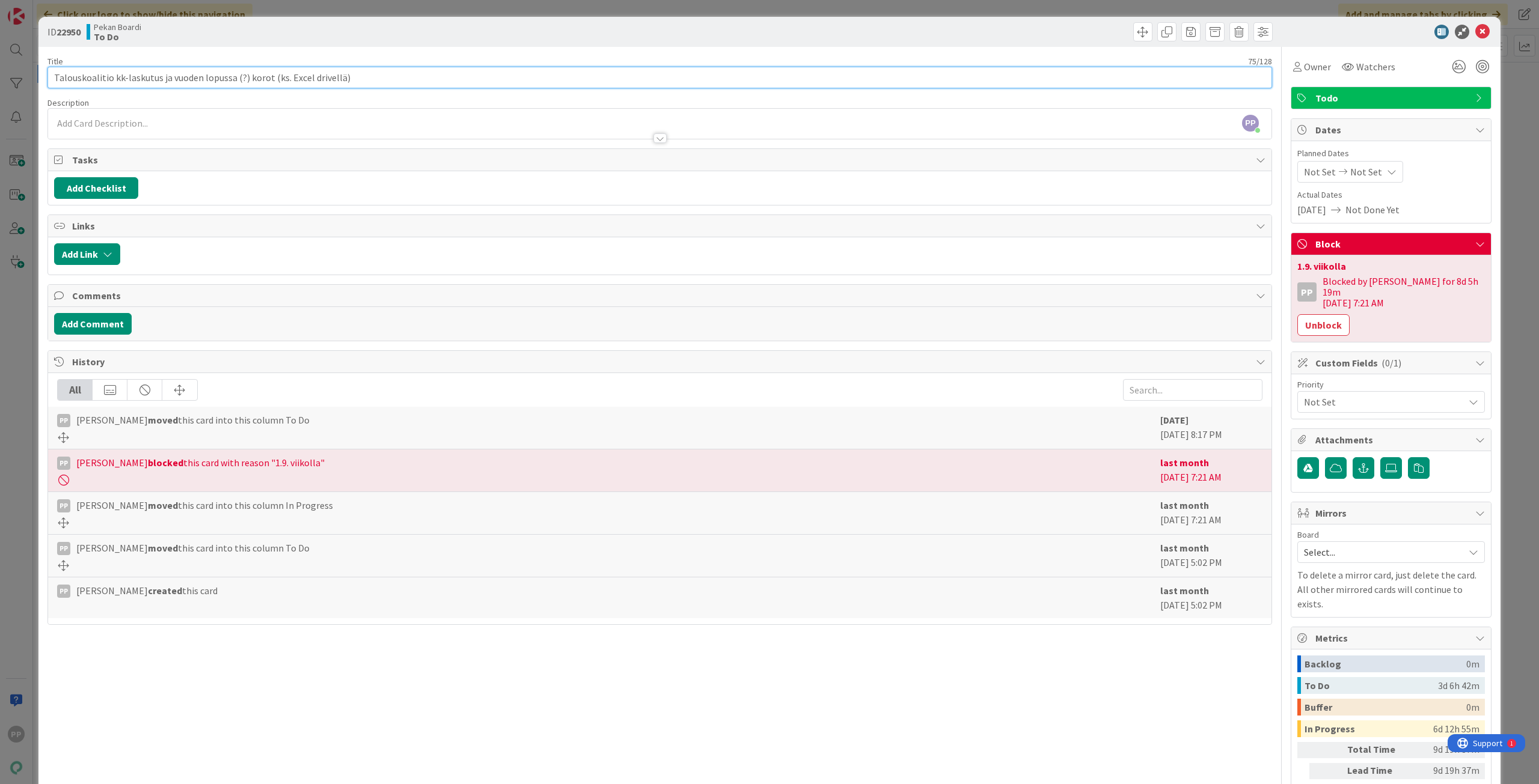
drag, startPoint x: 246, startPoint y: 79, endPoint x: 172, endPoint y: 100, distance: 76.9
click at [172, 100] on div "Title 75 / 128 Talouskoalitio kk-laskutus ja vuoden lopussa (?) korot (ks. Exce…" at bounding box center [660, 451] width 1225 height 808
click at [373, 79] on input "Talouskoalitio kk-laskutus ja vkorot (ks. Excel drivellä)" at bounding box center [660, 78] width 1225 height 21
click at [176, 72] on input "Talouskoalitio kk-laskutus ja vkorot (ks. Excel drivellä)" at bounding box center [660, 78] width 1225 height 21
click at [174, 78] on input "Talouskoalitio kk-laskutus ja vkorot (ks. Excel drivellä)" at bounding box center [660, 78] width 1225 height 21
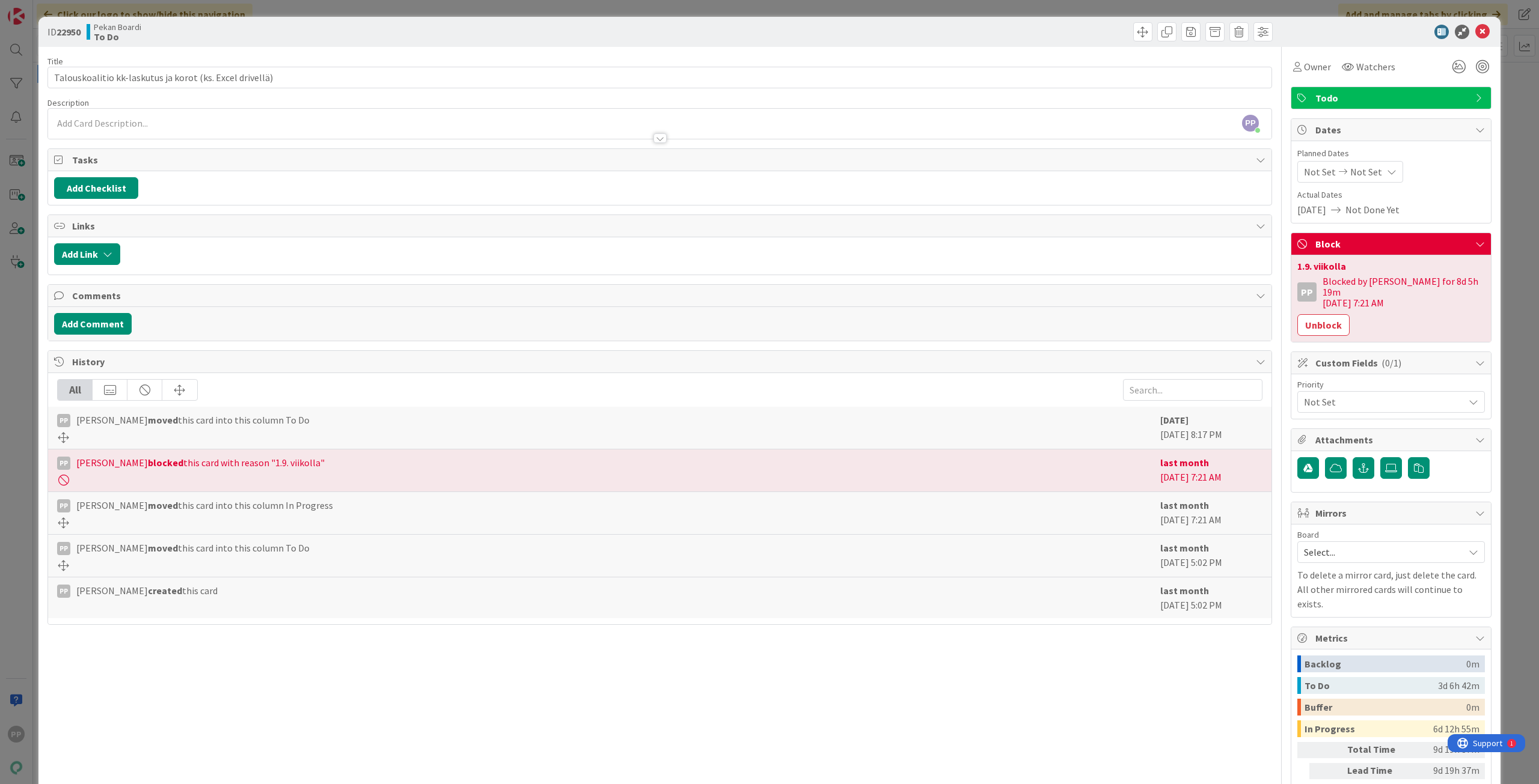
click at [304, 63] on div "Title 56 / 128" at bounding box center [660, 61] width 1225 height 11
click at [312, 75] on input "Talouskoalitio kk-laskutus ja korot (ks. Excel drivellä)" at bounding box center [660, 78] width 1225 height 21
type input "Talouskoalitio kk-laskutus ja korot (ks. Excel drivellä) - Huom. Mika!"
click at [327, 55] on div "Title 70 / 128 Talouskoalitio kk-laskutus ja korot (ks. Excel drivellä) - Huom.…" at bounding box center [660, 451] width 1225 height 808
click at [351, 10] on div "ID 22950 Pekan Boardi To Do Title 70 / 128 Talouskoalitio kk-laskutus ja korot …" at bounding box center [770, 392] width 1539 height 784
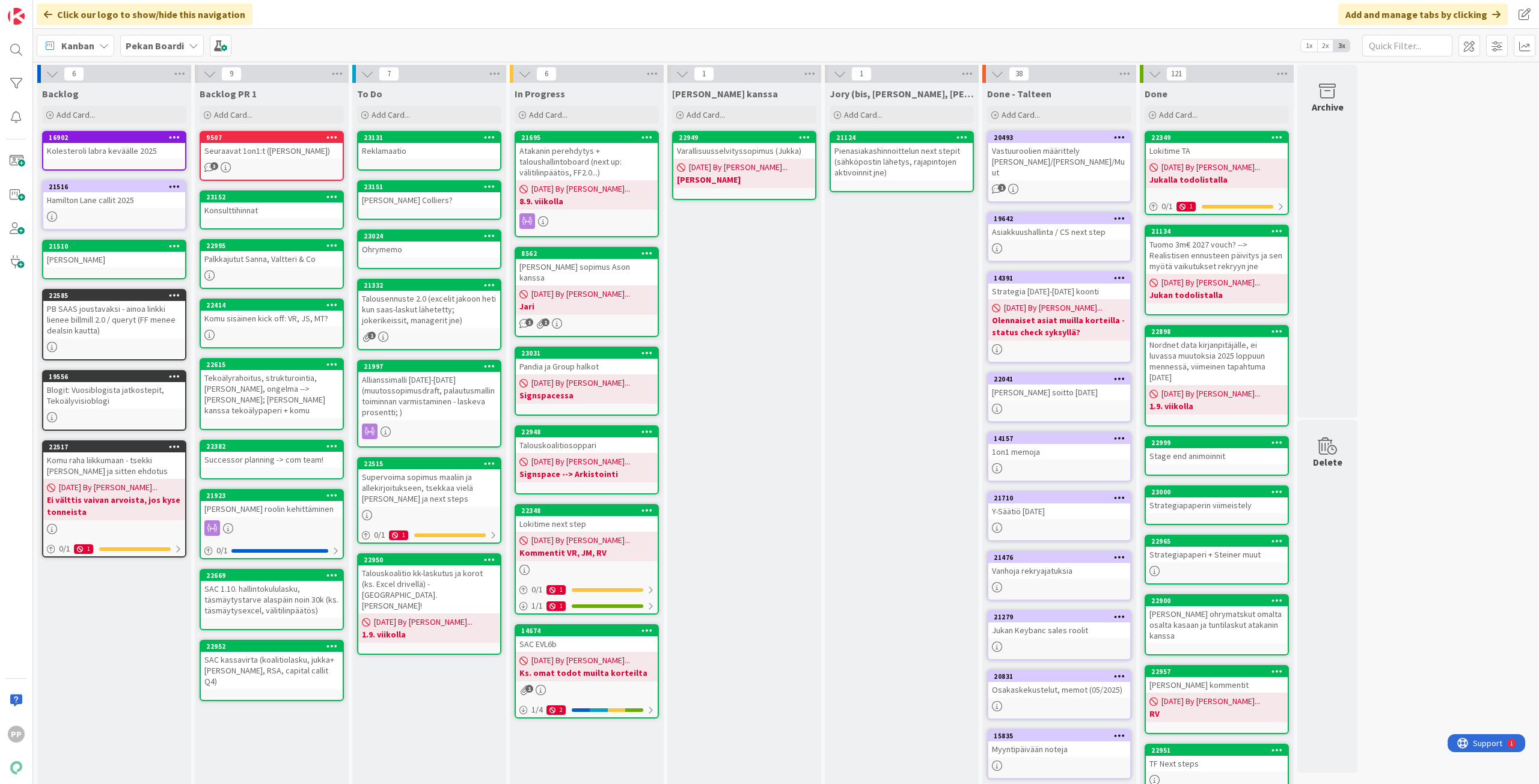
click at [458, 581] on div "Talouskoalitio kk-laskutus ja korot (ks. Excel drivellä) - Huom. Mika!" at bounding box center [430, 590] width 142 height 48
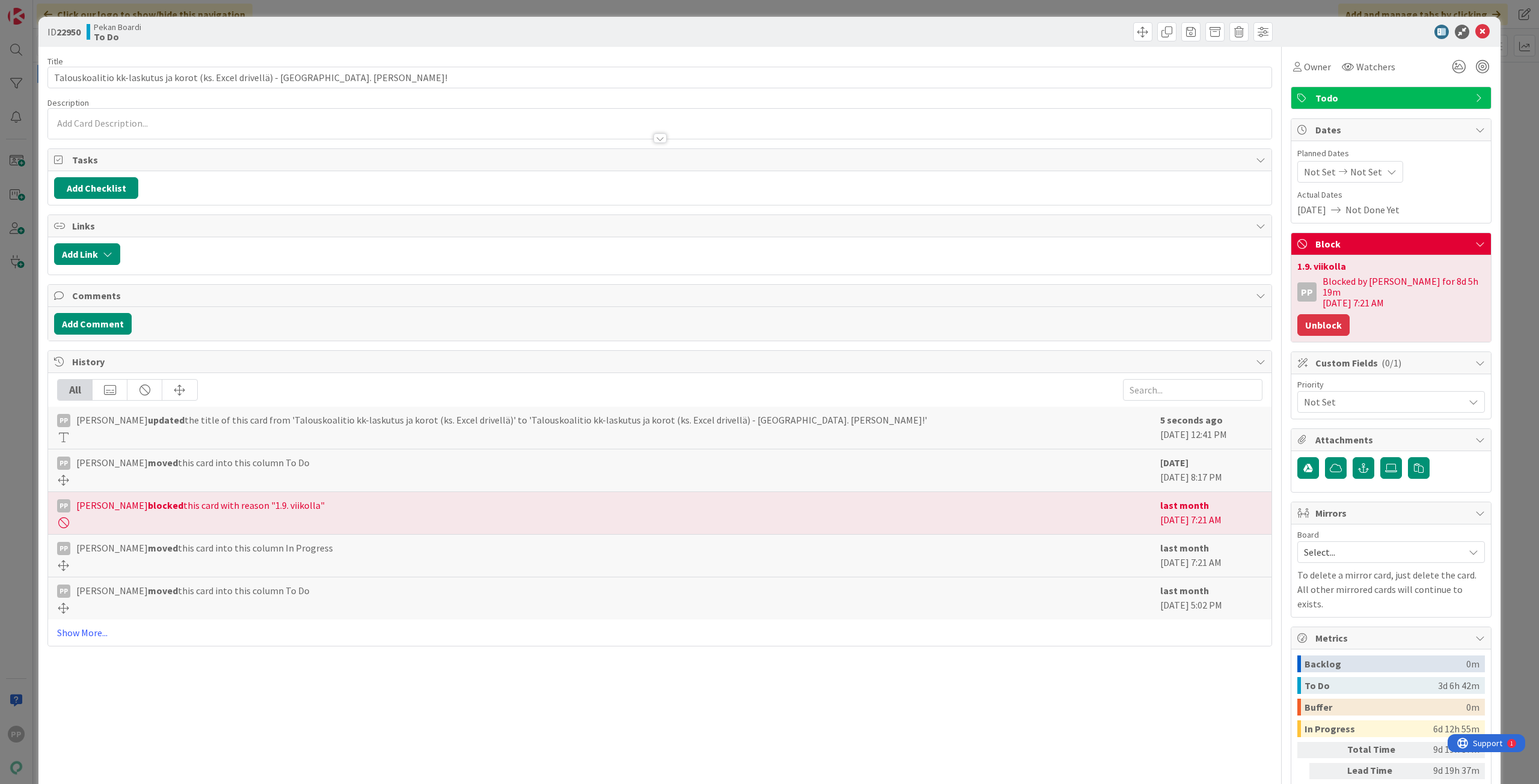
click at [1322, 314] on button "Unblock" at bounding box center [1323, 325] width 52 height 21
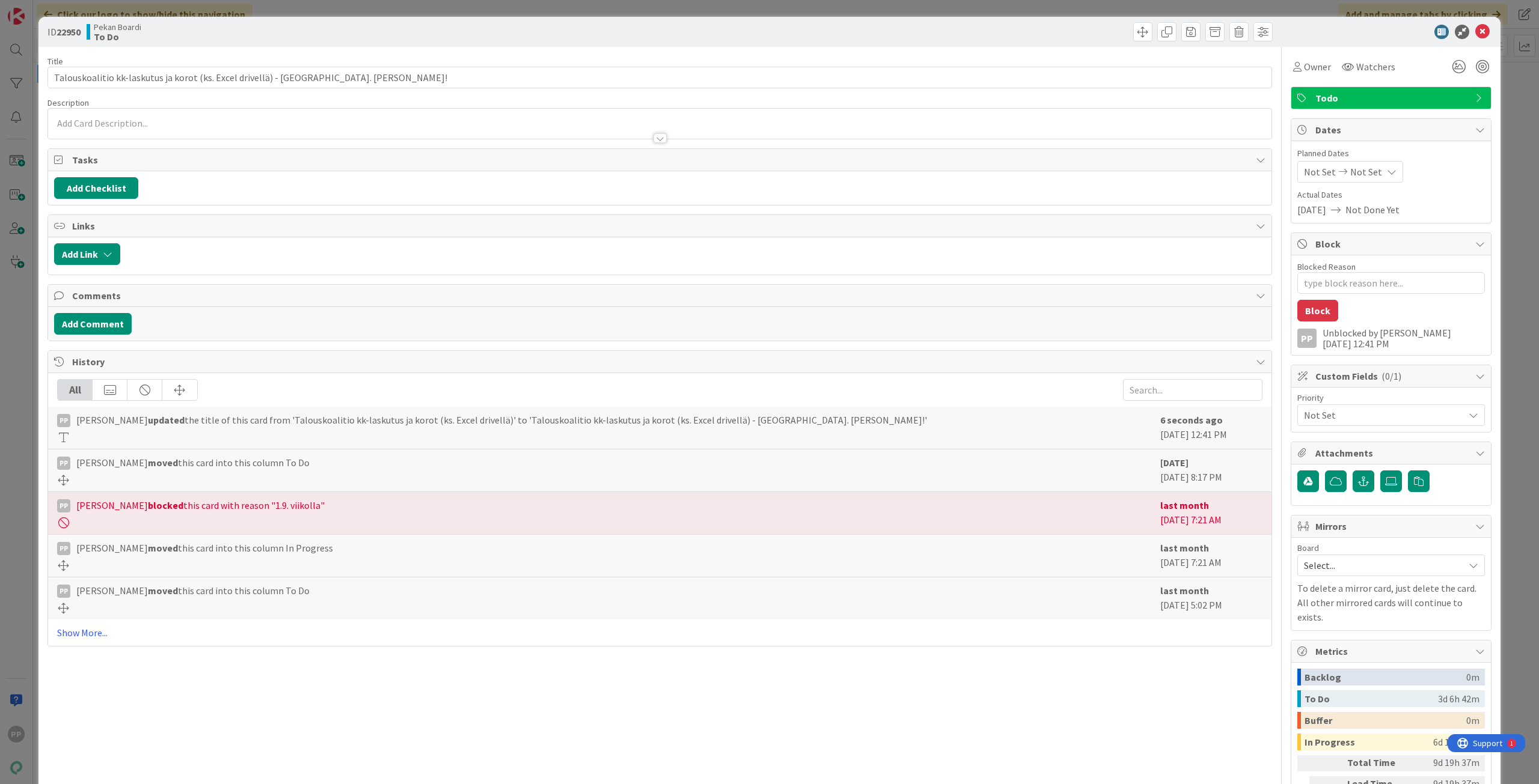
click at [1513, 380] on div "ID 22950 Pekan Boardi To Do Title 70 / 128 Talouskoalitio kk-laskutus ja korot …" at bounding box center [770, 392] width 1539 height 784
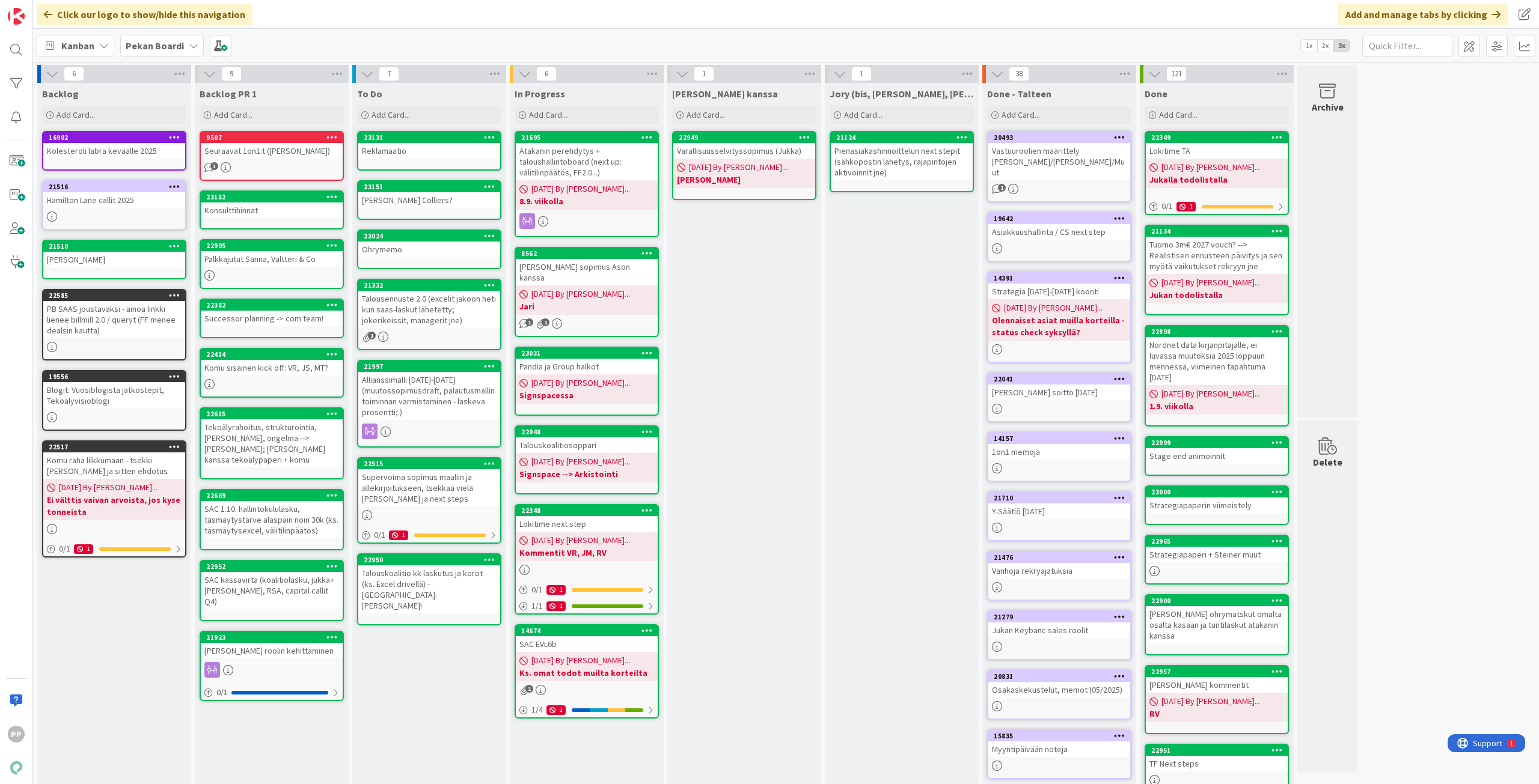
click at [798, 515] on div "Jukan kanssa Add Card... 22949 Varallisuusselvityssopimus (Jukka) 08/26/2025 By…" at bounding box center [744, 511] width 154 height 857
click at [744, 359] on div "Jukan kanssa Add Card... 22949 Varallisuusselvityssopimus (Jukka) 08/26/2025 By…" at bounding box center [744, 511] width 154 height 857
click at [751, 343] on div "Jukan kanssa Add Card... 22949 Varallisuusselvityssopimus (Jukka) 08/26/2025 By…" at bounding box center [744, 511] width 154 height 857
click at [897, 319] on div "Jory (bis, kenno, bohr) Add Card... 21124 Pienasiakashinnoittelun next stepit (…" at bounding box center [902, 511] width 154 height 857
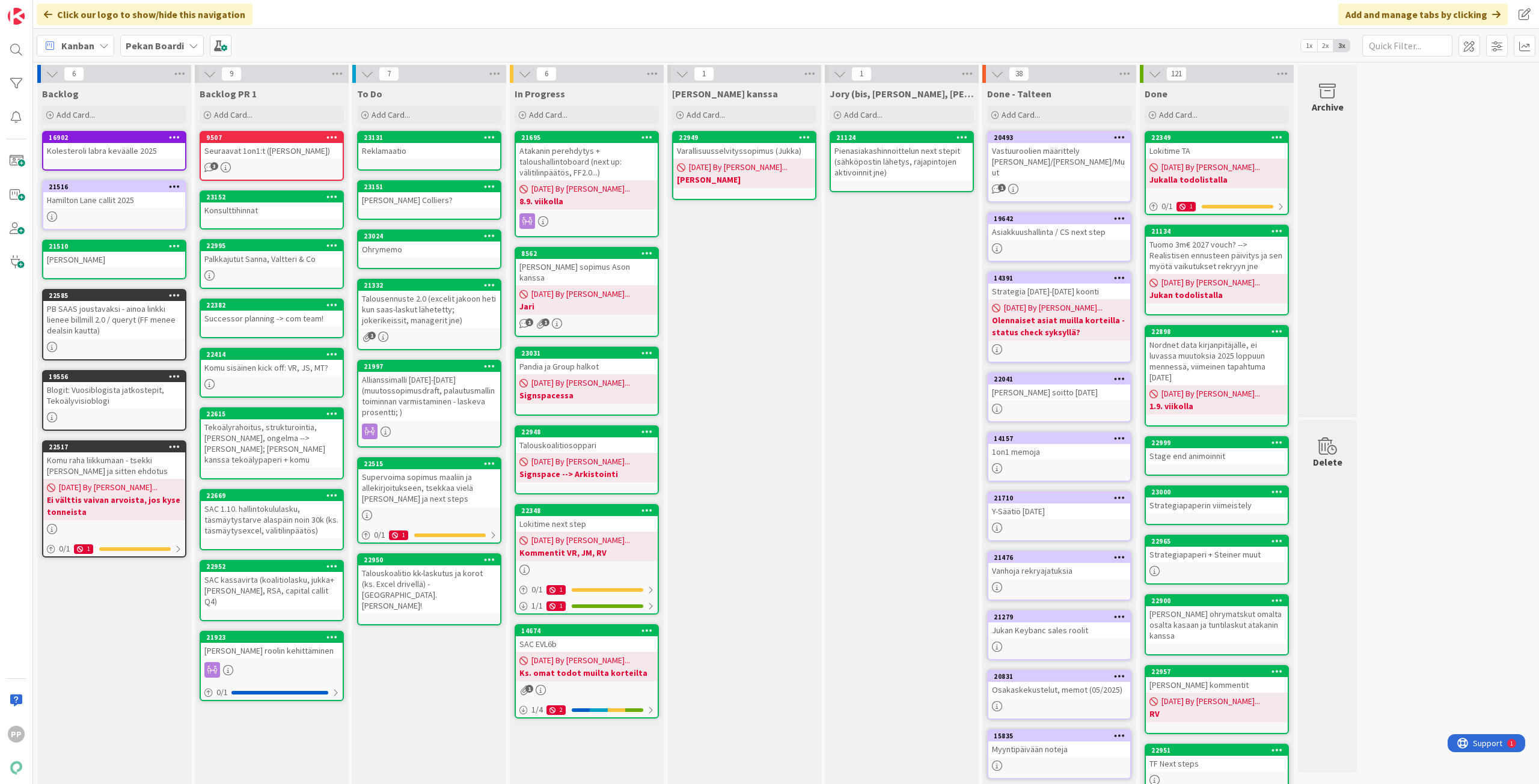
click at [746, 518] on div "Jukan kanssa Add Card... 22949 Varallisuusselvityssopimus (Jukka) 08/26/2025 By…" at bounding box center [744, 511] width 154 height 857
click at [753, 371] on div "Jukan kanssa Add Card... 22949 Varallisuusselvityssopimus (Jukka) 08/26/2025 By…" at bounding box center [744, 511] width 154 height 857
click at [155, 43] on b "Pekan Boardi" at bounding box center [155, 45] width 59 height 12
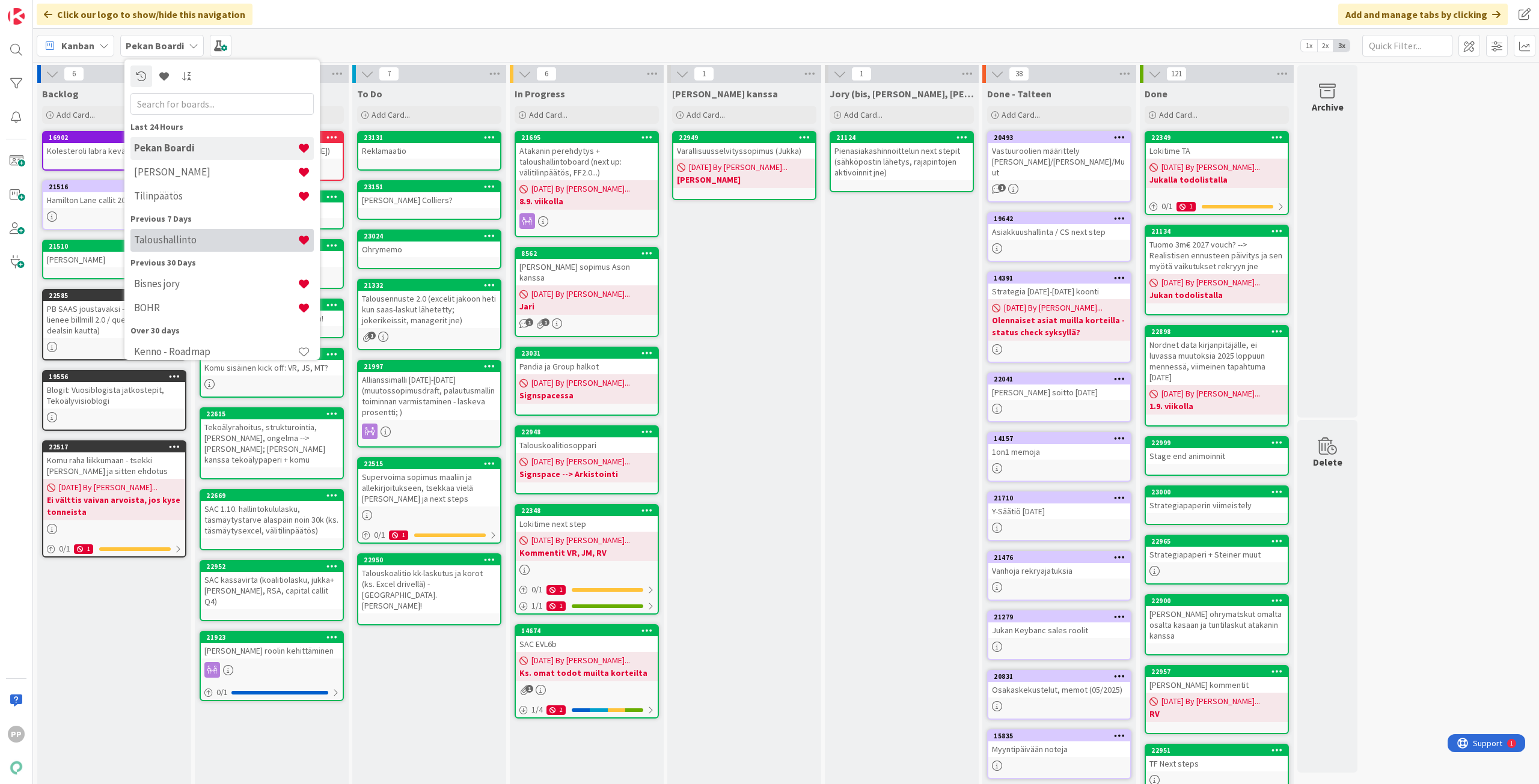
click at [239, 242] on h4 "Taloushallinto" at bounding box center [216, 240] width 164 height 12
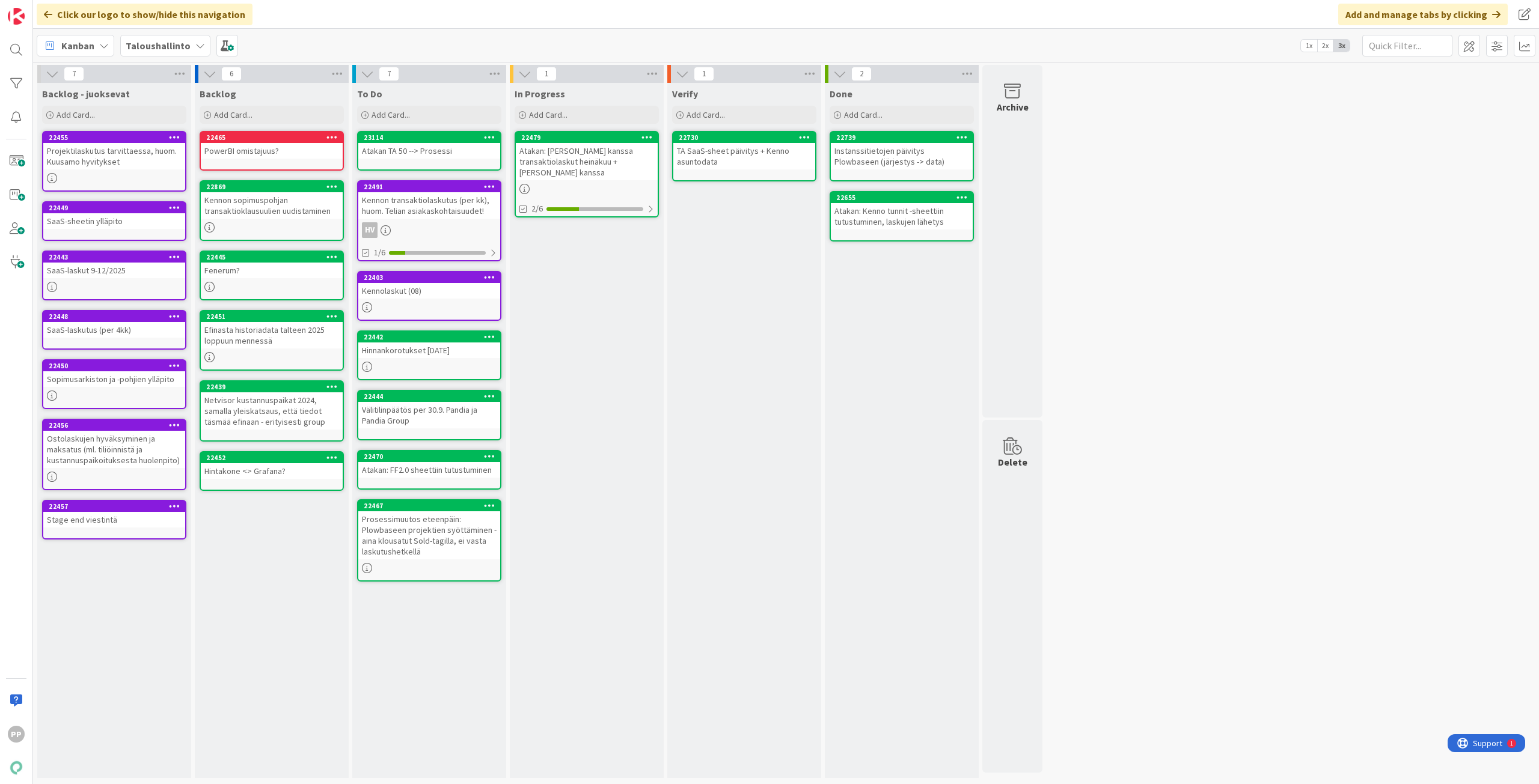
click at [585, 373] on div "In Progress Add Card... 22479 Atakan: Helin kanssa transaktiolaskut heinäkuu + …" at bounding box center [587, 430] width 154 height 696
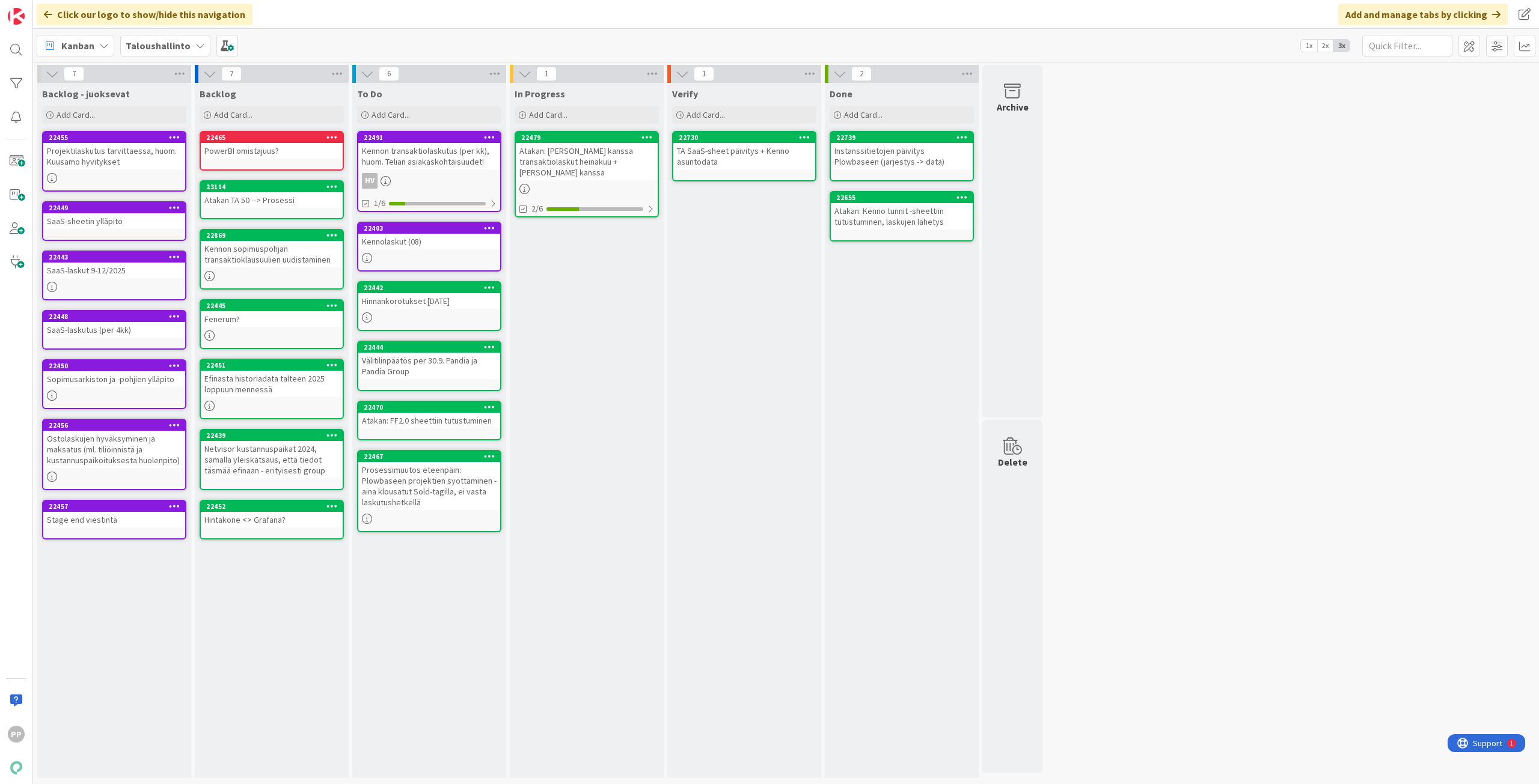
click at [627, 300] on div "In Progress Add Card... 22479 Atakan: Helin kanssa transaktiolaskut heinäkuu + …" at bounding box center [587, 430] width 154 height 696
click at [631, 283] on div "In Progress Add Card... 22479 Atakan: Helin kanssa transaktiolaskut heinäkuu + …" at bounding box center [587, 430] width 154 height 696
click at [745, 166] on div "TA SaaS-sheet päivitys + Kenno asuntodata" at bounding box center [745, 156] width 142 height 26
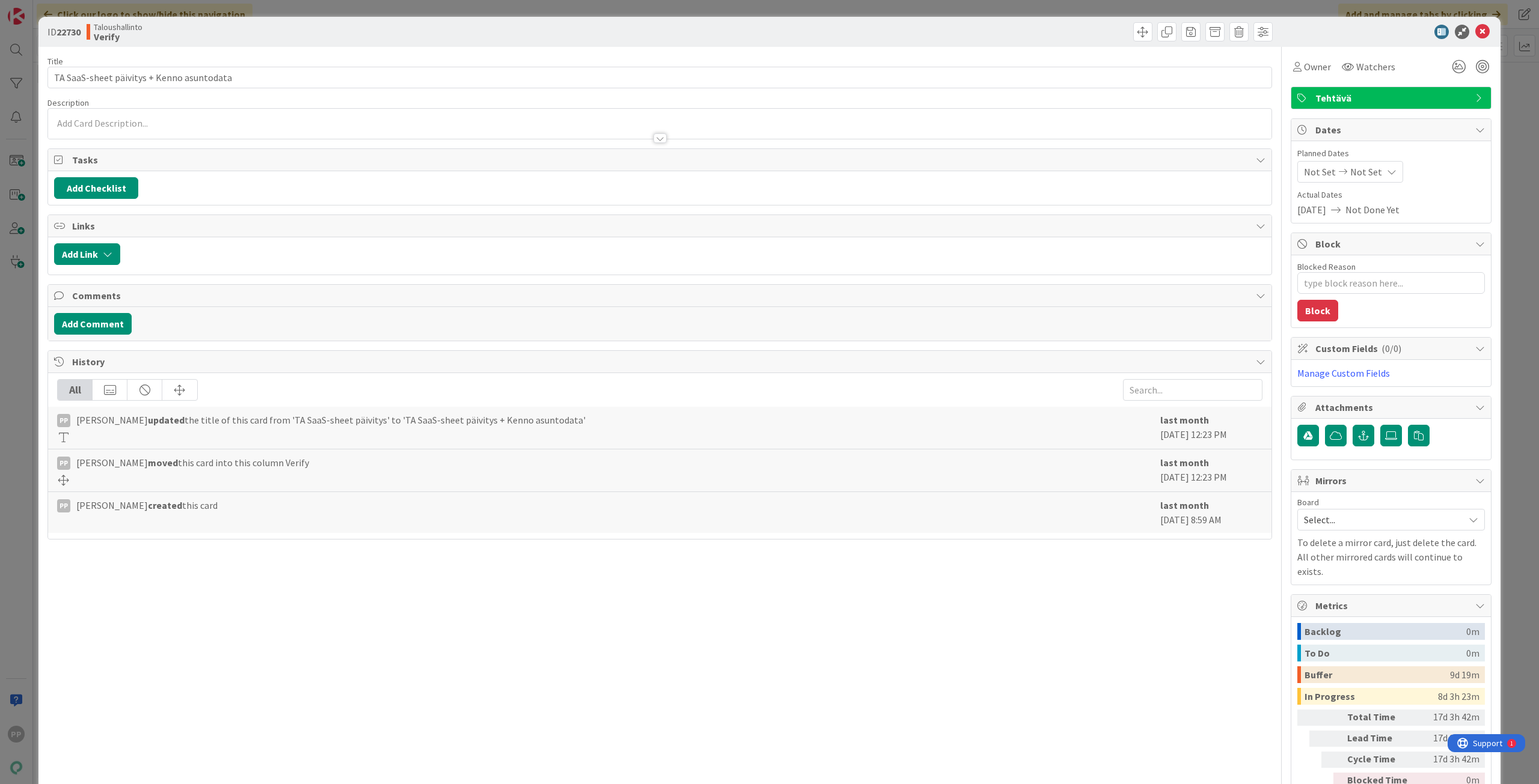
click at [36, 365] on div "ID 22730 Taloushallinto Verify Title 41 / 128 TA SaaS-sheet päivitys + Kenno as…" at bounding box center [770, 392] width 1539 height 784
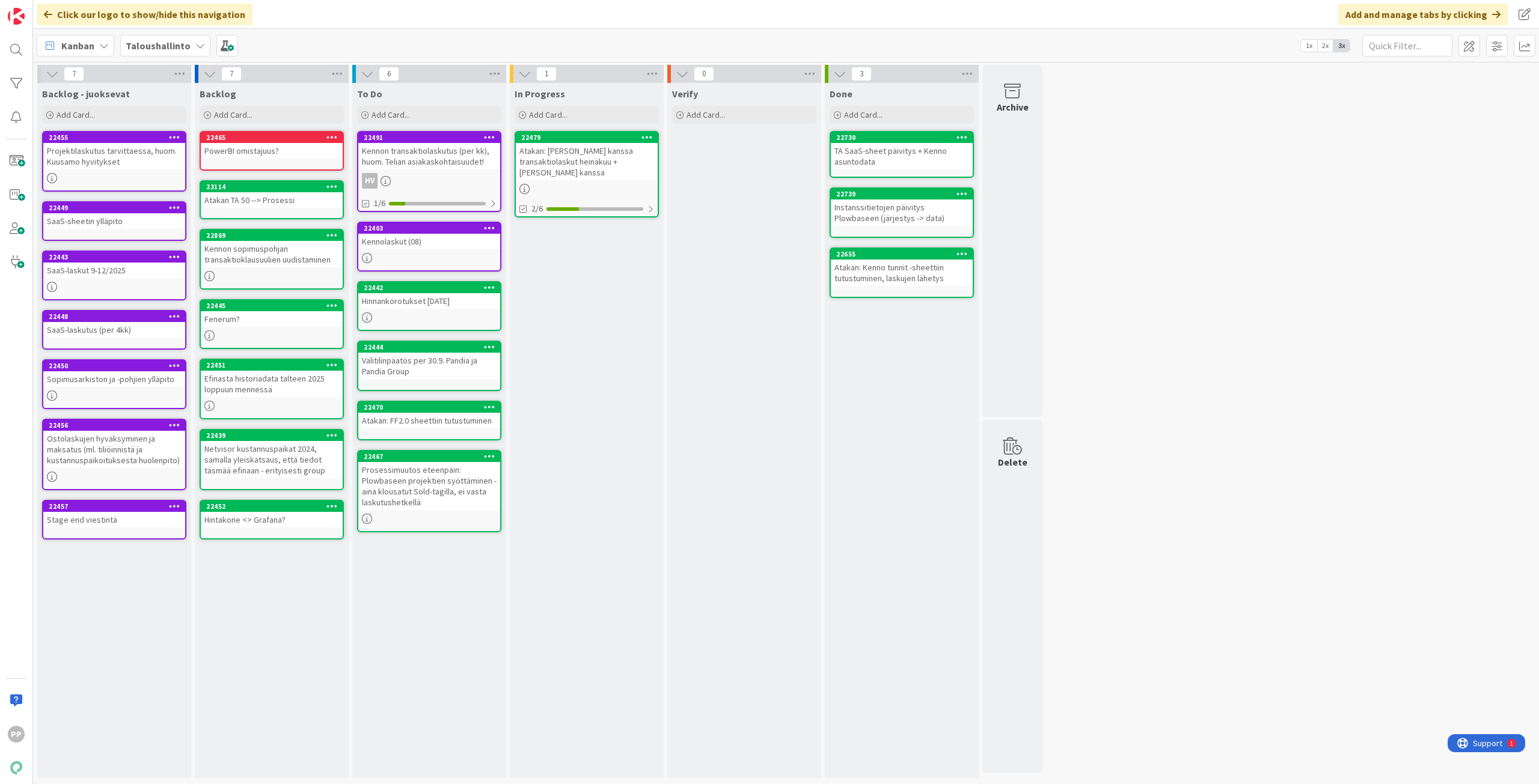
click at [765, 286] on div "Verify Add Card..." at bounding box center [744, 430] width 154 height 696
click at [594, 298] on div "In Progress Add Card... 22479 Atakan: Helin kanssa transaktiolaskut heinäkuu + …" at bounding box center [587, 430] width 154 height 696
click at [1162, 549] on div "7 Backlog - juoksevat Add Card... 22455 Projektilaskutus tarvittaessa, huom. Ku…" at bounding box center [786, 425] width 1501 height 720
click at [1310, 691] on div "7 Backlog - juoksevat Add Card... 22455 Projektilaskutus tarvittaessa, huom. Ku…" at bounding box center [786, 425] width 1501 height 720
click at [185, 50] on b "Taloushallinto" at bounding box center [158, 45] width 65 height 12
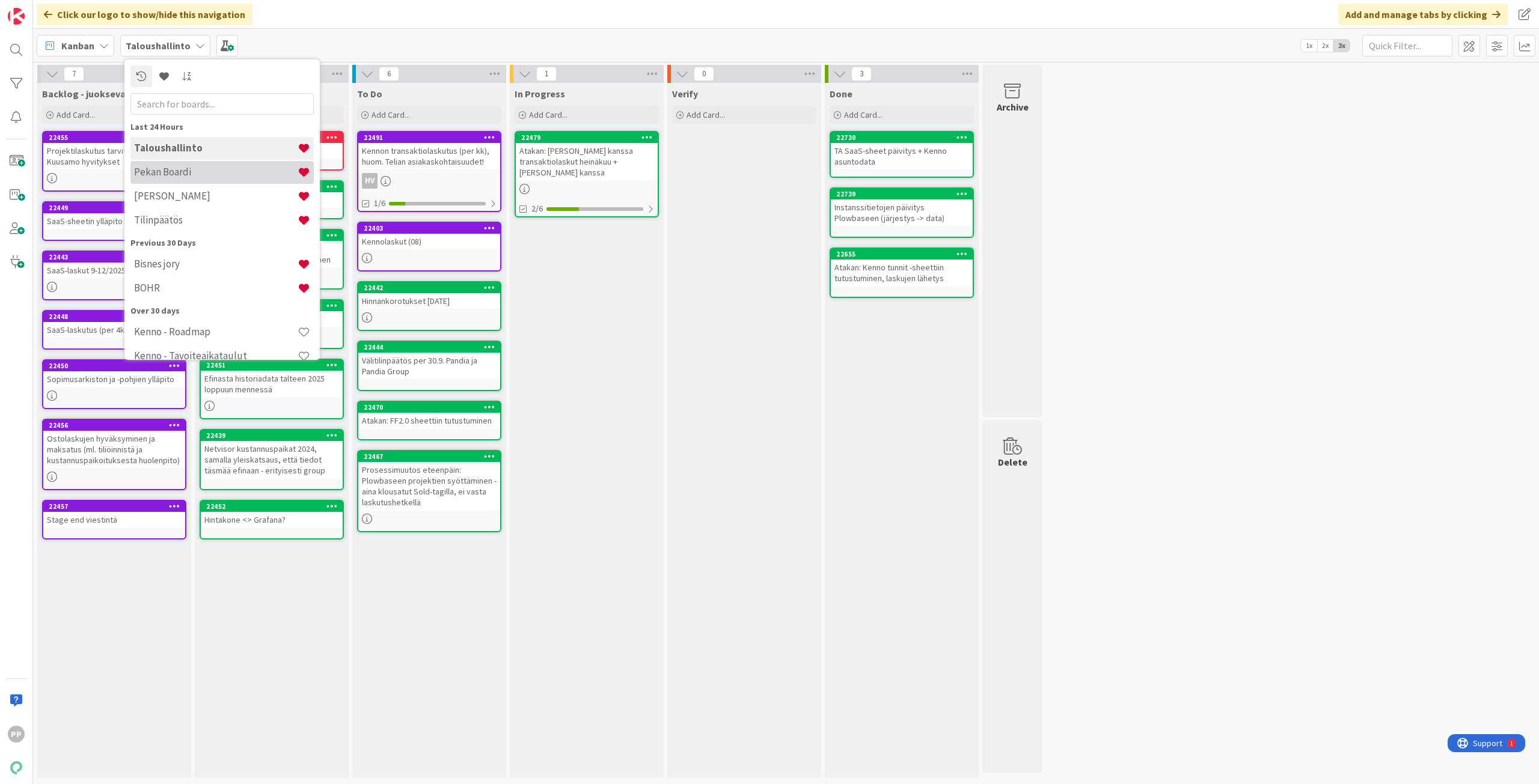
click at [199, 180] on div "Pekan Boardi" at bounding box center [222, 173] width 183 height 23
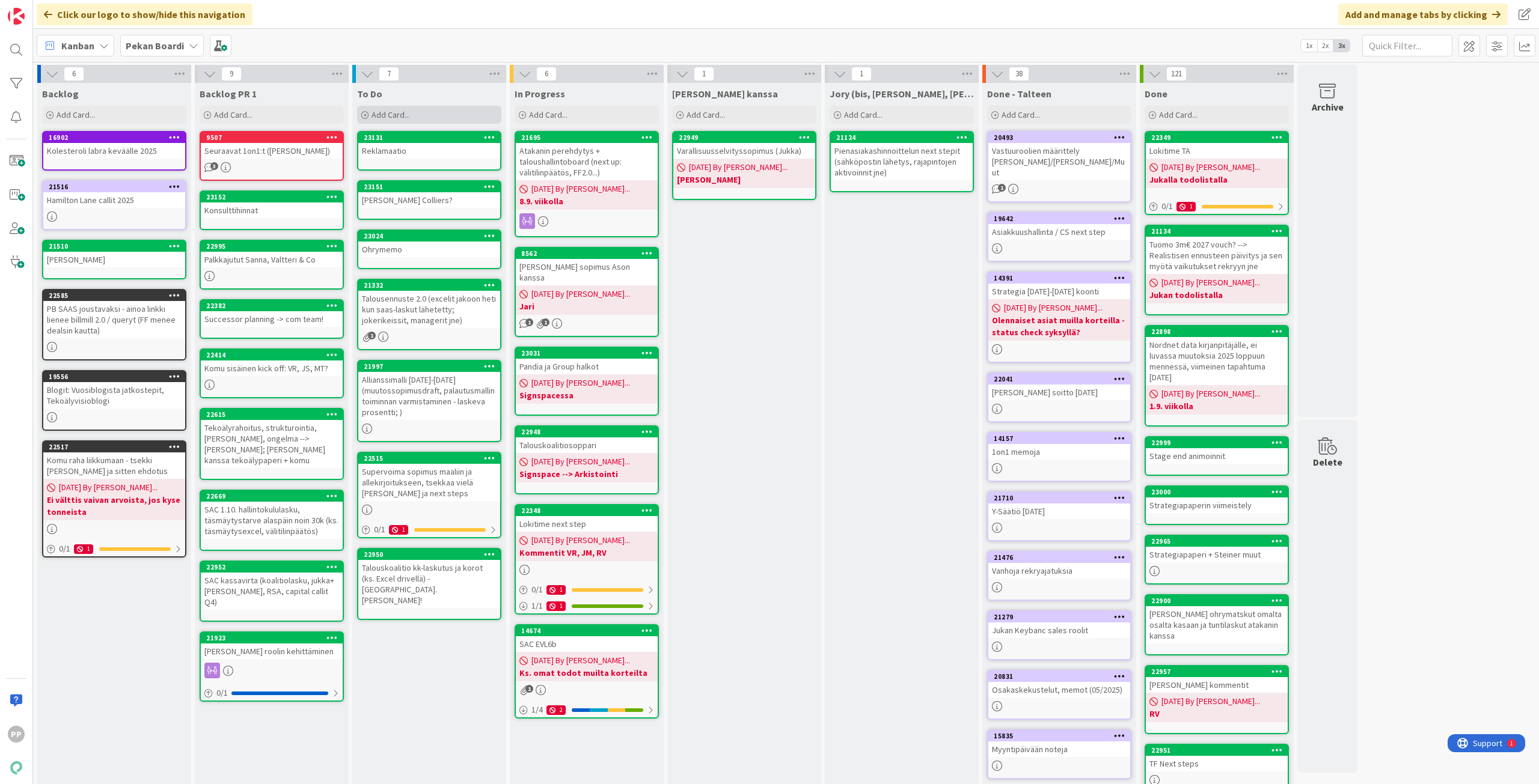
click at [433, 113] on div "Add Card..." at bounding box center [429, 115] width 145 height 18
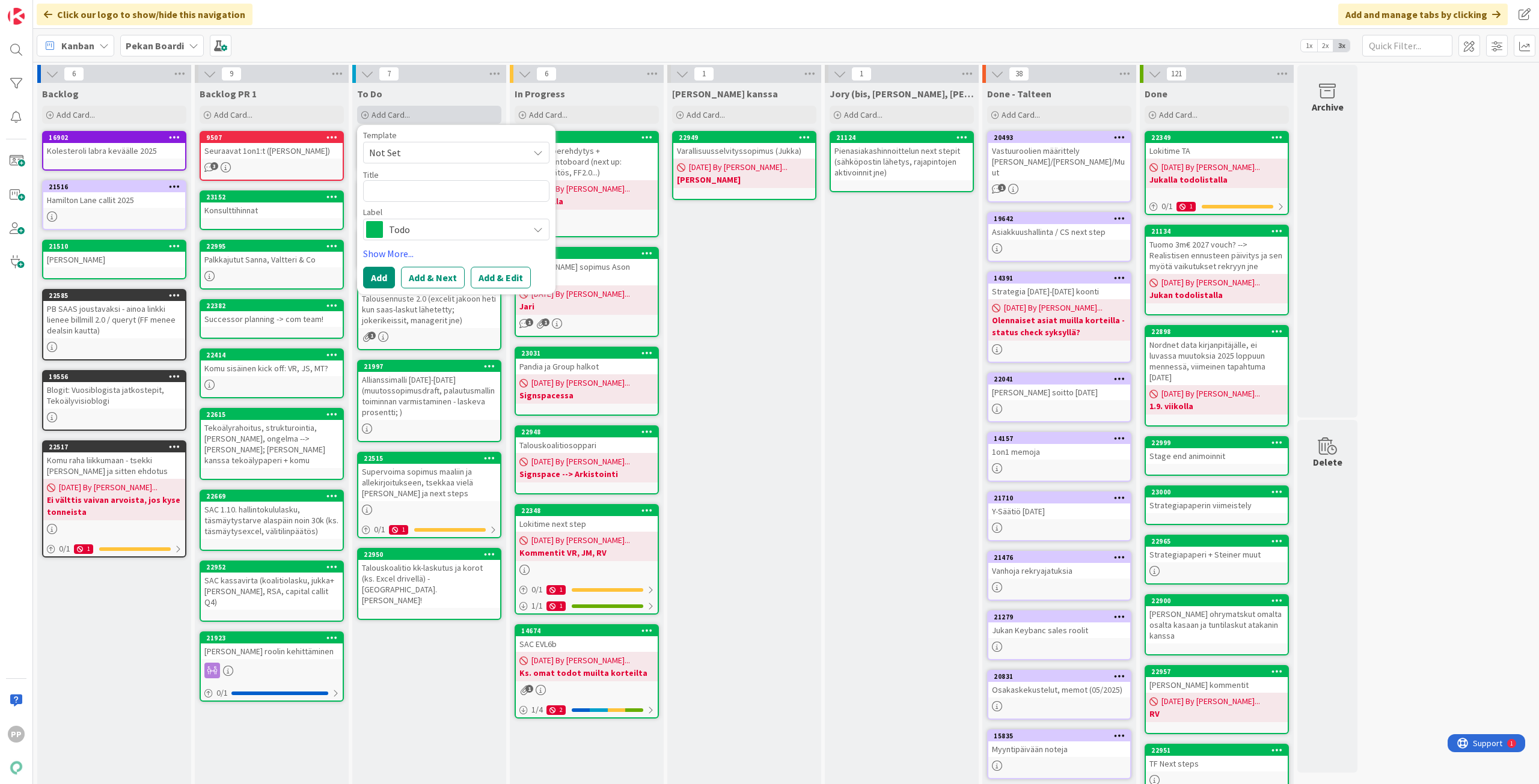
type textarea "x"
type textarea "V"
type textarea "x"
type textarea "Vä"
type textarea "x"
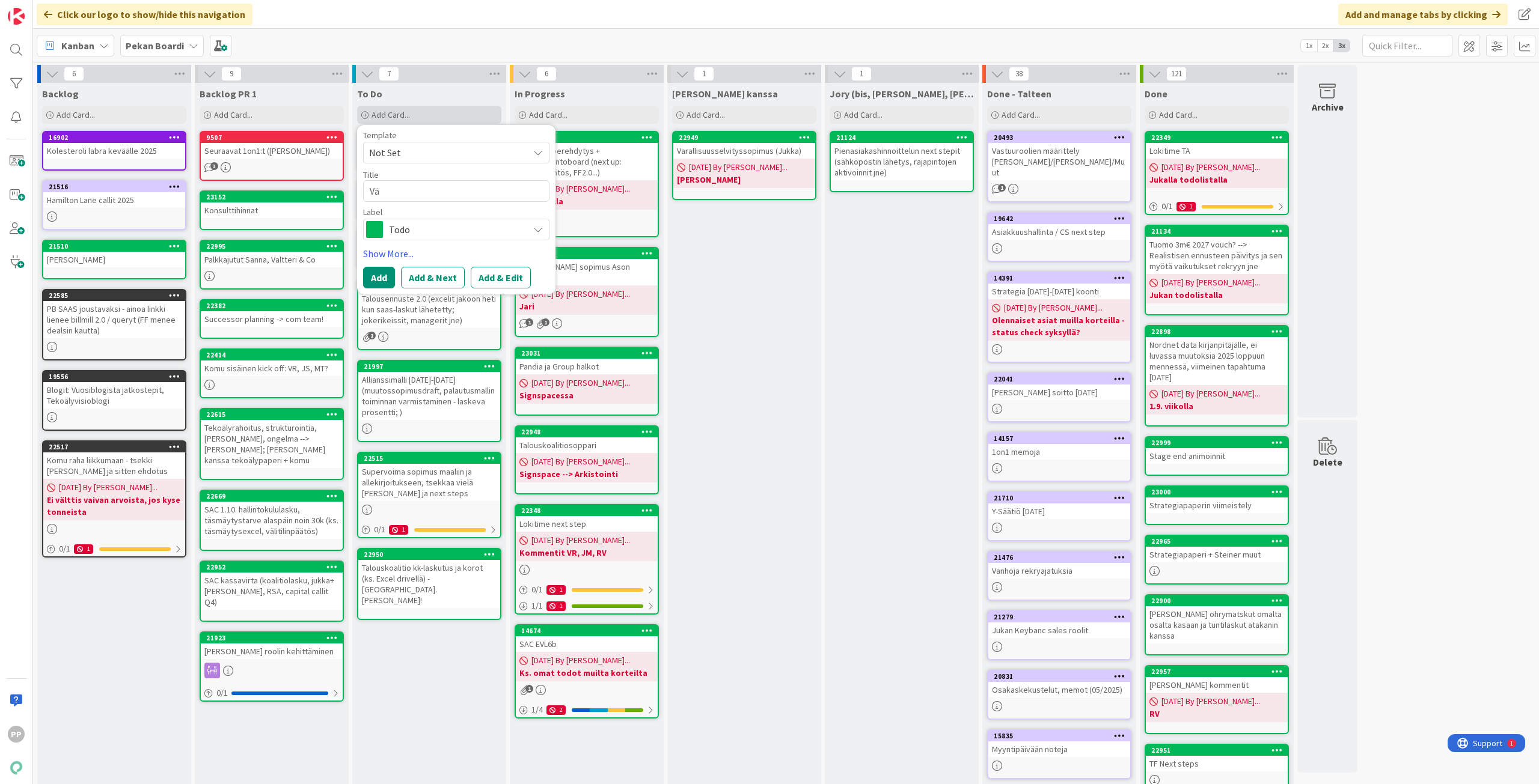
type textarea "Väl"
type textarea "x"
type textarea "Väli"
type textarea "x"
type textarea "Välit"
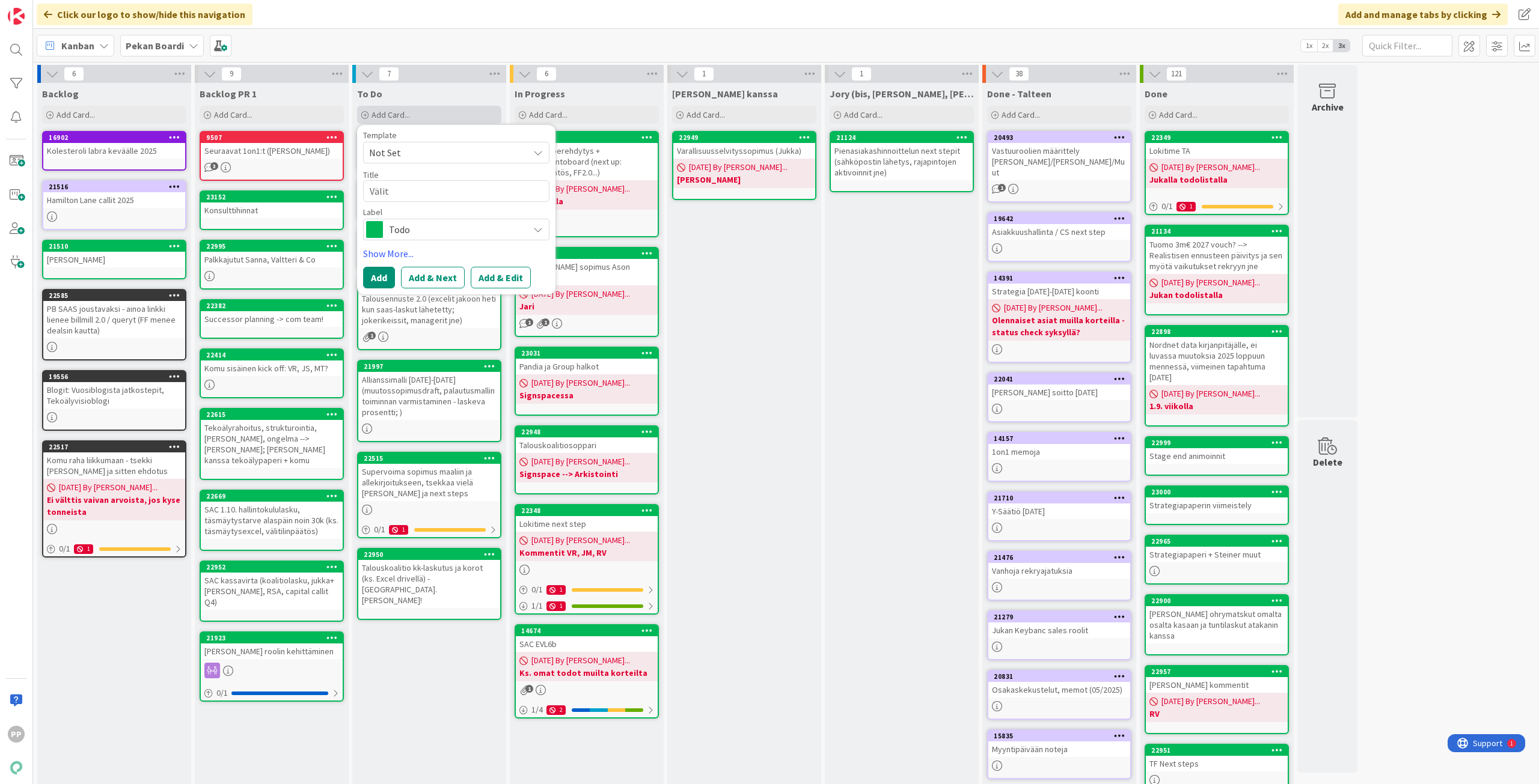
type textarea "x"
type textarea "Väliti"
type textarea "x"
type textarea "Välitil"
type textarea "x"
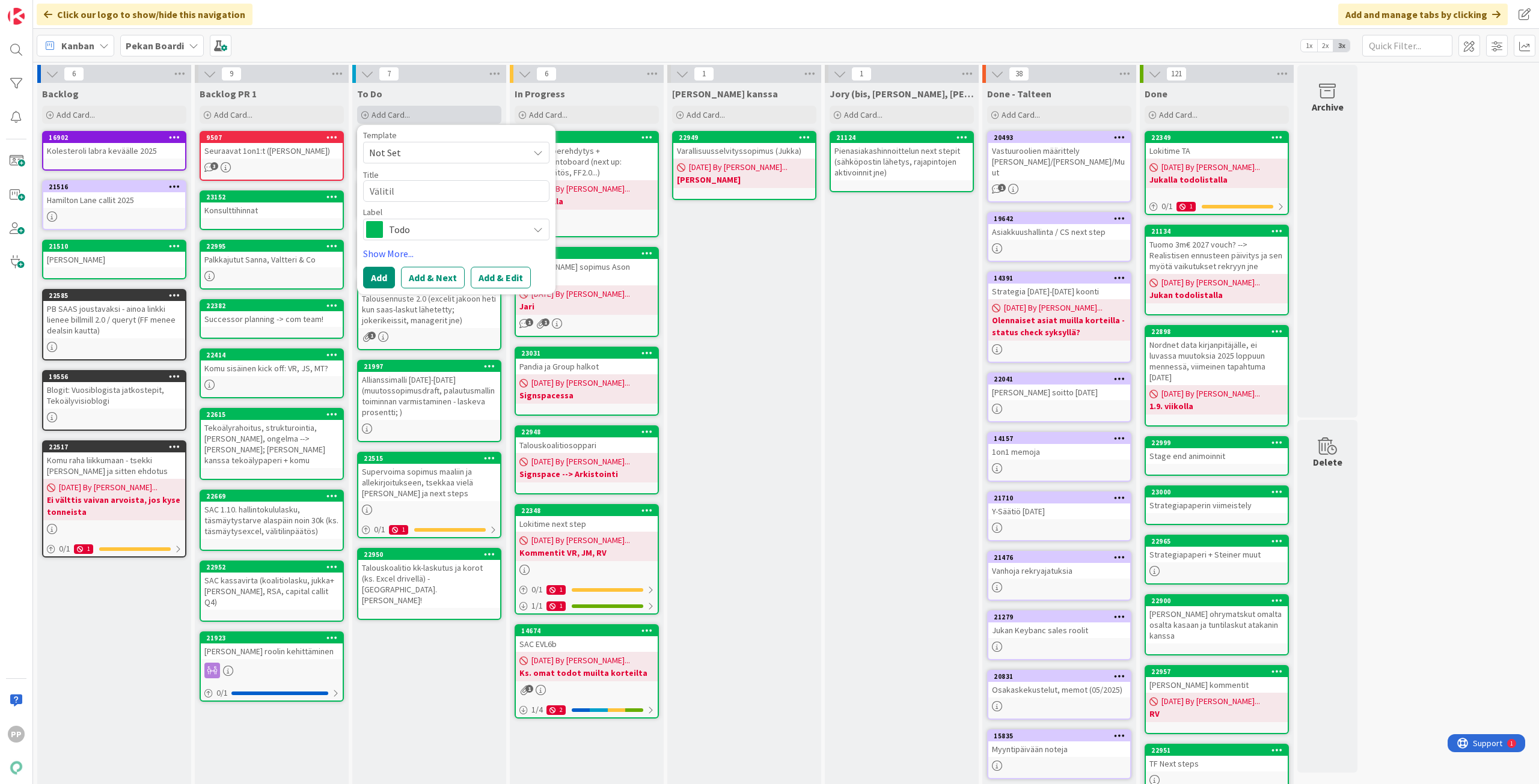
type textarea "Välitili"
type textarea "x"
type textarea "Välitilin"
type textarea "x"
type textarea "Välitilinp"
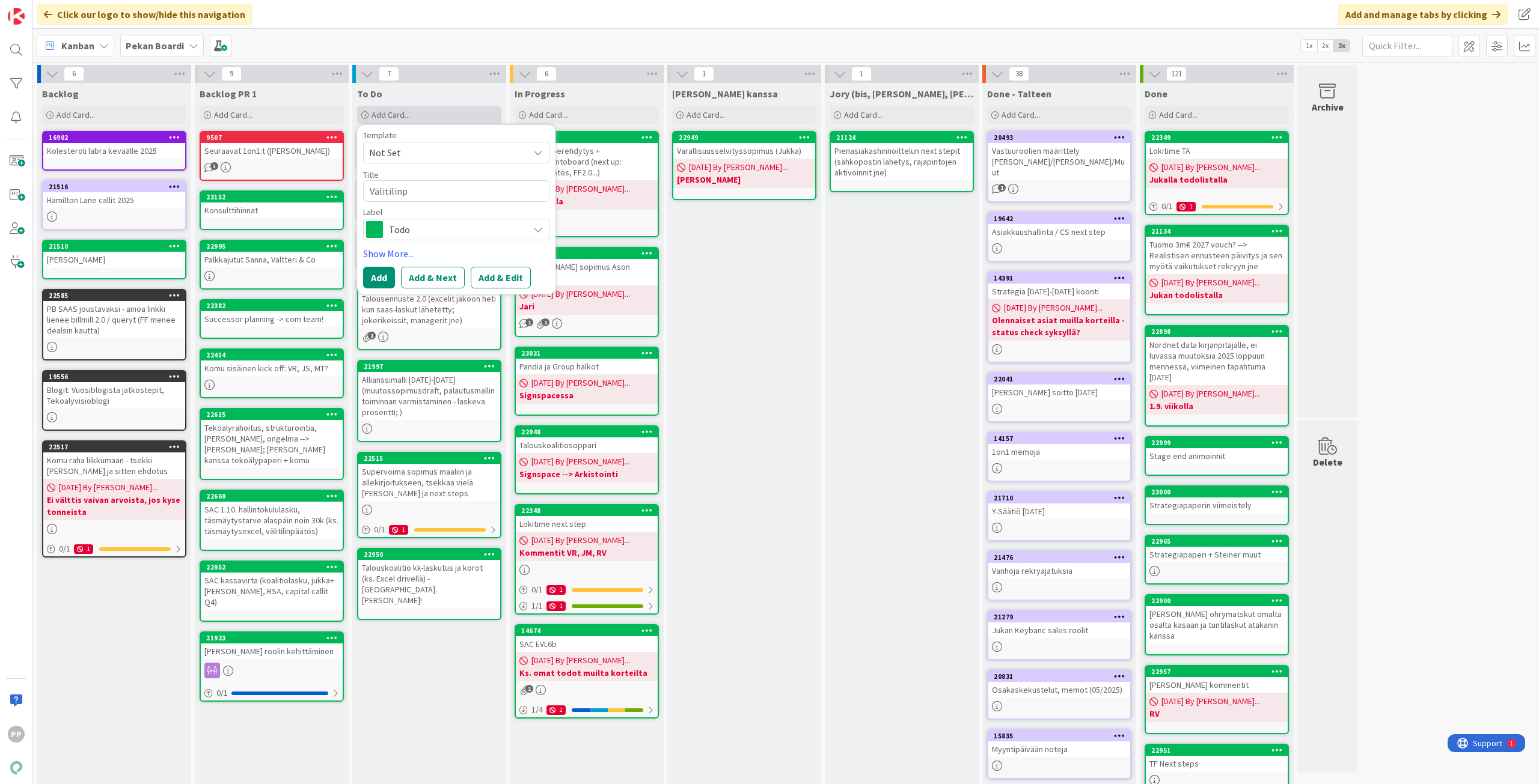
type textarea "x"
type textarea "Välitilinpä"
type textarea "x"
type textarea "Välitilinpää"
type textarea "x"
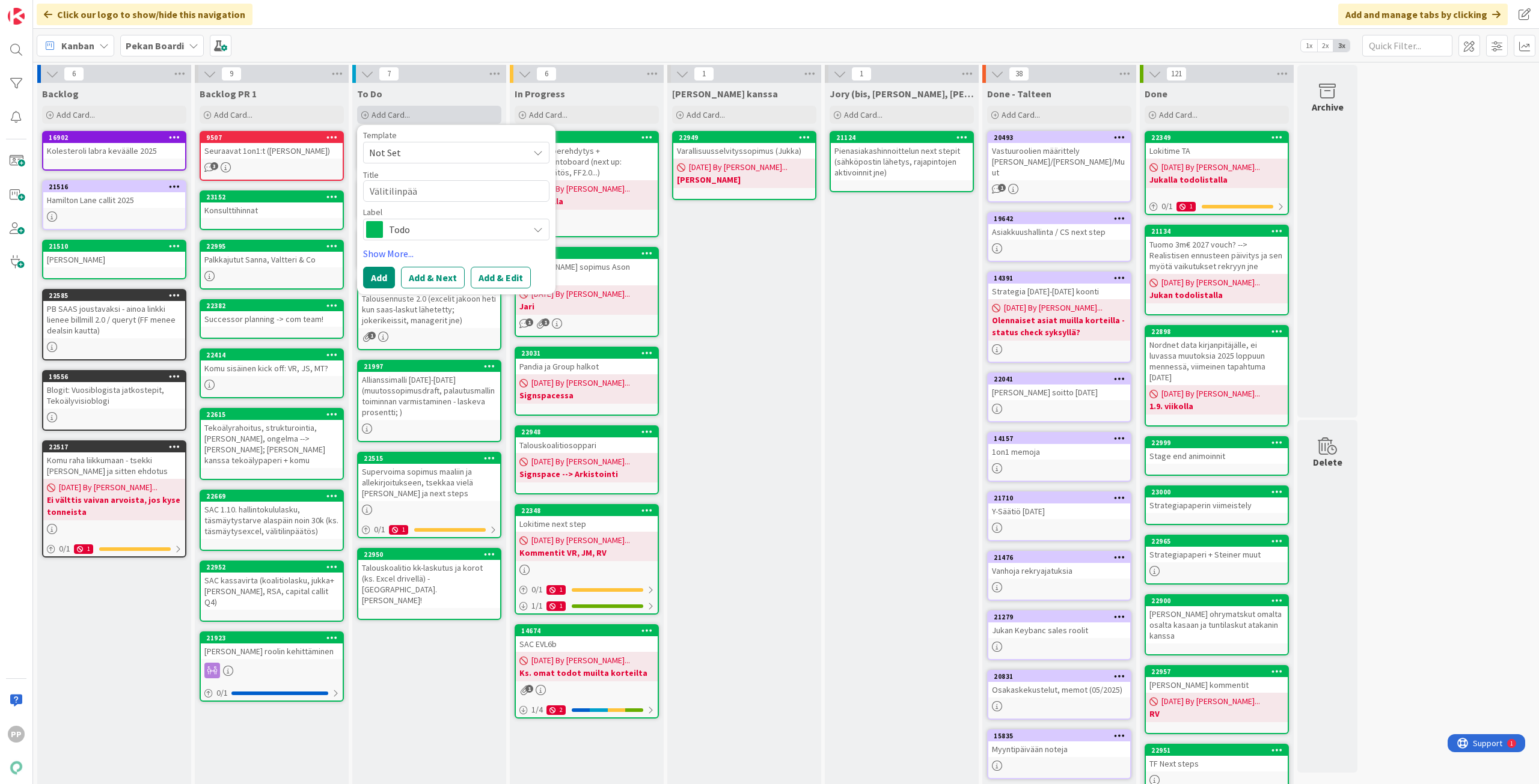
type textarea "Välitilinpäät"
type textarea "x"
type textarea "Välitilinpäätö"
type textarea "x"
type textarea "Välitilinpäätös"
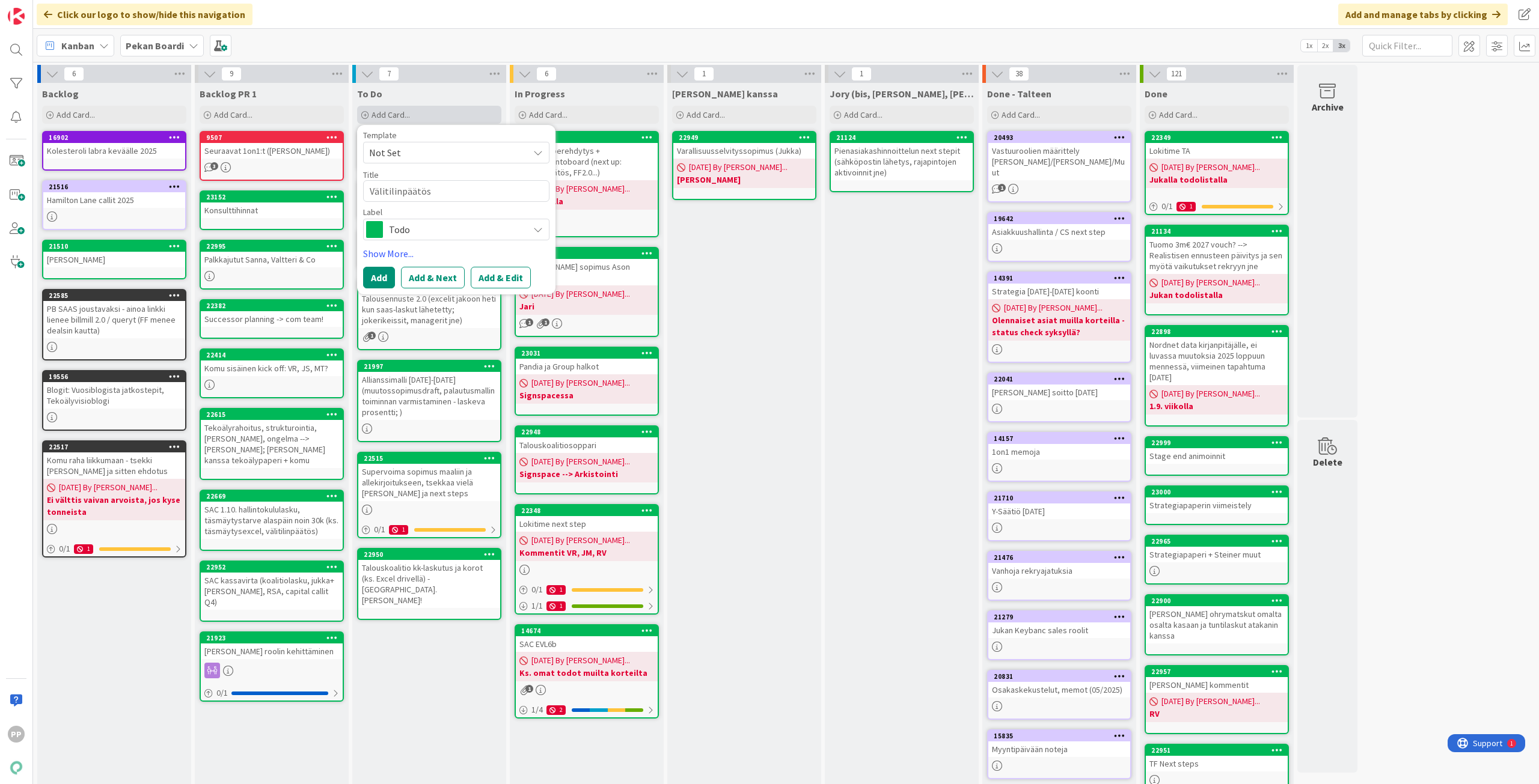
type textarea "x"
type textarea "Välitilinpäätös:"
type textarea "x"
type textarea "Välitilinpäätös:"
type textarea "x"
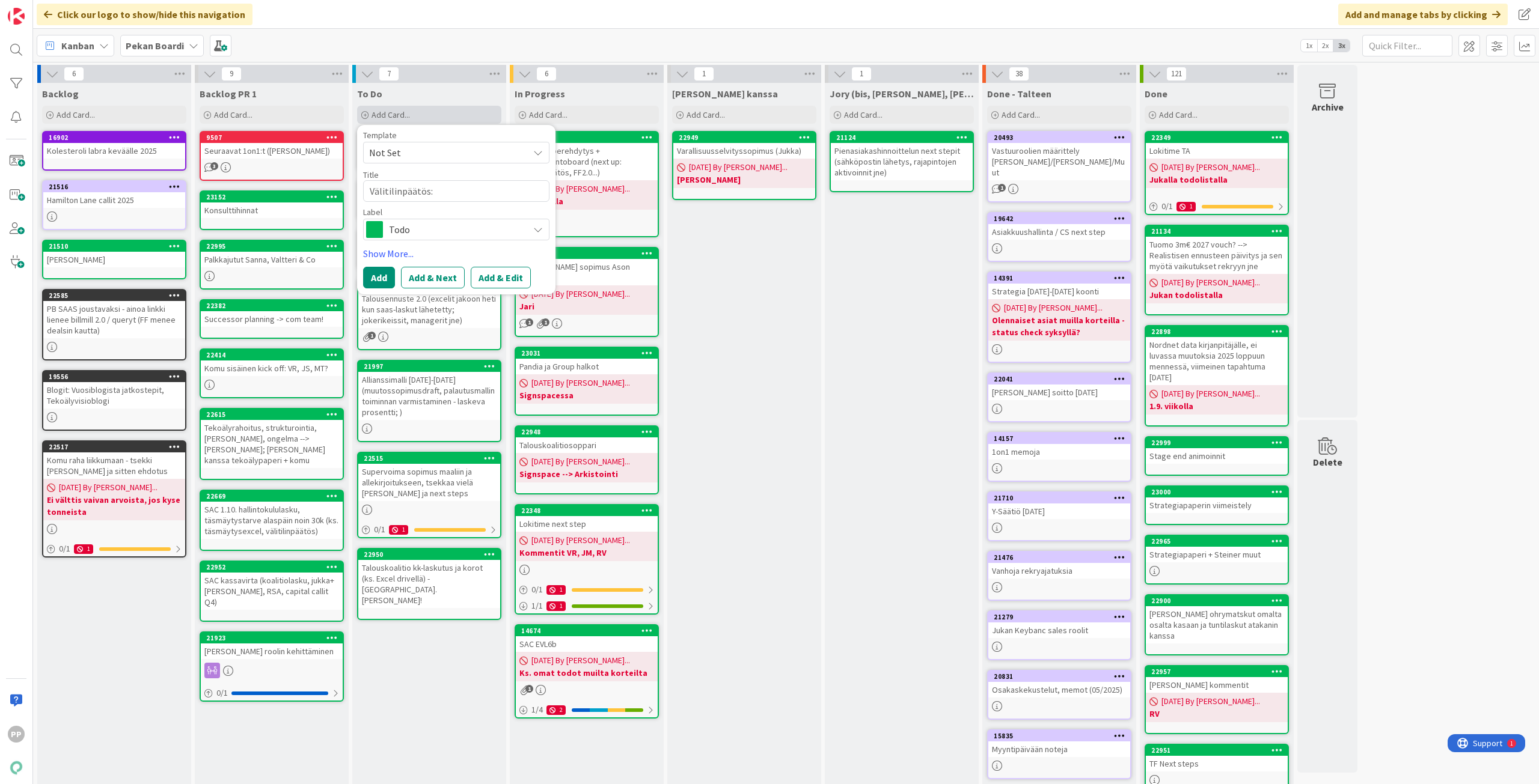
type textarea "Välitilinpäätös: 2"
type textarea "x"
type textarea "Välitilinpäätös: 20"
type textarea "x"
type textarea "Välitilinpäätös: 202"
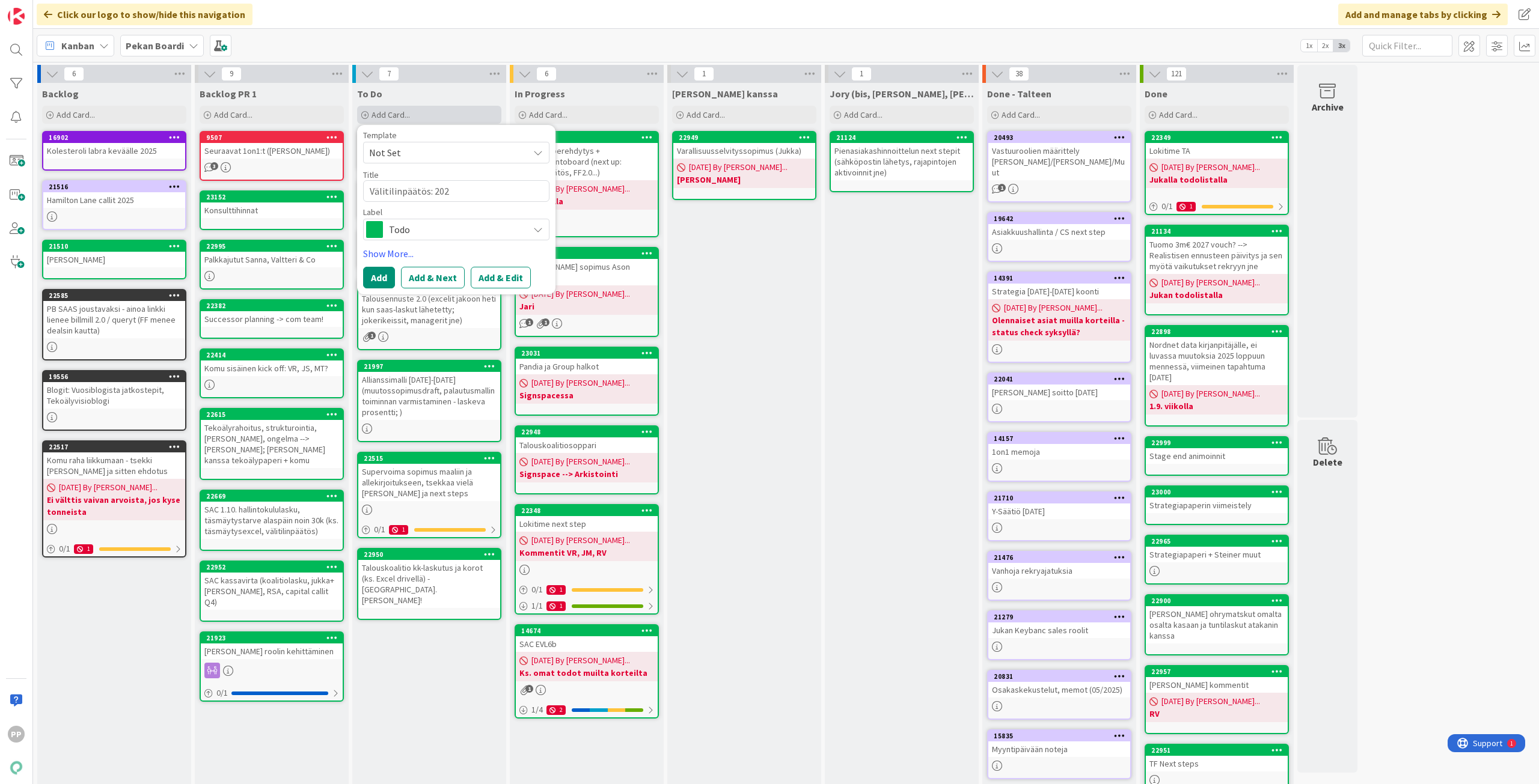
type textarea "x"
type textarea "Välitilinpäätös: 2025"
type textarea "x"
type textarea "Välitilinpäätös: 2025"
type textarea "x"
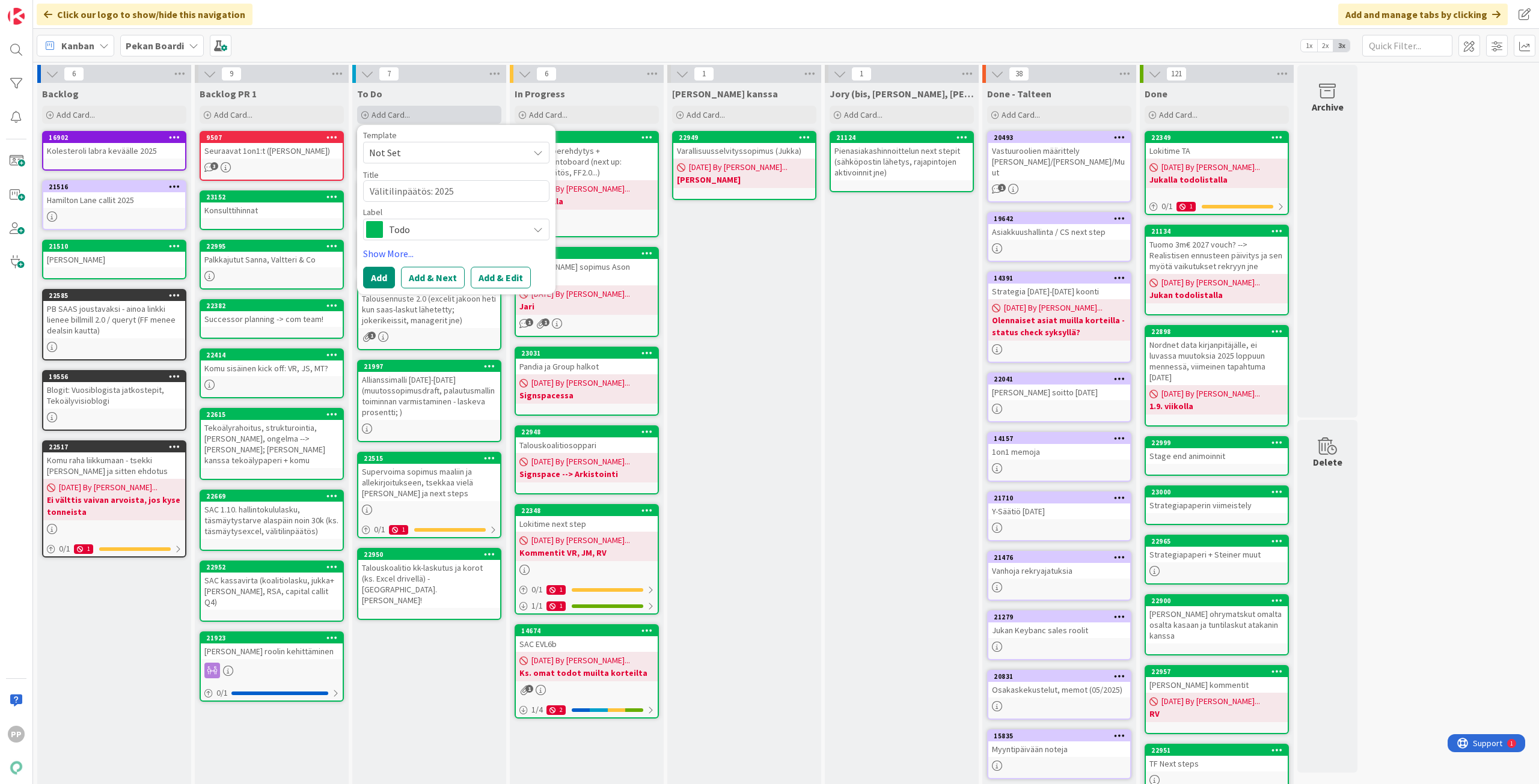
type textarea "Välitilinpäätös: 2025 y"
type textarea "x"
type textarea "Välitilinpäätös: 2025 yh"
type textarea "x"
type textarea "Välitilinpäätös: 2025 yhk"
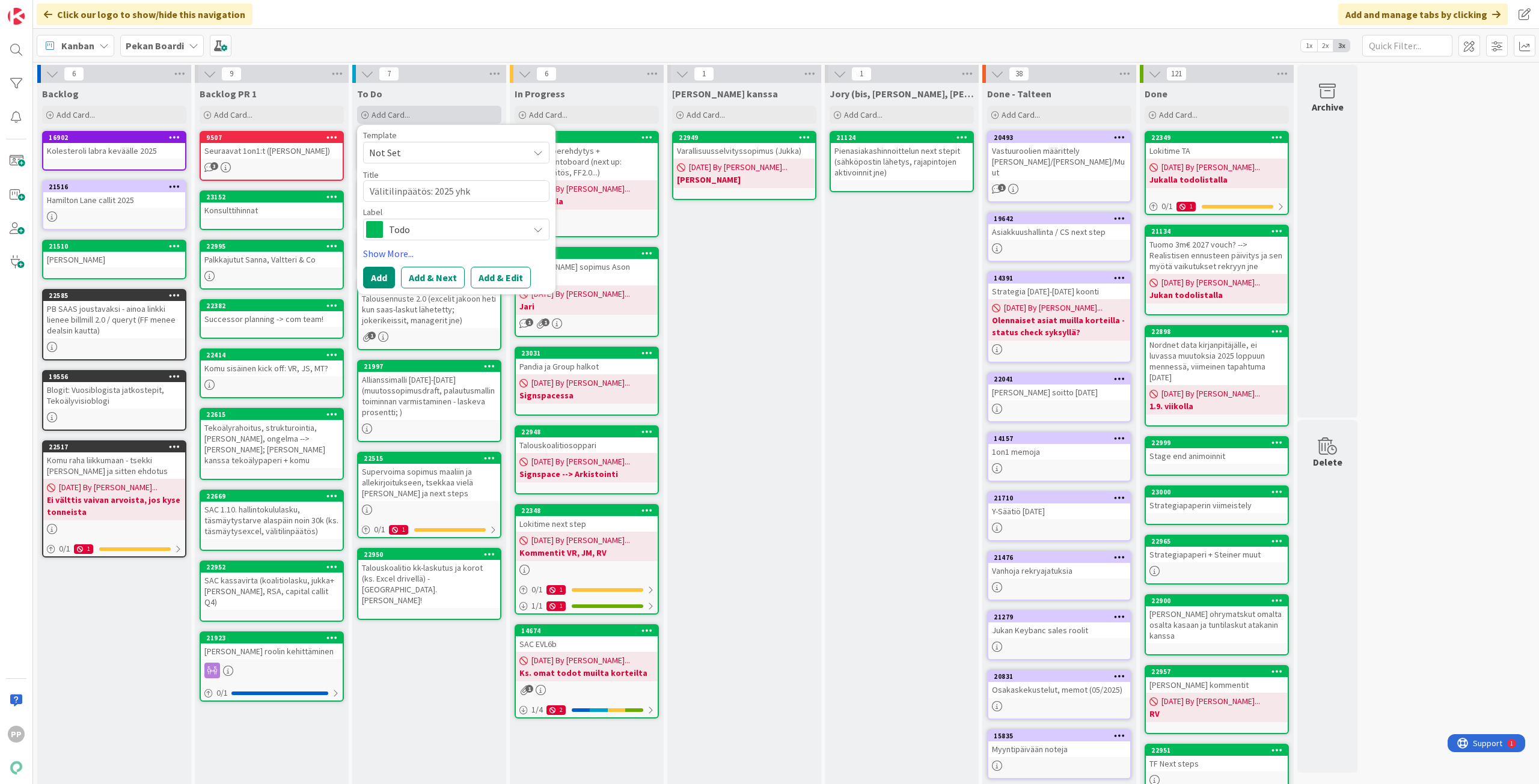
type textarea "x"
type textarea "Välitilinpäätös: 2025 yhko"
type textarea "x"
type textarea "Välitilinpäätös: 2025 yhkot"
type textarea "x"
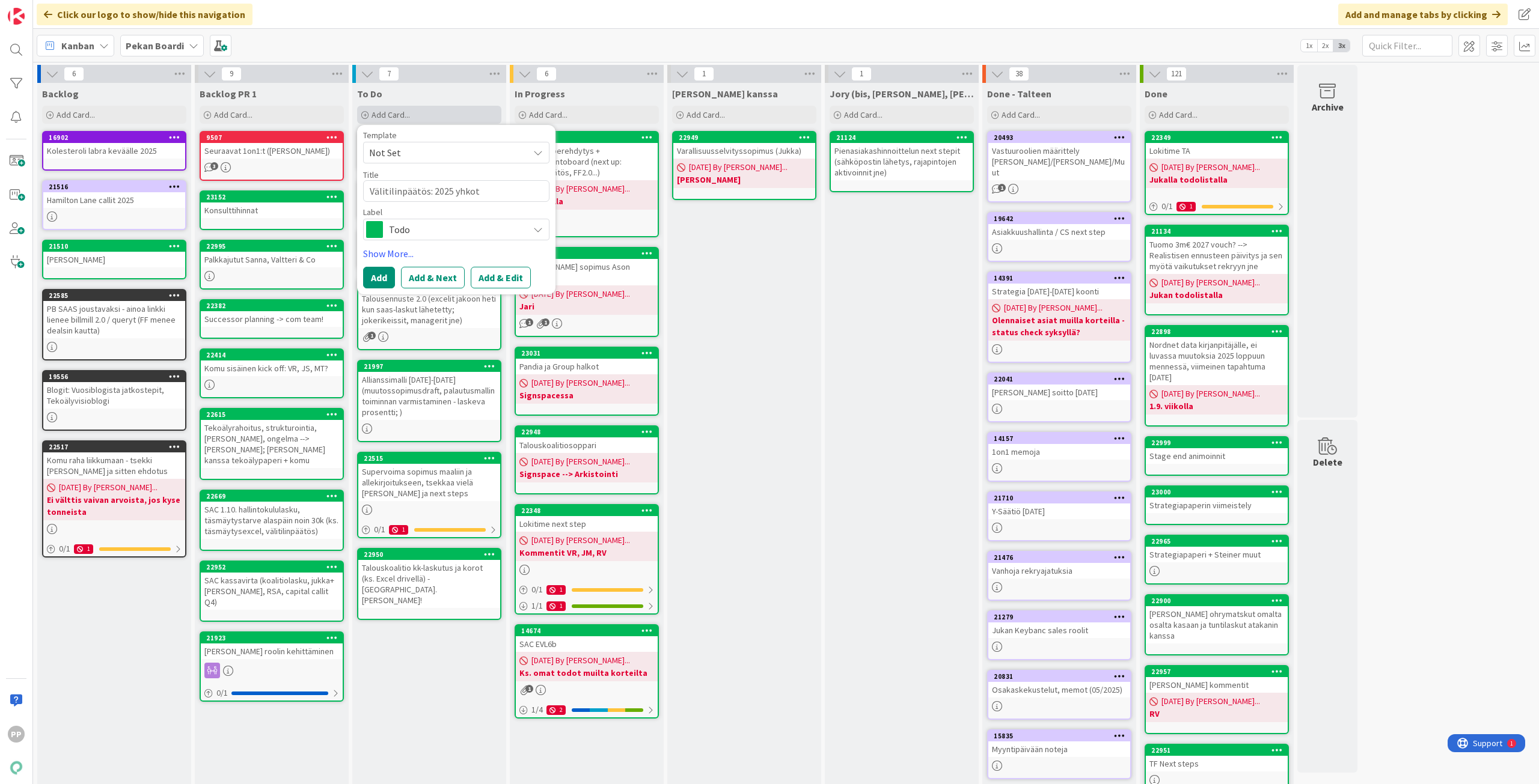
type textarea "Välitilinpäätös: 2025 yhkot"
type textarea "x"
type textarea "Välitilinpäätös: 2025 yhkot j"
type textarea "x"
type textarea "Välitilinpäätös: 2025 yhkot ja"
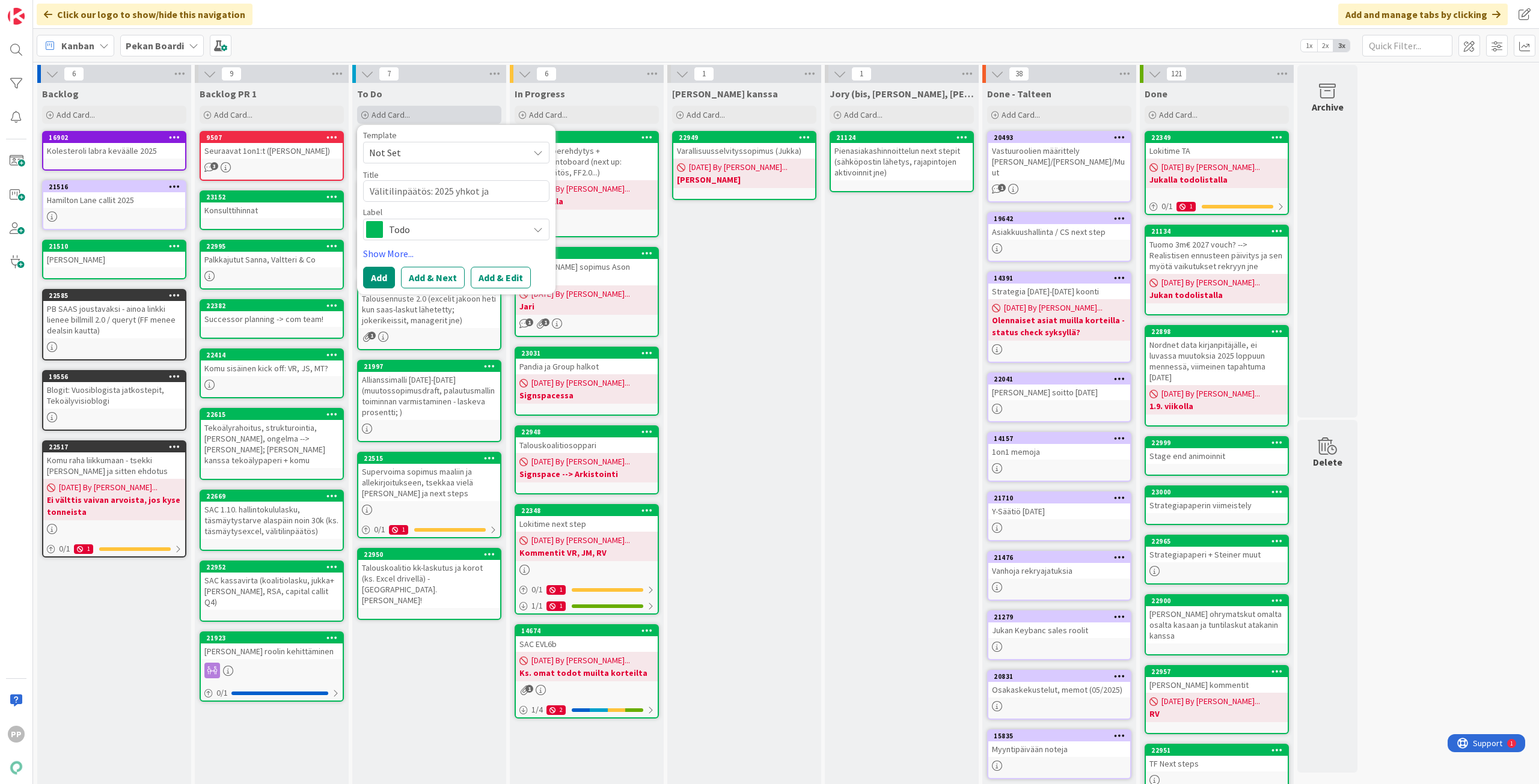
type textarea "x"
type textarea "Välitilinpäätös: 2025 yhkot ja"
type textarea "x"
type textarea "Välitilinpäätös: 2025 yhkot ja h"
type textarea "x"
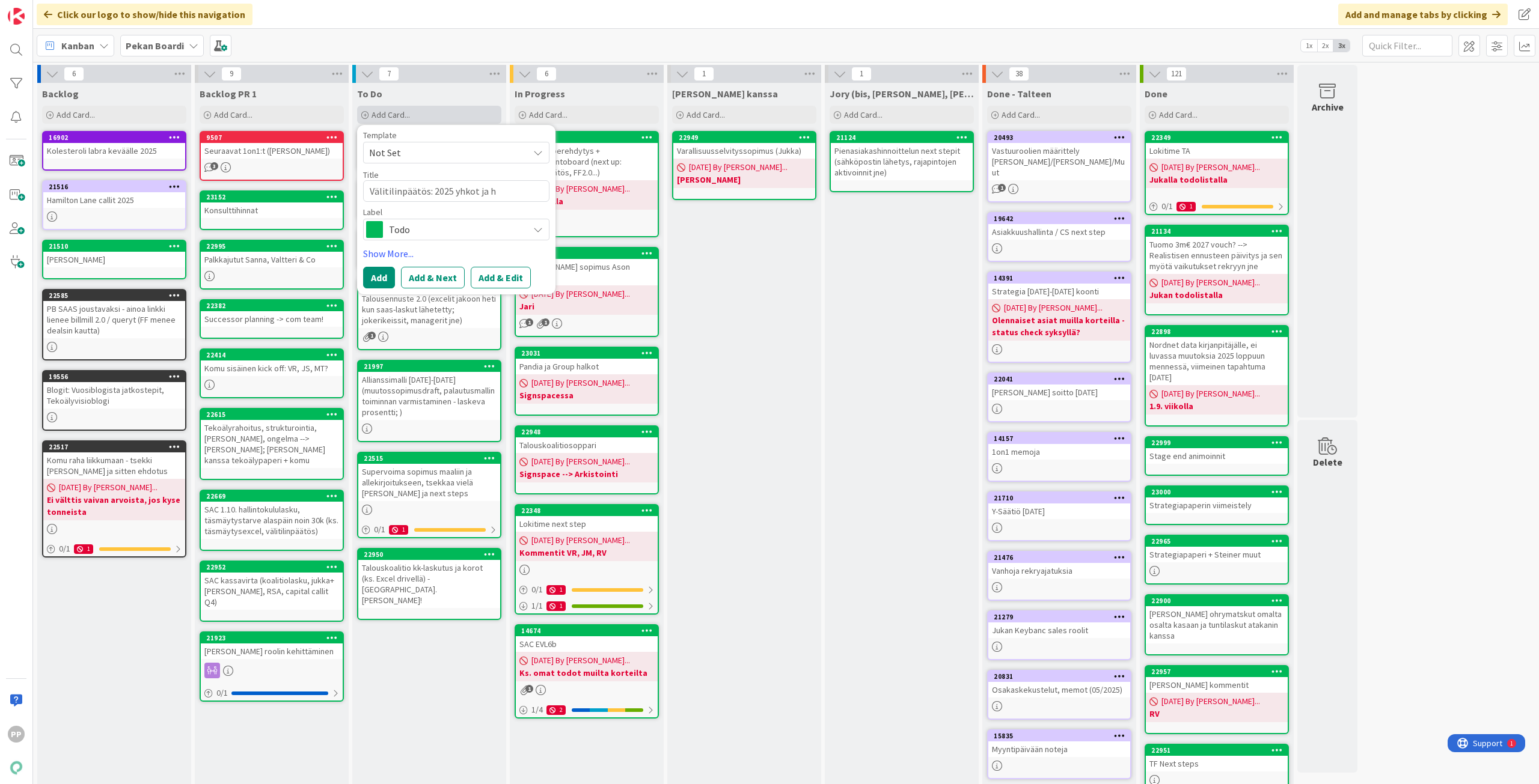
type textarea "Välitilinpäätös: 2025 yhkot ja ha"
type textarea "x"
type textarea "Välitilinpäätös: 2025 yhkot ja hal"
type textarea "x"
type textarea "Välitilinpäätös: 2025 yhkot ja hall"
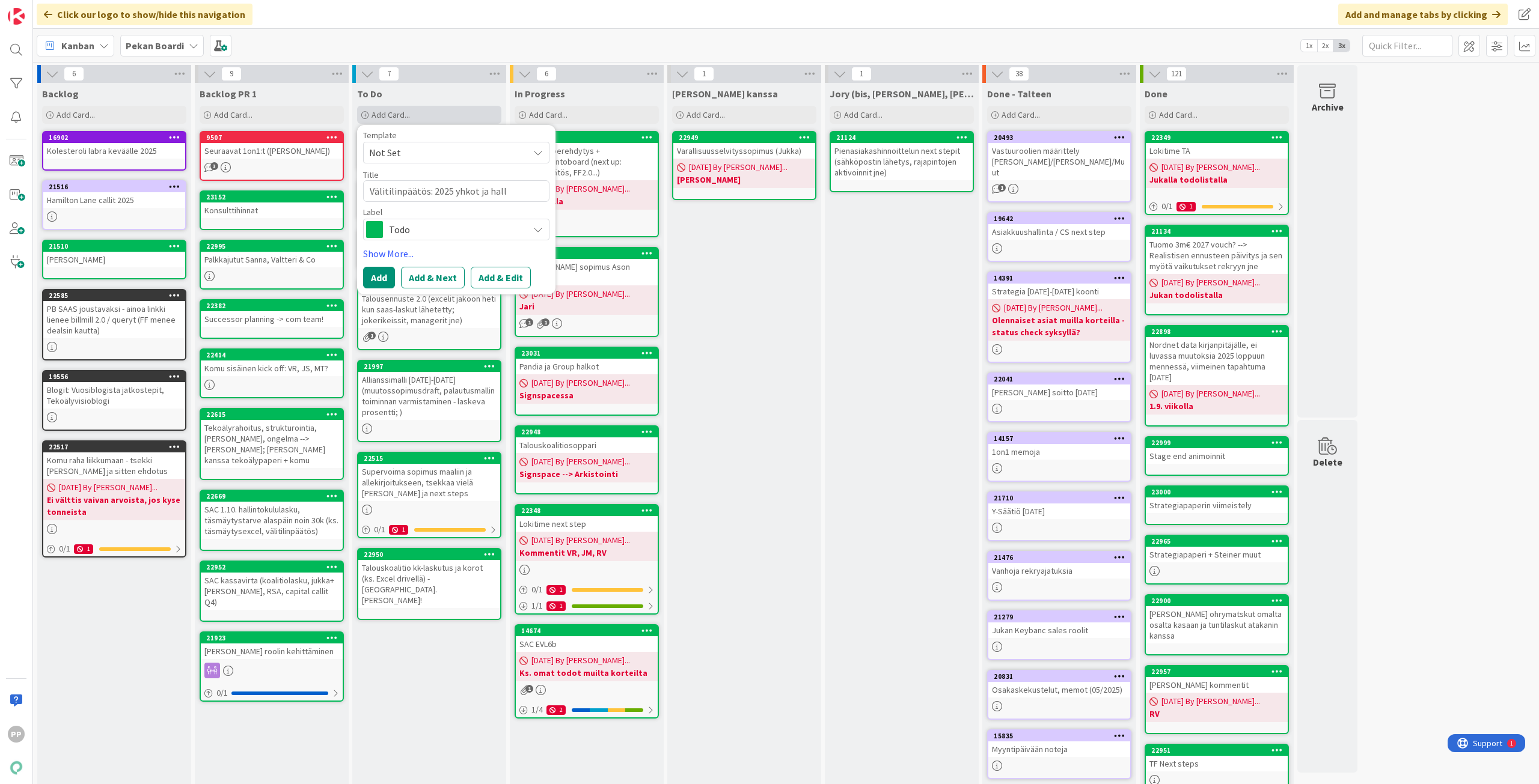
type textarea "x"
type textarea "Välitilinpäätös: 2025 yhkot ja halli"
type textarea "x"
type textarea "Välitilinpäätös: 2025 yhkot ja hallit"
type textarea "x"
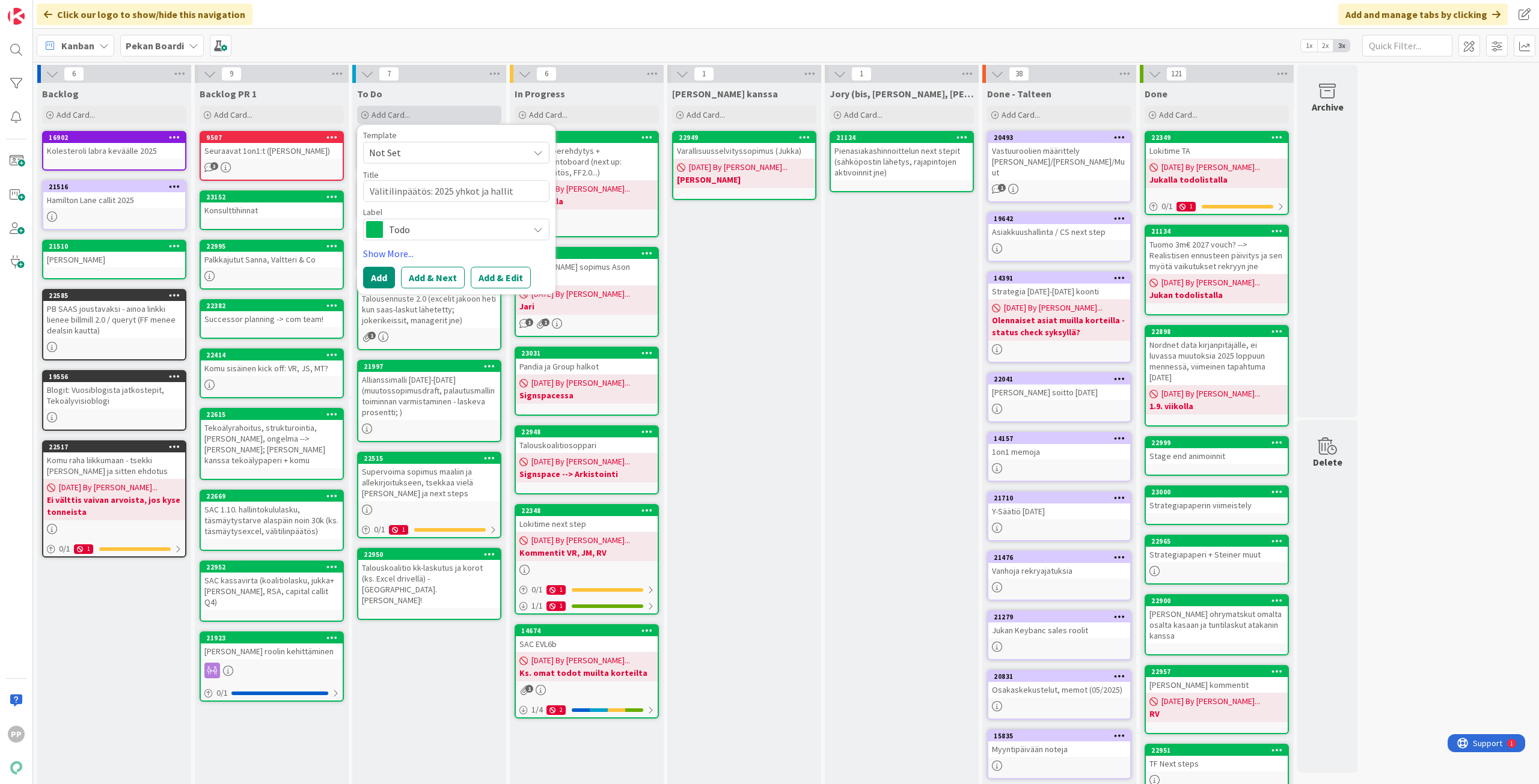
type textarea "Välitilinpäätös: 2025 yhkot ja hallitu"
type textarea "x"
type textarea "Välitilinpäätös: 2025 yhkot ja hallituk"
type textarea "x"
type textarea "Välitilinpäätös: 2025 yhkot ja hallituks"
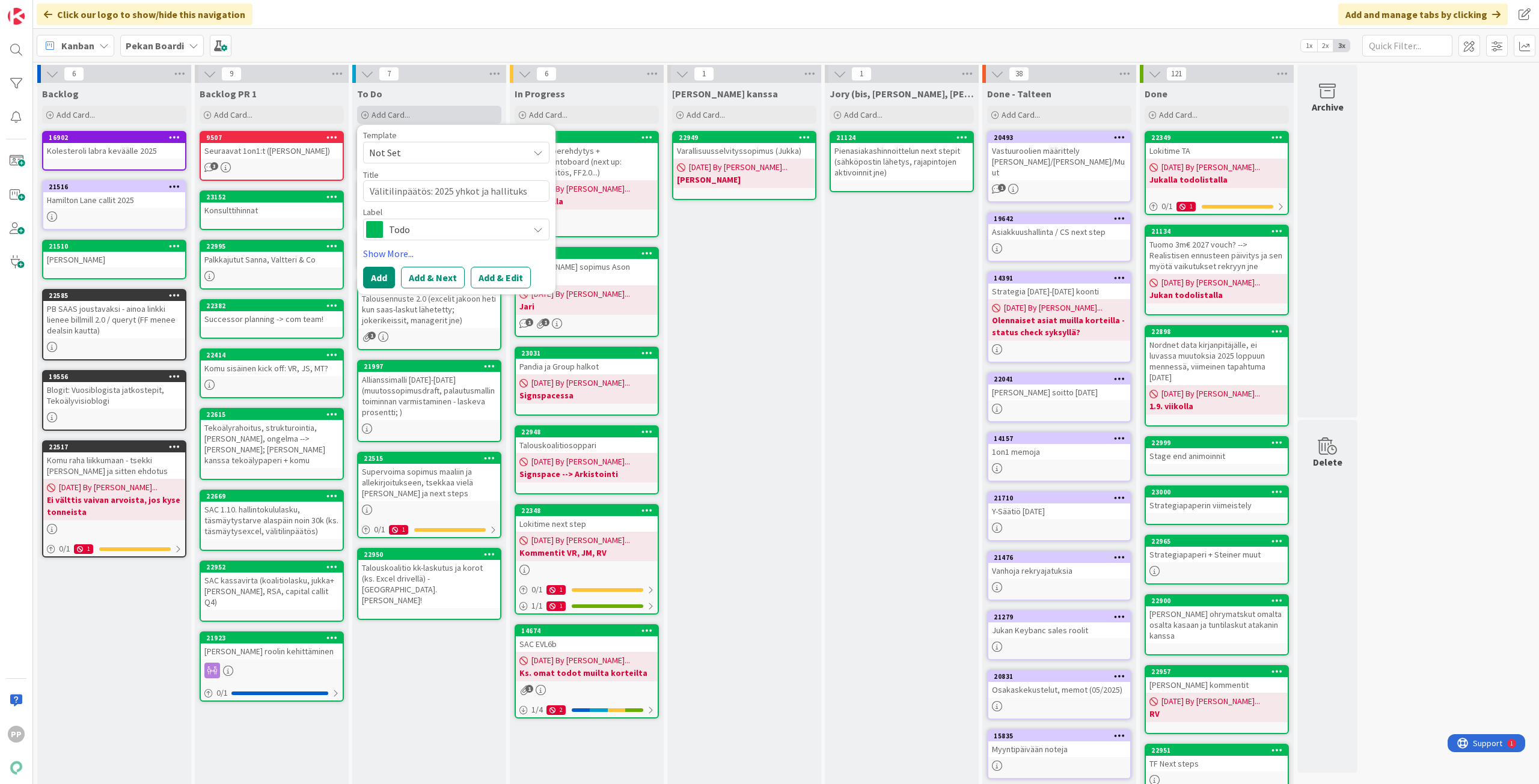
type textarea "x"
type textarea "Välitilinpäätös: 2025 yhkot ja hallitukse"
type textarea "x"
type textarea "Välitilinpäätös: 2025 yhkot ja hallitukset"
type textarea "x"
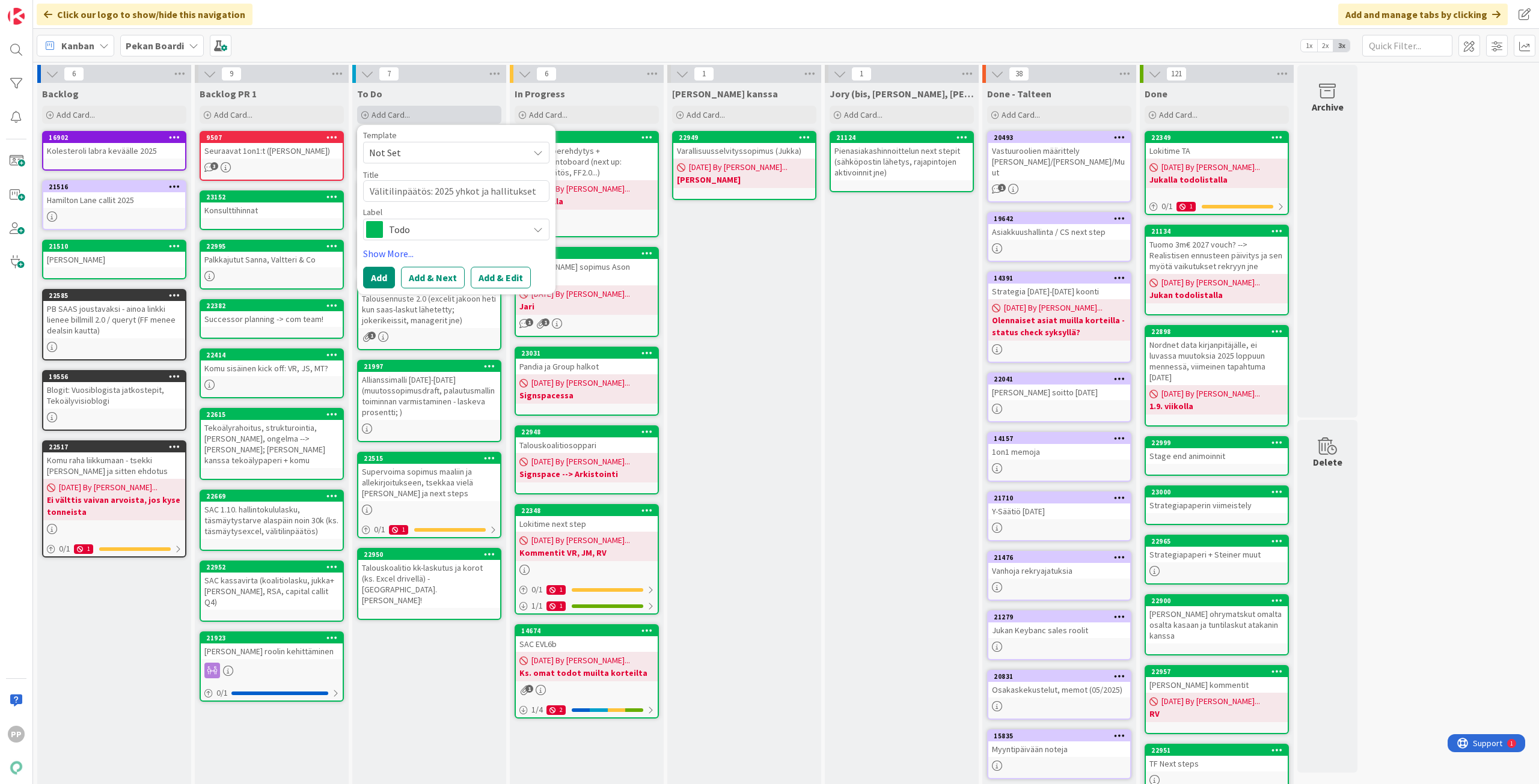
type textarea "Välitilinpäätös: 2025 yhkot ja hallitukset;"
type textarea "x"
type textarea "Välitilinpäätös: 2025 yhkot ja hallitukset;"
type textarea "x"
type textarea "Välitilinpäätös: 2025 yhkot ja hallitukset; 2"
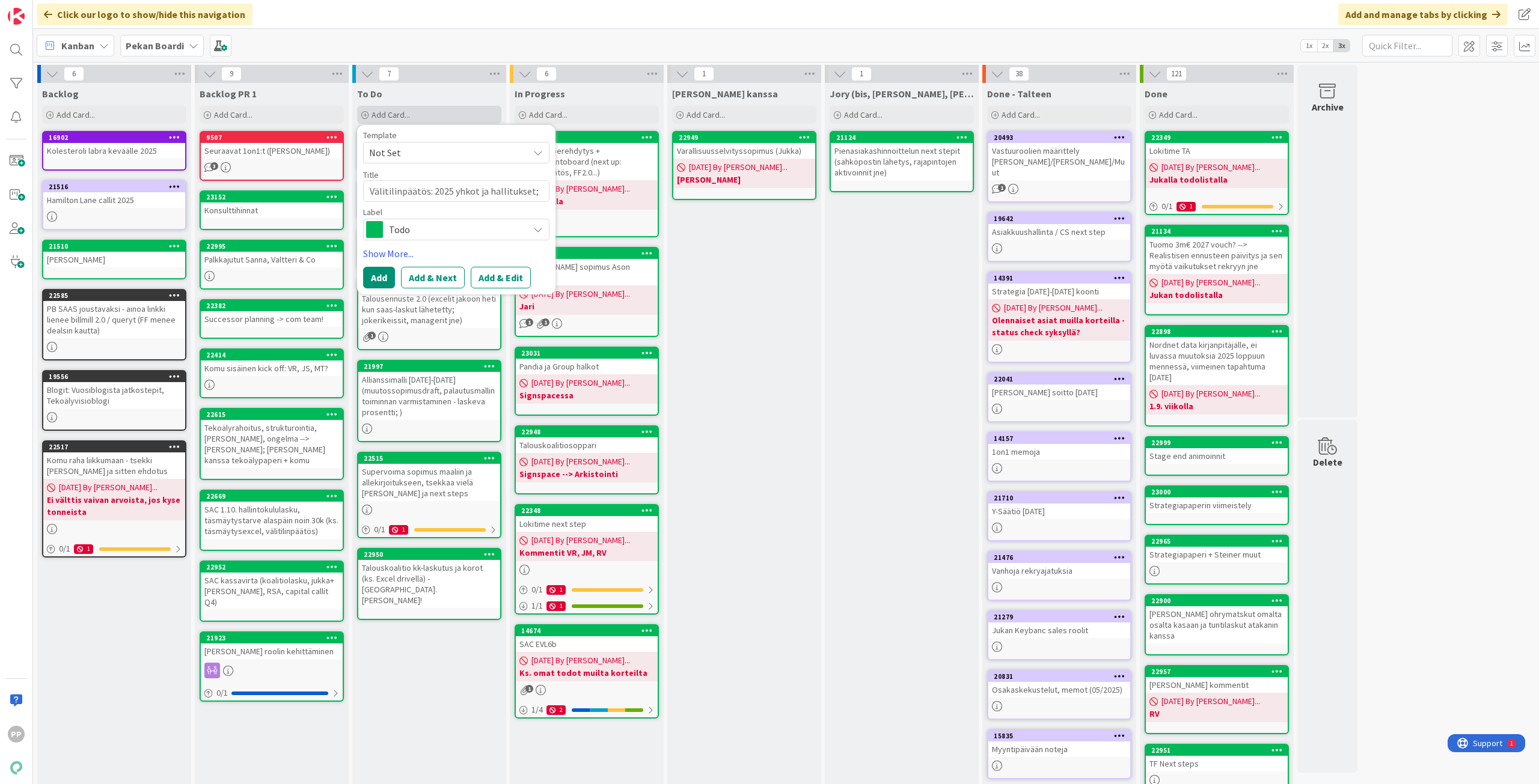
type textarea "x"
type textarea "Välitilinpäätös: 2025 yhkot ja hallitukset; 20"
type textarea "x"
type textarea "Välitilinpäätös: 2025 yhkot ja hallitukset; 202"
type textarea "x"
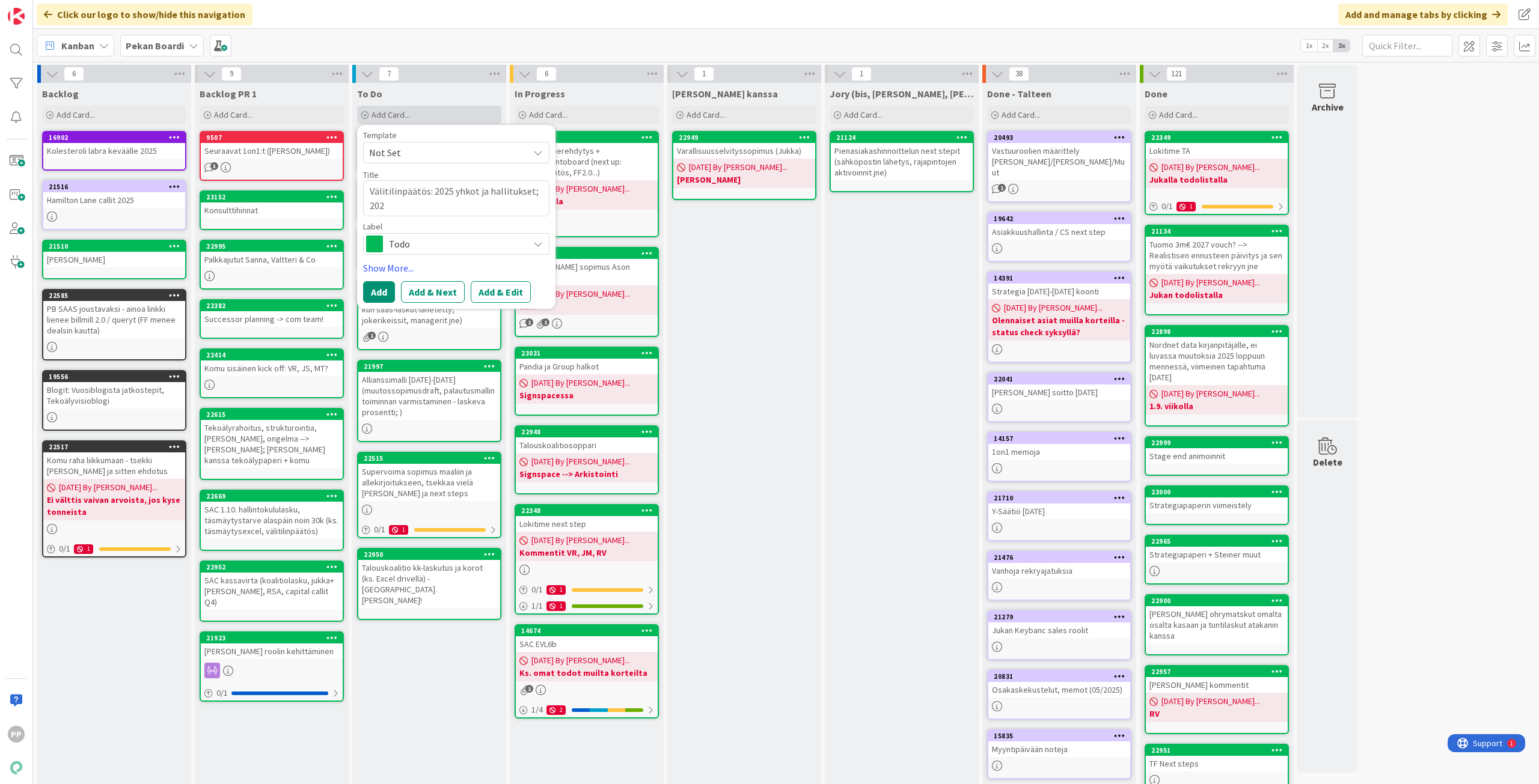
type textarea "Välitilinpäätös: 2025 yhkot ja hallitukset; 2024"
type textarea "x"
type textarea "Välitilinpäätös: 2025 yhkot ja hallitukset; 2024"
type textarea "x"
type textarea "Välitilinpäätös: 2025 yhkot ja hallitukset; 2024 v"
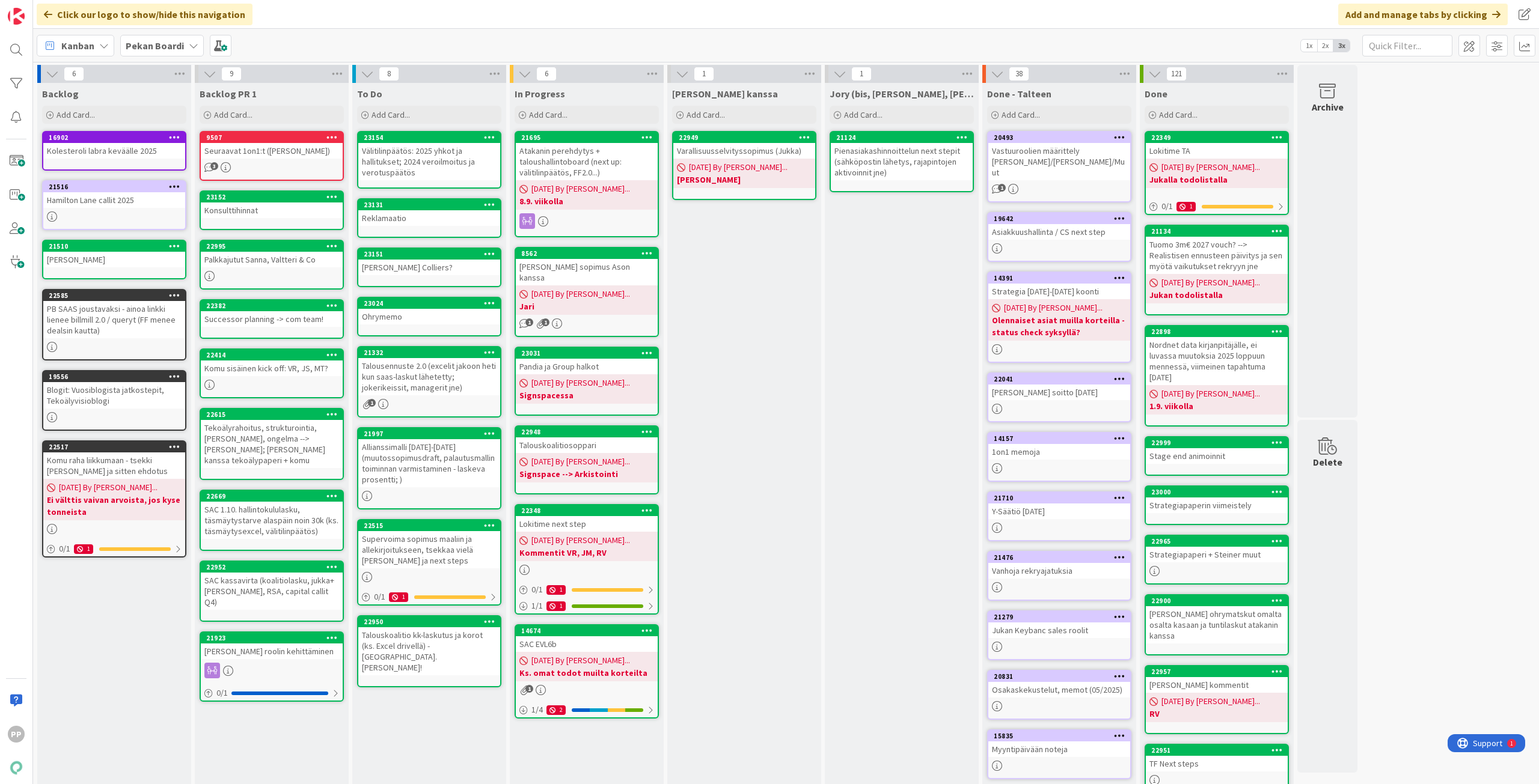
click at [762, 362] on div "Jukan kanssa Add Card... 22949 Varallisuusselvityssopimus (Jukka) 08/26/2025 By…" at bounding box center [744, 511] width 154 height 857
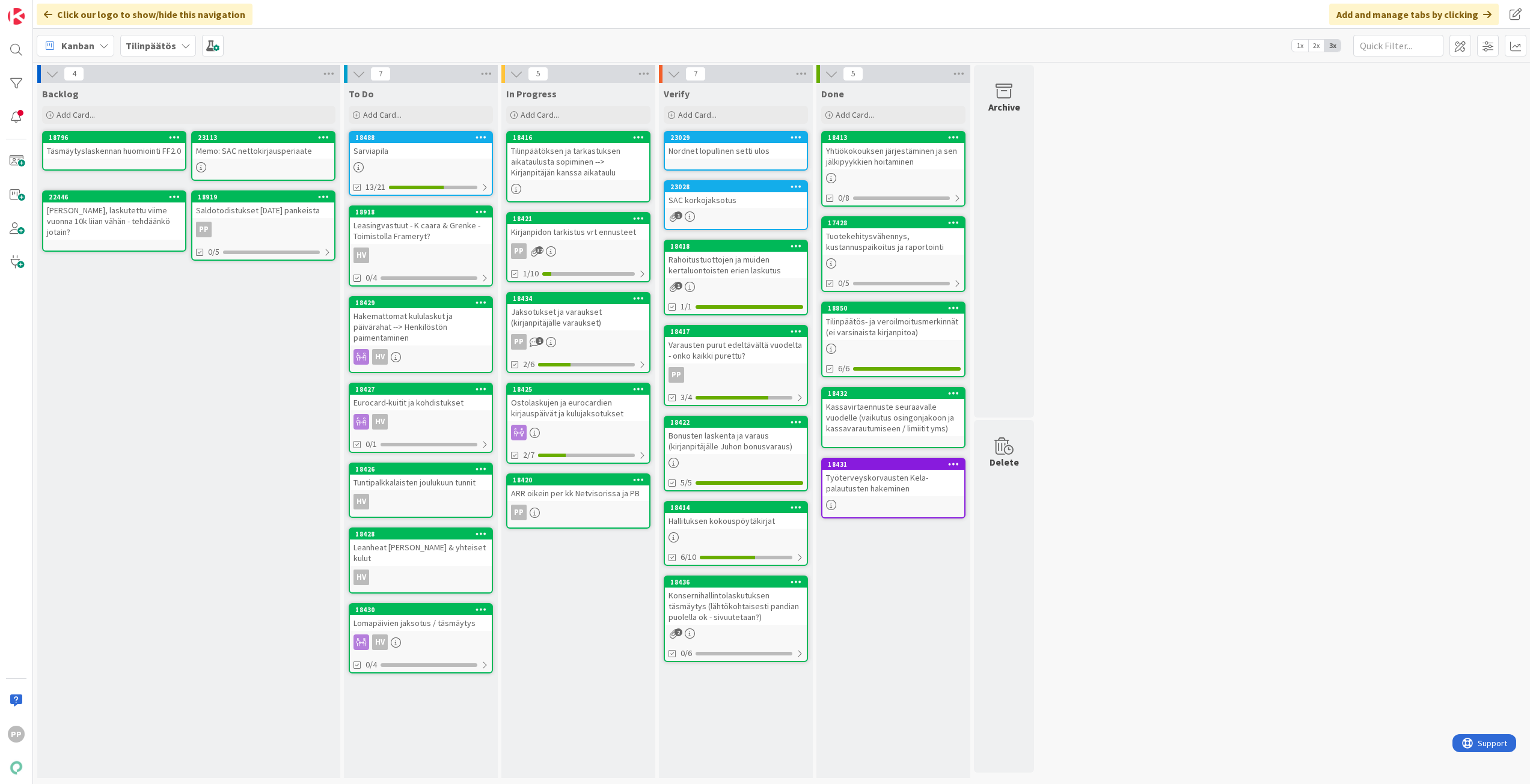
click at [107, 42] on icon at bounding box center [104, 45] width 10 height 10
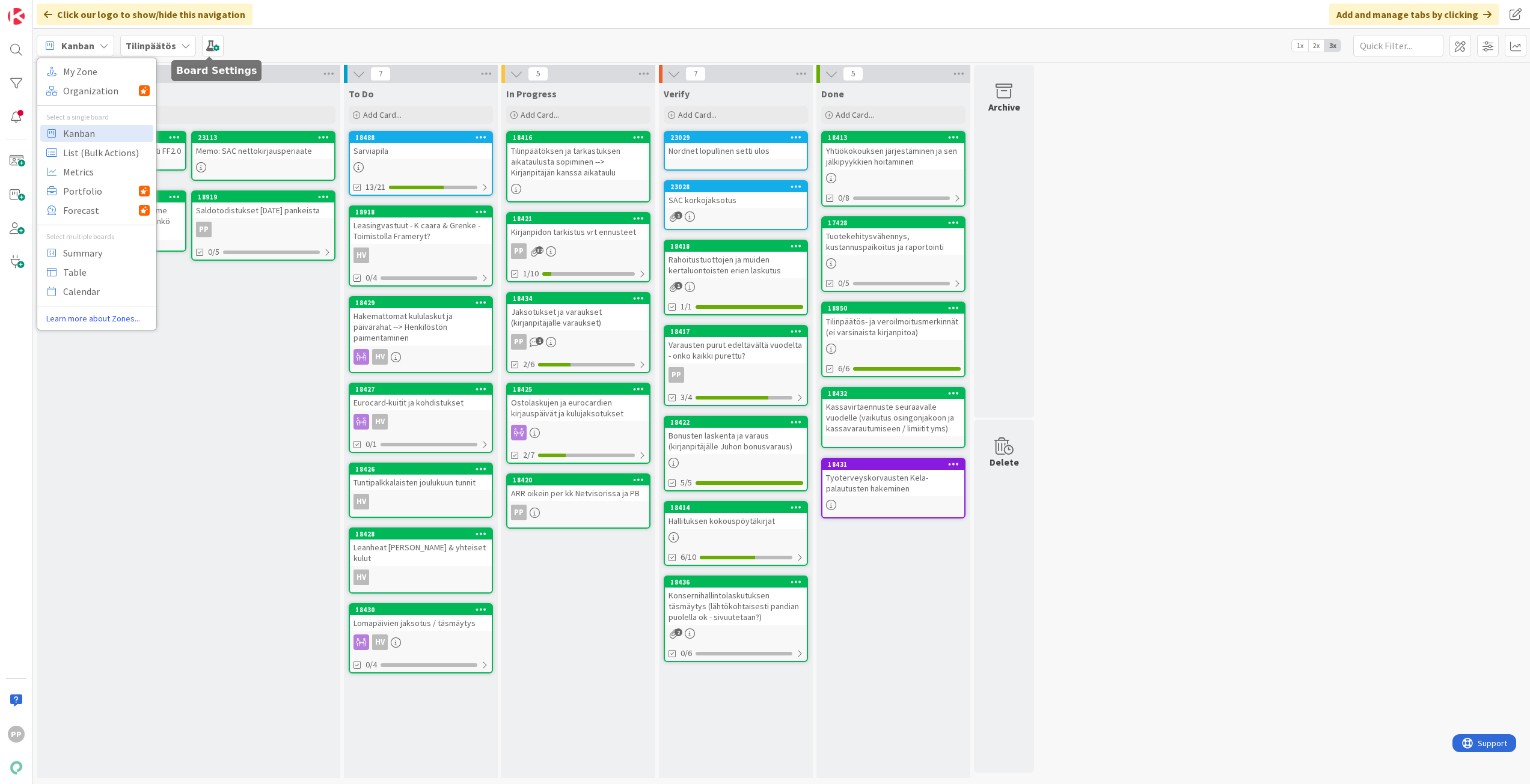
click at [178, 50] on div "Tilinpäätös" at bounding box center [158, 45] width 76 height 21
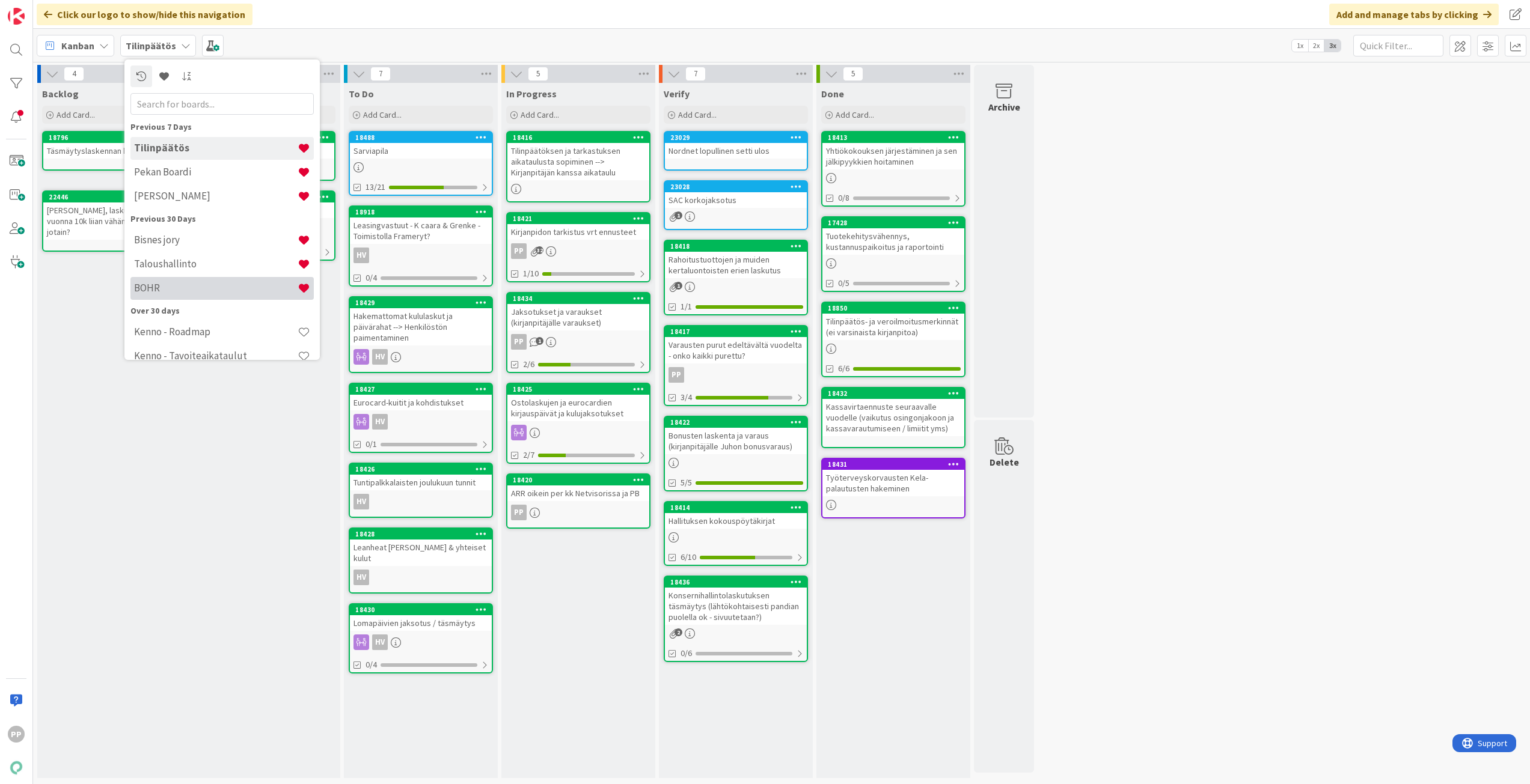
click at [231, 285] on h4 "BOHR" at bounding box center [216, 287] width 164 height 12
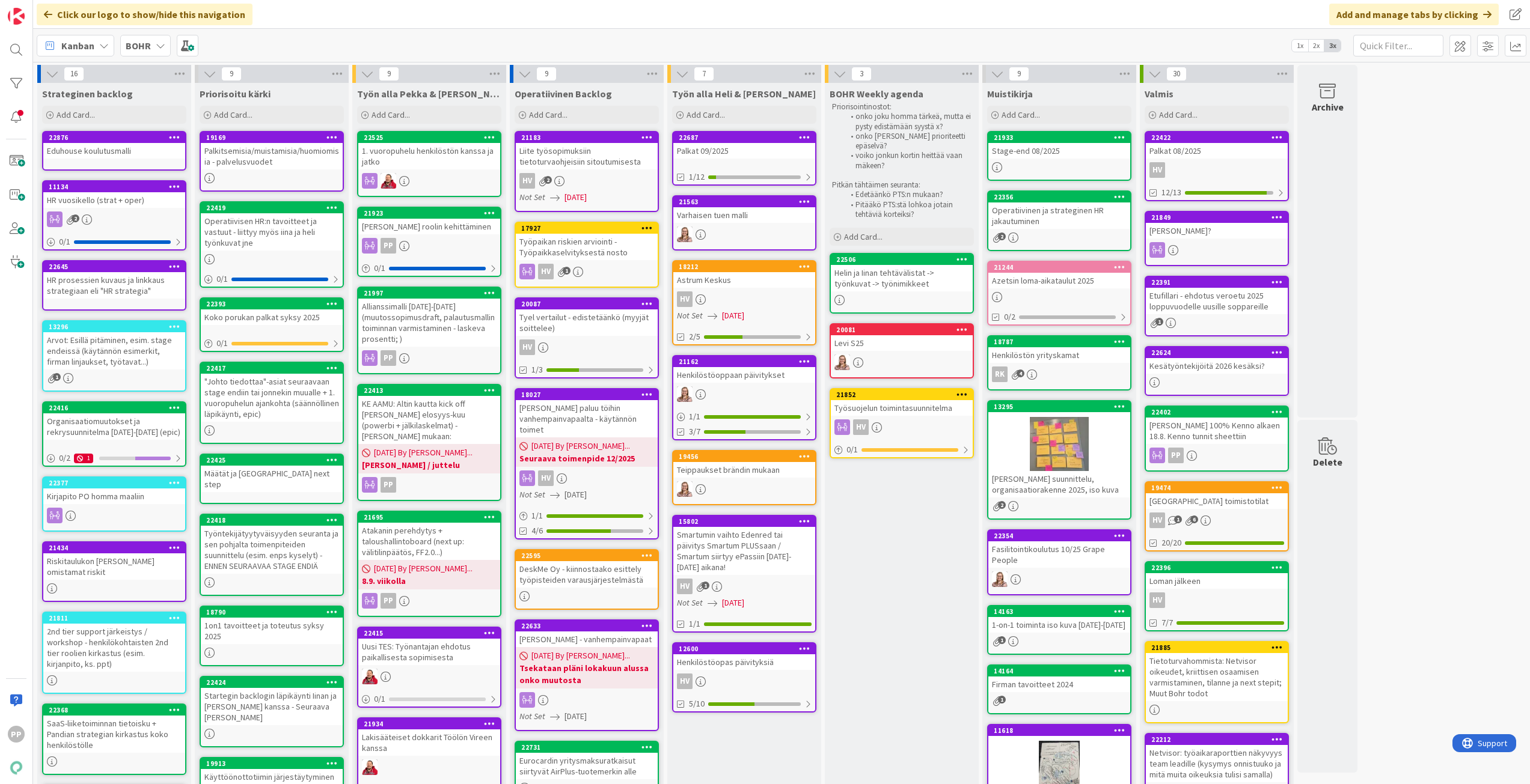
click at [489, 292] on icon at bounding box center [490, 292] width 12 height 8
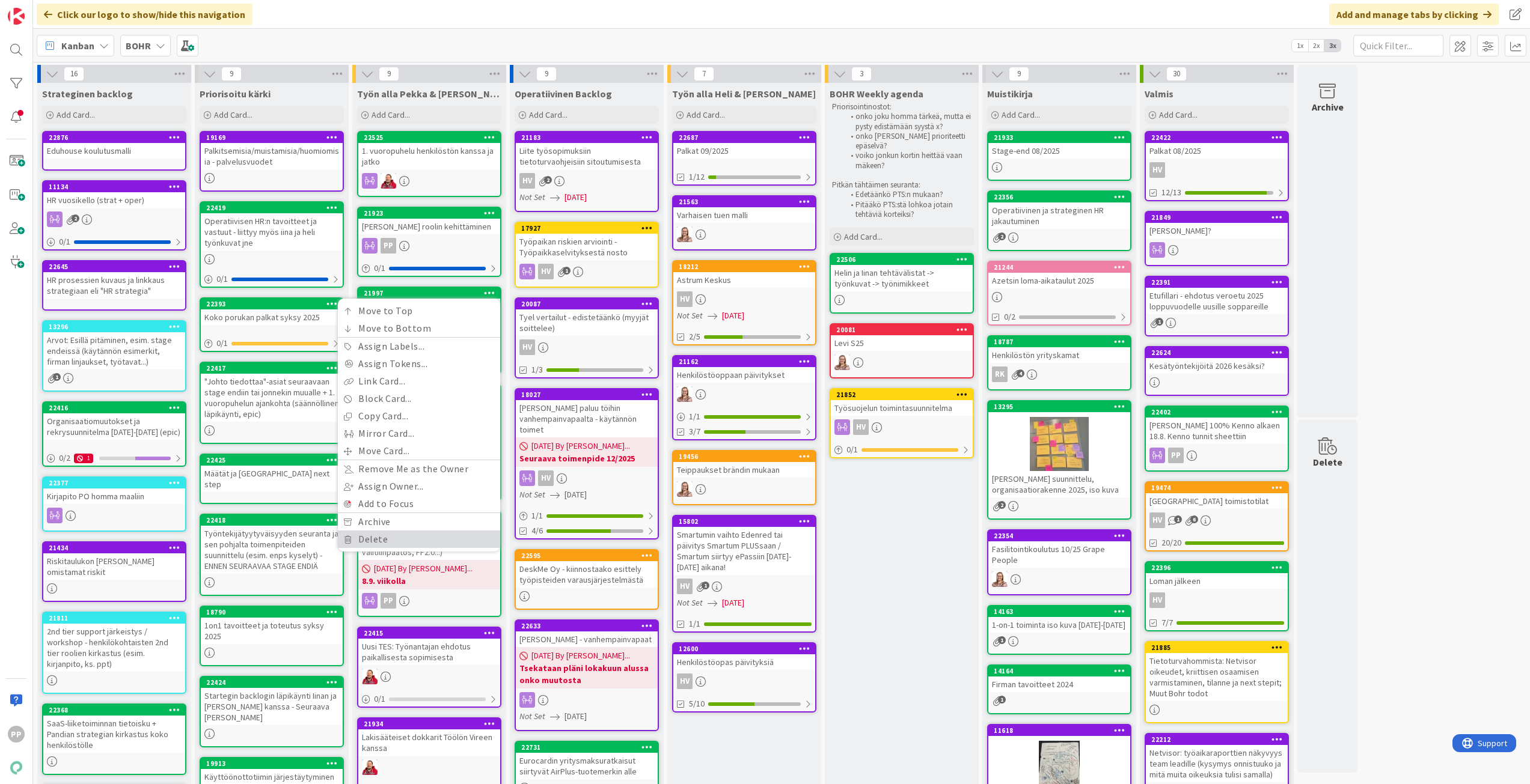
click at [449, 538] on link "Delete" at bounding box center [419, 539] width 162 height 17
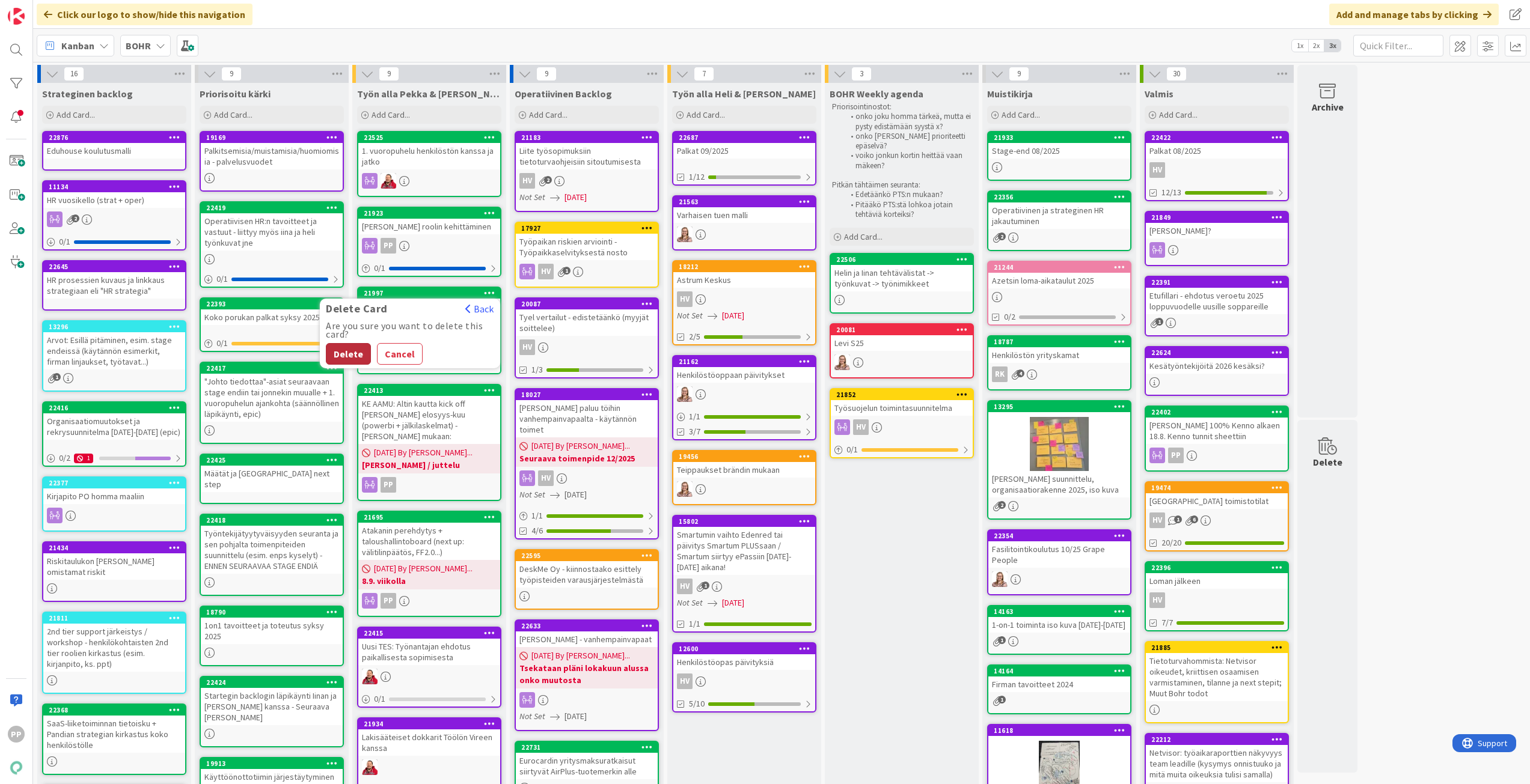
click at [344, 352] on button "Delete" at bounding box center [348, 354] width 45 height 21
